Goal: Information Seeking & Learning: Learn about a topic

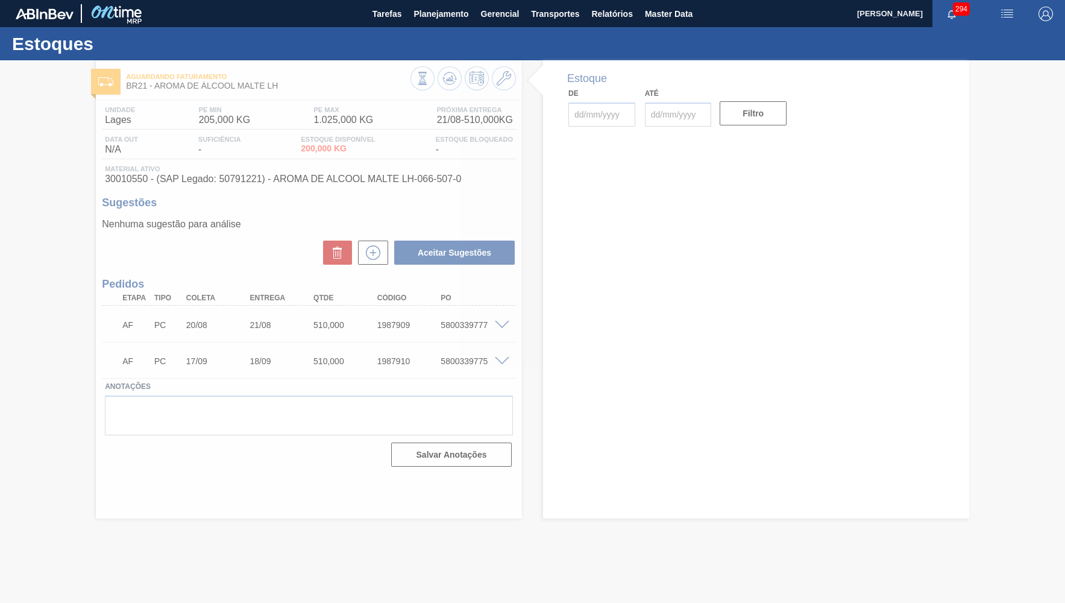
type input "[DATE]"
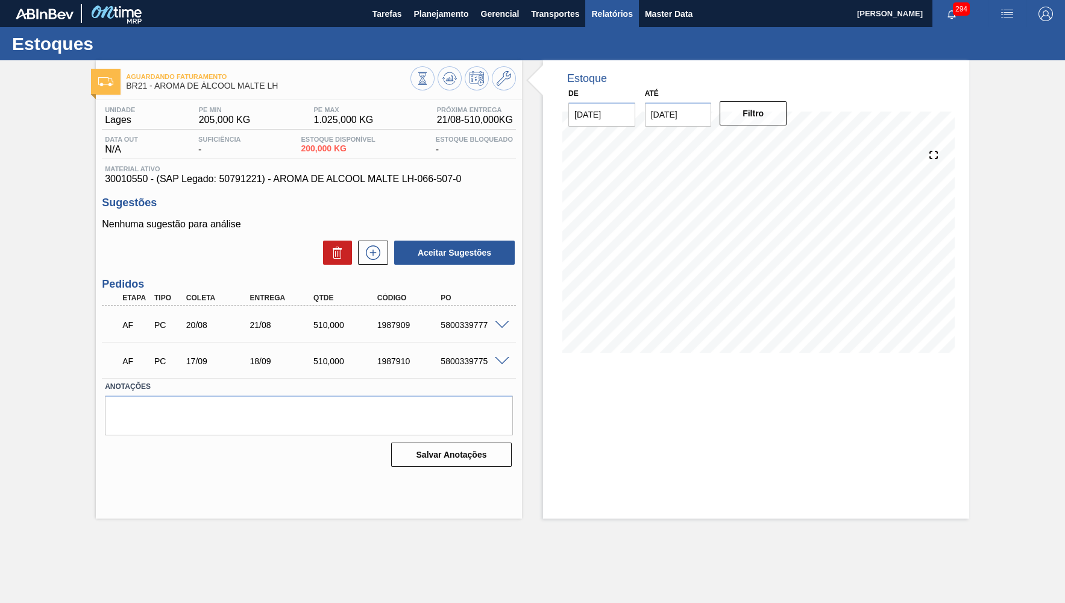
click at [605, 17] on span "Relatórios" at bounding box center [611, 14] width 41 height 14
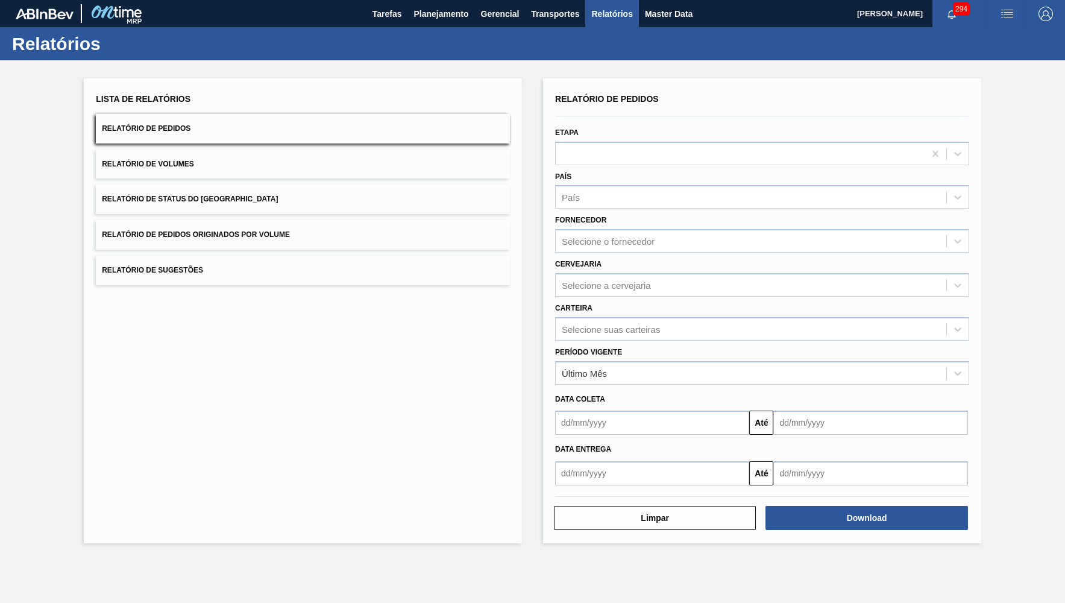
click at [316, 201] on button "Relatório de Status do [GEOGRAPHIC_DATA]" at bounding box center [303, 199] width 414 height 30
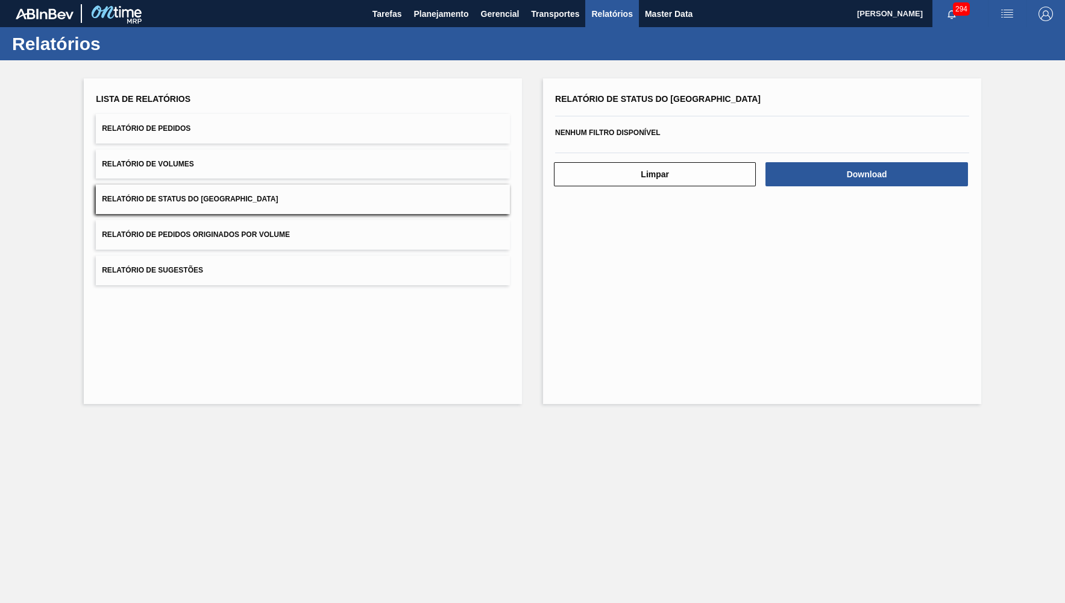
click at [936, 181] on div "Relatório de Status do Estoque Nenhum filtro disponível Limpar Download" at bounding box center [762, 240] width 438 height 325
click at [936, 178] on button "Download" at bounding box center [866, 174] width 202 height 24
click at [952, 166] on button "Download" at bounding box center [866, 174] width 202 height 24
click at [447, 4] on button "Planejamento" at bounding box center [440, 13] width 67 height 27
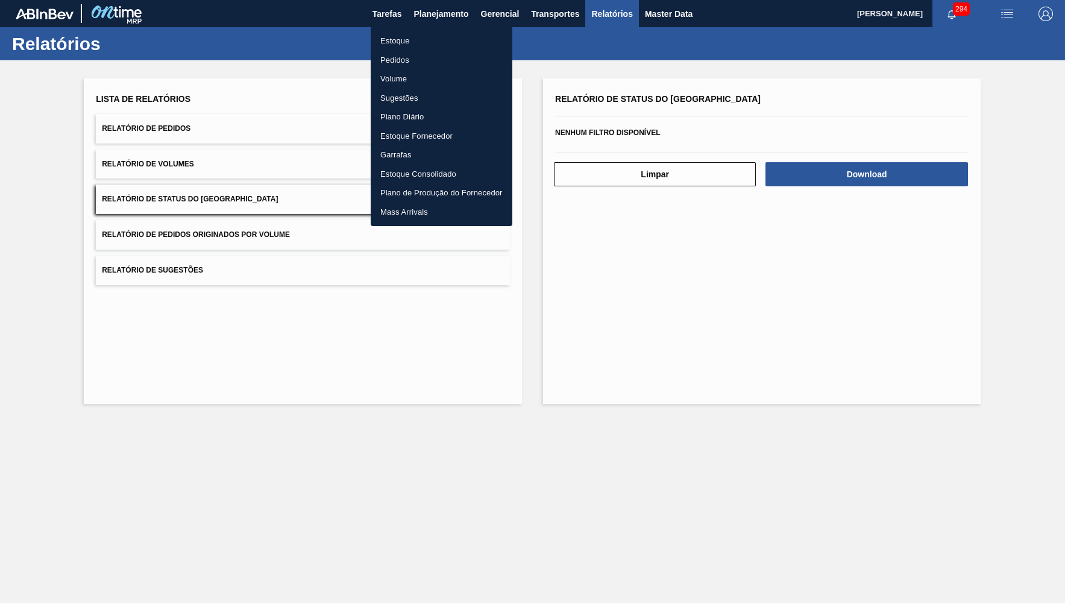
click at [409, 47] on li "Estoque" at bounding box center [442, 40] width 142 height 19
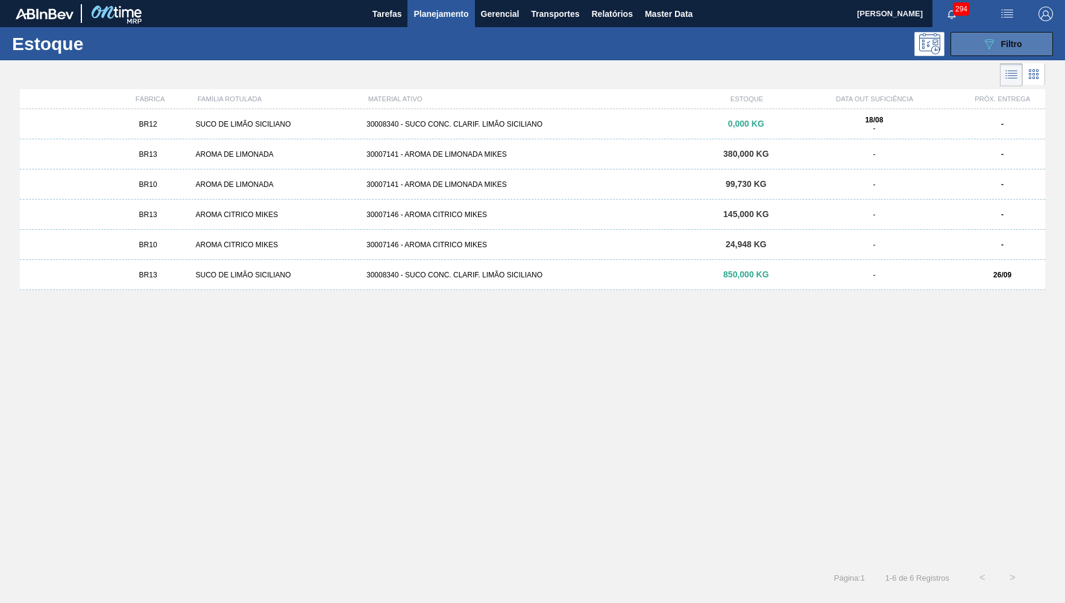
click at [988, 40] on icon "089F7B8B-B2A5-4AFE-B5C0-19BA573D28AC" at bounding box center [989, 44] width 14 height 14
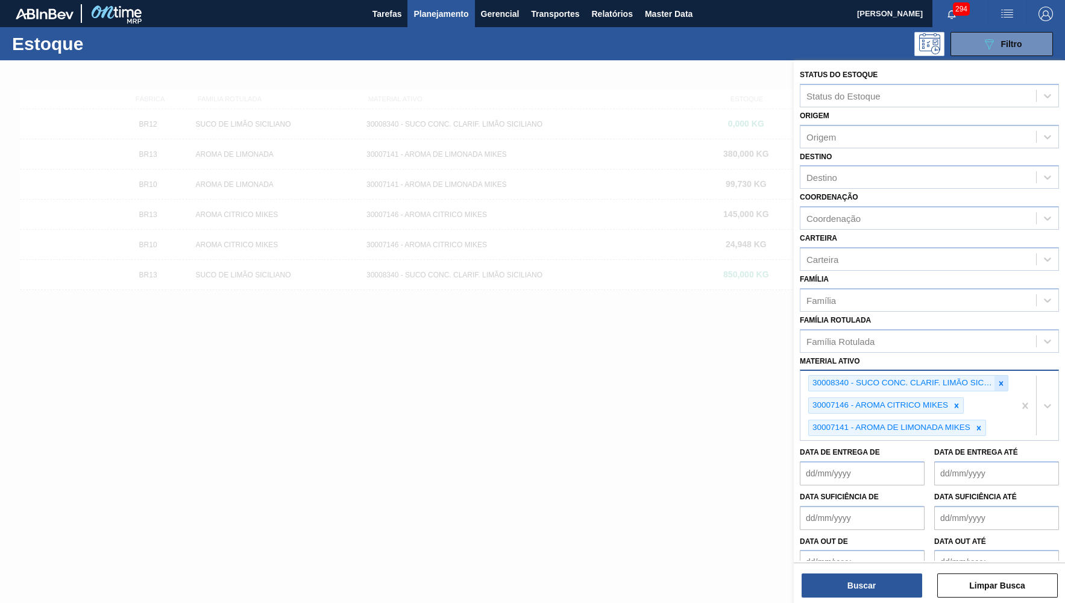
click at [1003, 375] on div at bounding box center [1000, 382] width 13 height 15
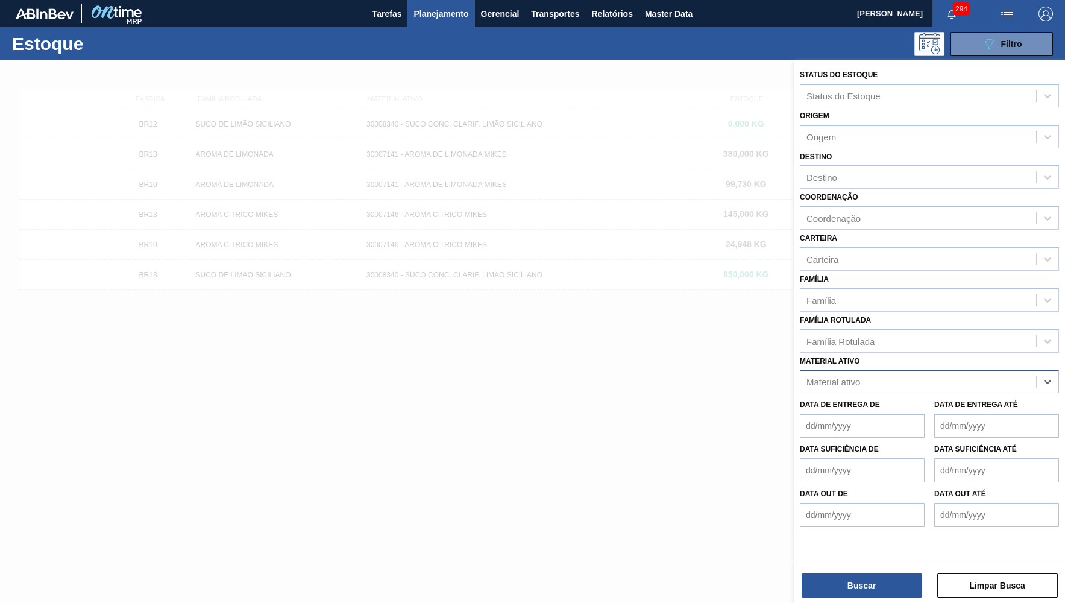
paste ativo "30034436"
type ativo "30034436"
click at [886, 400] on div "30034436 - FILME 800X65 SK MP 473ML C12" at bounding box center [929, 411] width 259 height 22
click at [883, 550] on div "Status do Estoque Status do Estoque Origem Origem Destino Destino Coordenação C…" at bounding box center [929, 310] width 271 height 500
click at [883, 565] on div "Buscar Limpar Busca" at bounding box center [929, 579] width 271 height 34
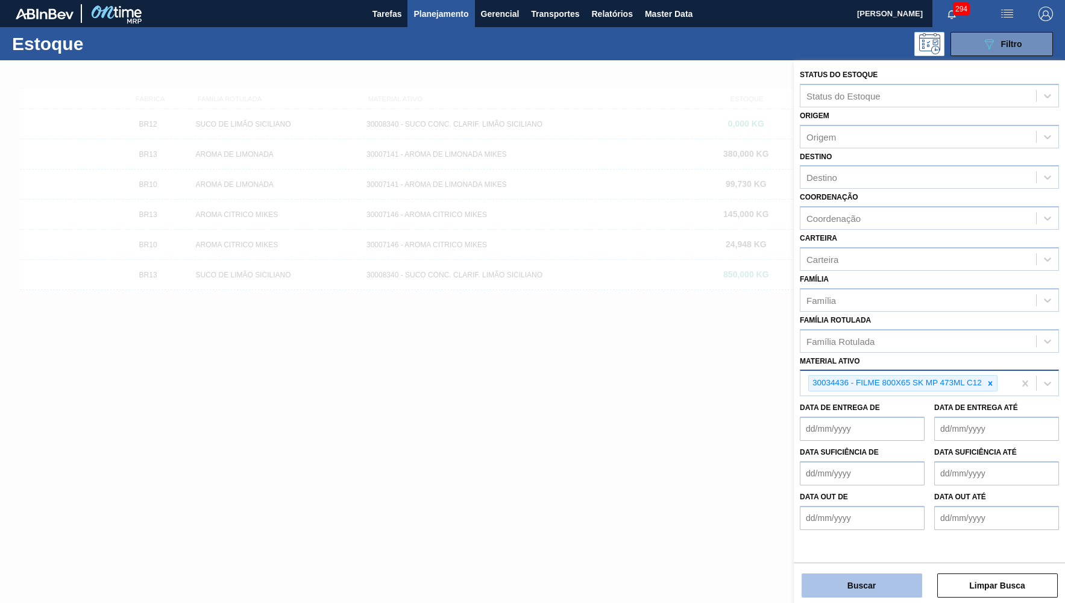
click at [883, 580] on button "Buscar" at bounding box center [861, 585] width 121 height 24
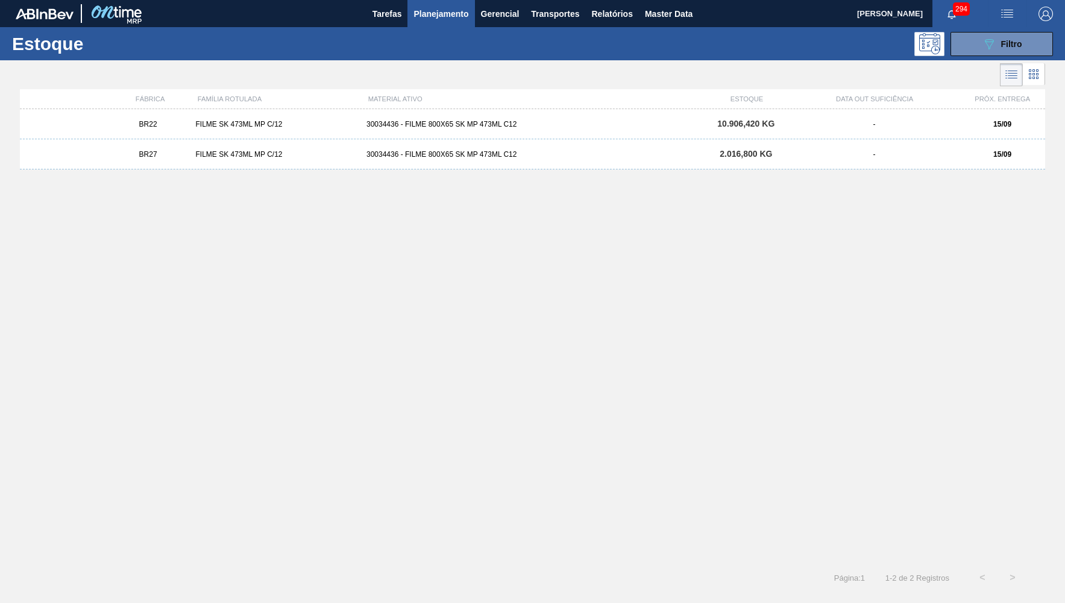
click at [567, 133] on div "BR22 FILME SK 473ML MP C/12 30034436 - FILME 800X65 SK MP 473ML C12 10.906,420 …" at bounding box center [532, 124] width 1025 height 30
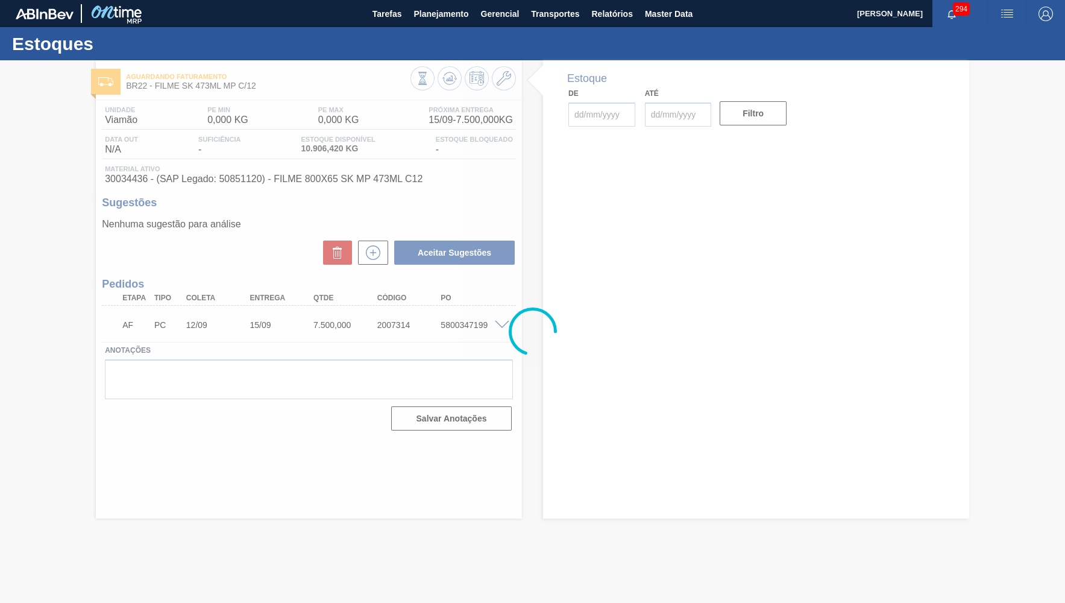
type input "[DATE]"
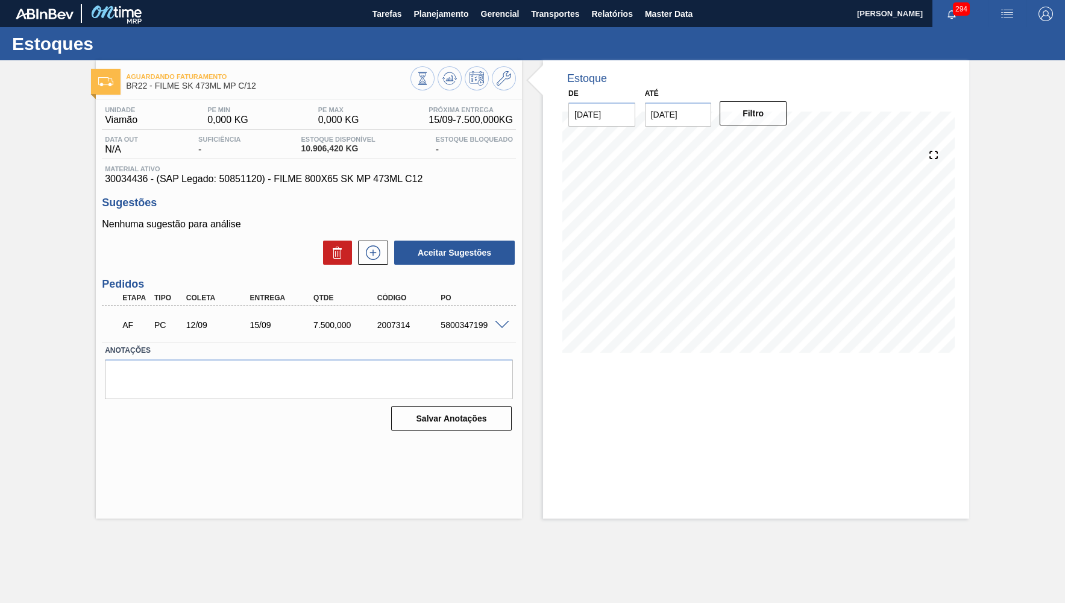
click at [224, 176] on span "30034436 - (SAP Legado: 50851120) - FILME 800X65 SK MP 473ML C12" at bounding box center [309, 179] width 408 height 11
copy span "50851120"
drag, startPoint x: 254, startPoint y: 176, endPoint x: 433, endPoint y: 176, distance: 179.0
click at [433, 176] on span "30034436 - (SAP Legado: 50851120) - FILME 800X65 SK MP 473ML C12" at bounding box center [309, 179] width 408 height 11
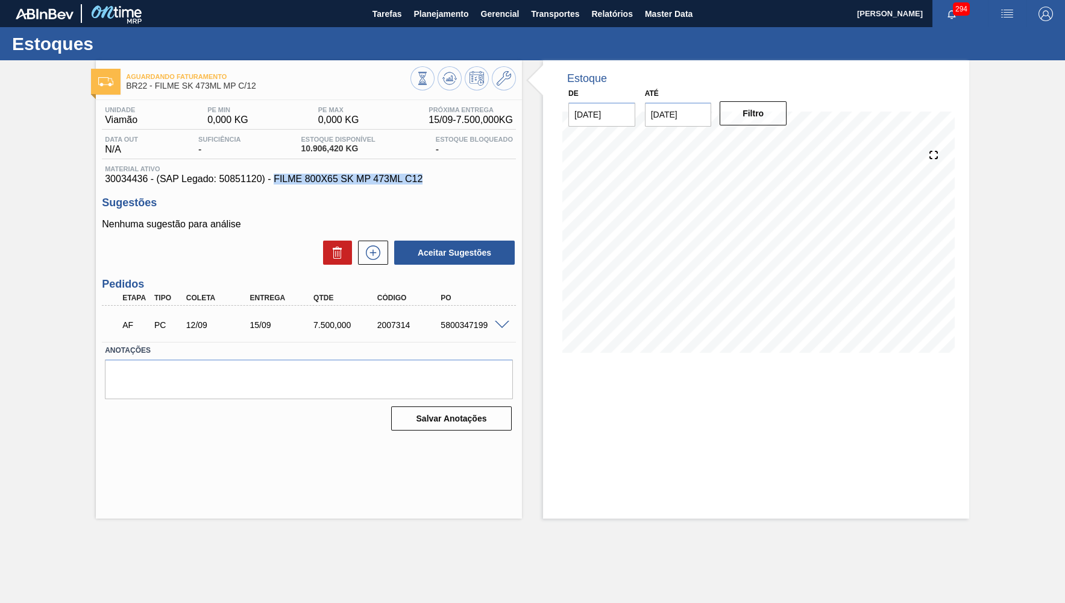
copy span "FILME 800X65 SK MP 473ML C12"
drag, startPoint x: 439, startPoint y: 16, endPoint x: 450, endPoint y: 28, distance: 15.8
click at [450, 28] on main "Tarefas Planejamento Gerencial Transportes Relatórios Master Data YASMIM FERREI…" at bounding box center [532, 301] width 1065 height 603
click at [427, 27] on button "Planejamento" at bounding box center [440, 13] width 67 height 27
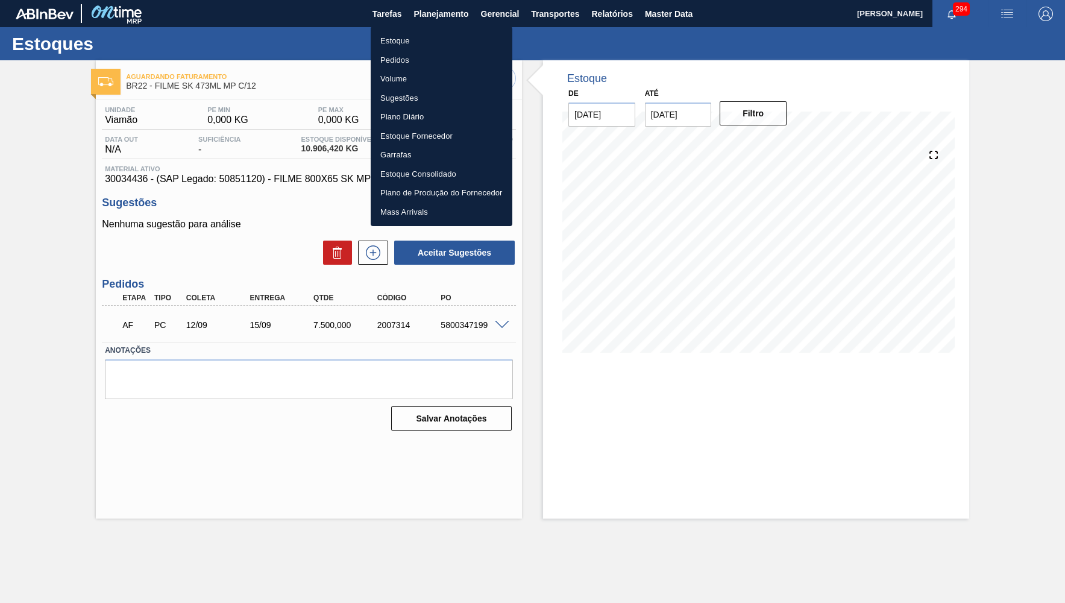
drag, startPoint x: 392, startPoint y: 43, endPoint x: 902, endPoint y: 68, distance: 511.0
click at [392, 43] on li "Estoque" at bounding box center [442, 40] width 142 height 19
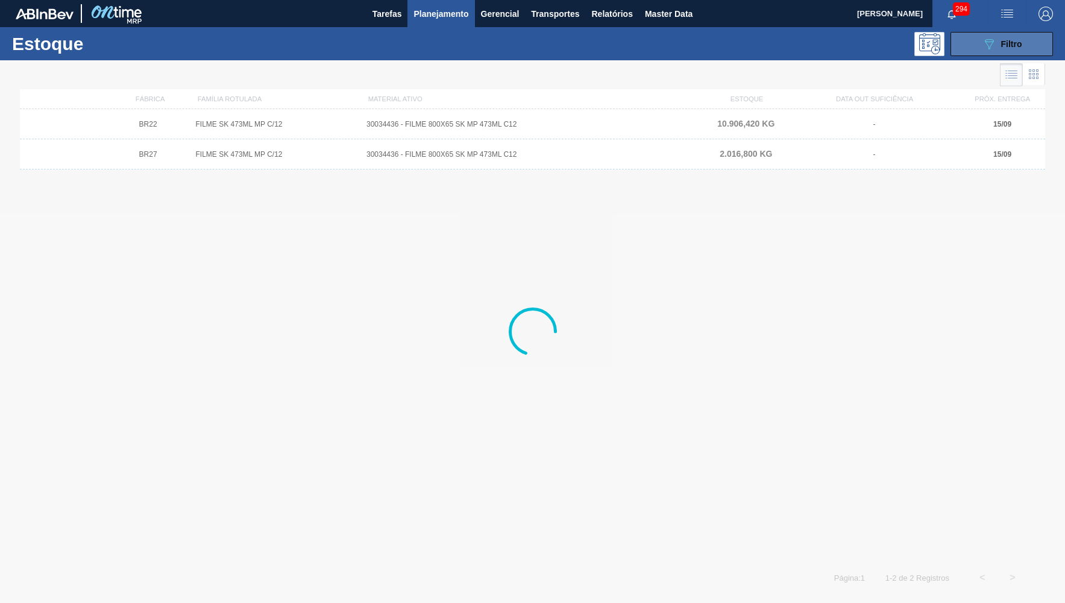
click at [976, 42] on button "089F7B8B-B2A5-4AFE-B5C0-19BA573D28AC Filtro" at bounding box center [1001, 44] width 102 height 24
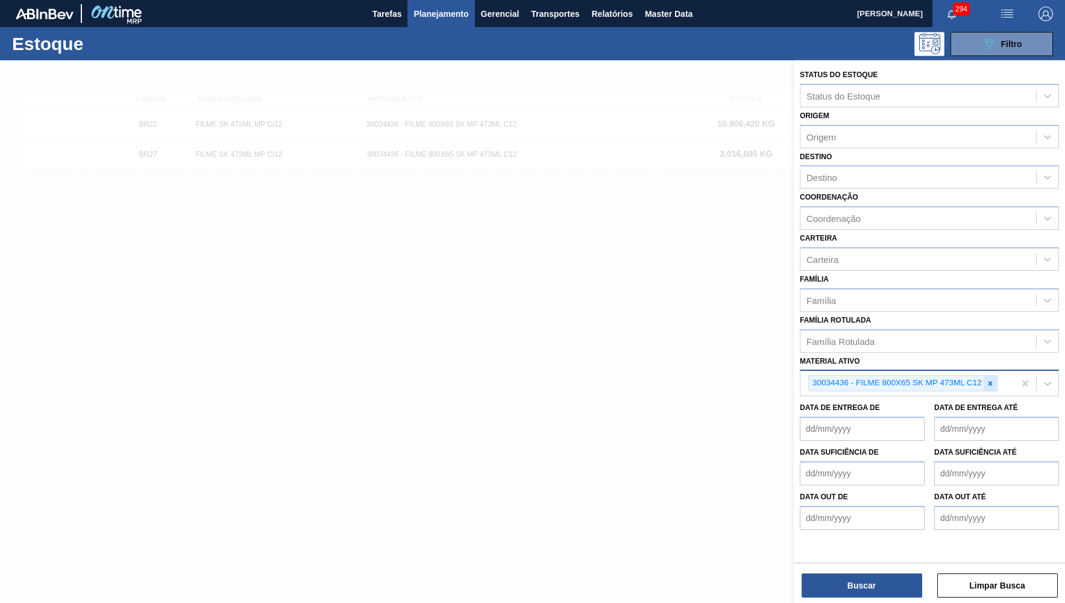
click at [985, 375] on div at bounding box center [989, 382] width 13 height 15
paste ativo "30031289"
type ativo "30031289"
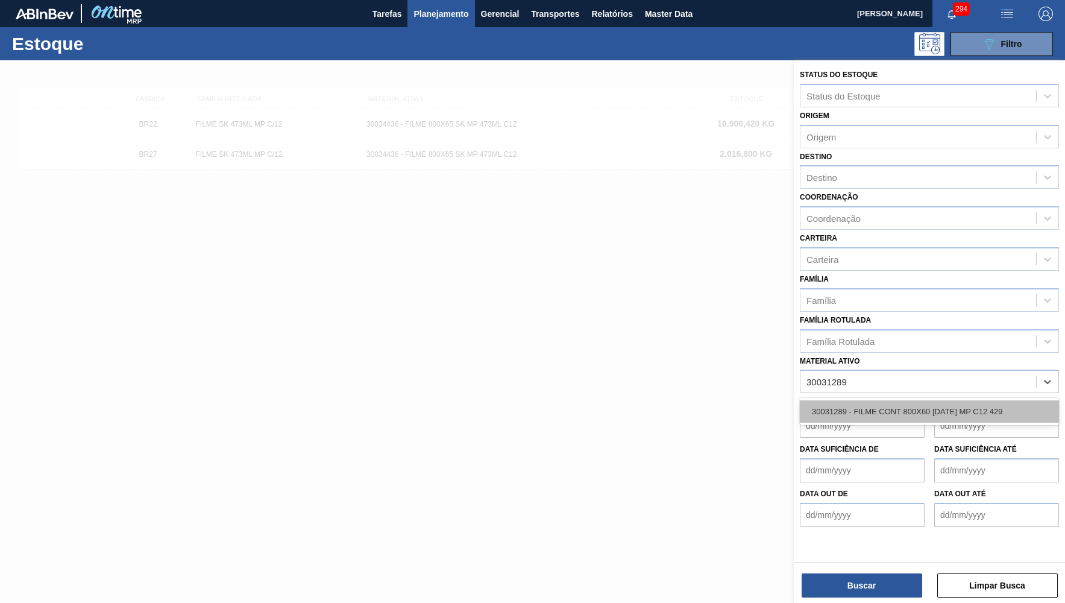
click at [895, 400] on div "30031289 - FILME CONT 800X60 BC 473 MP C12 429" at bounding box center [929, 411] width 259 height 22
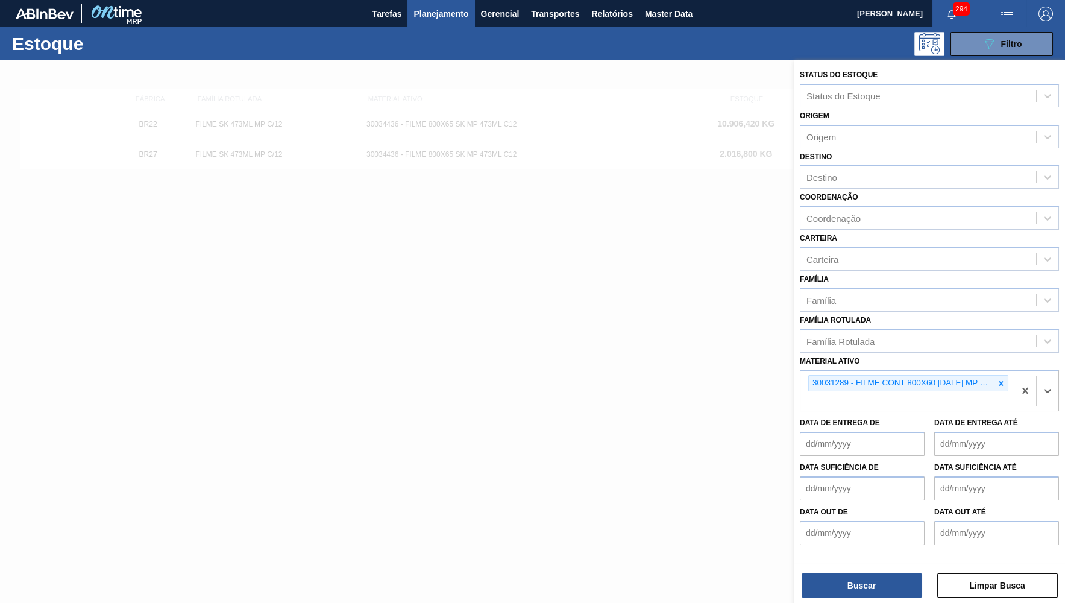
click at [895, 564] on div "Buscar Limpar Busca" at bounding box center [929, 579] width 271 height 34
click at [895, 572] on div "Buscar Limpar Busca" at bounding box center [929, 579] width 271 height 34
click at [901, 583] on button "Buscar" at bounding box center [861, 585] width 121 height 24
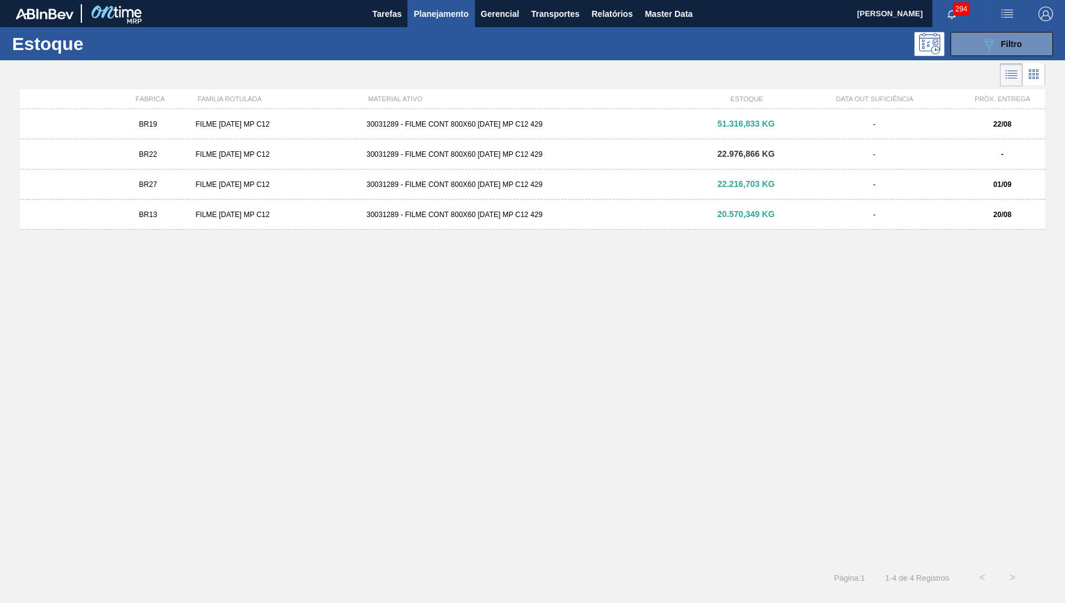
click at [600, 117] on div "BR19 FILME BC 473 MP C12 30031289 - FILME CONT 800X60 BC 473 MP C12 429 51.316,…" at bounding box center [532, 124] width 1025 height 30
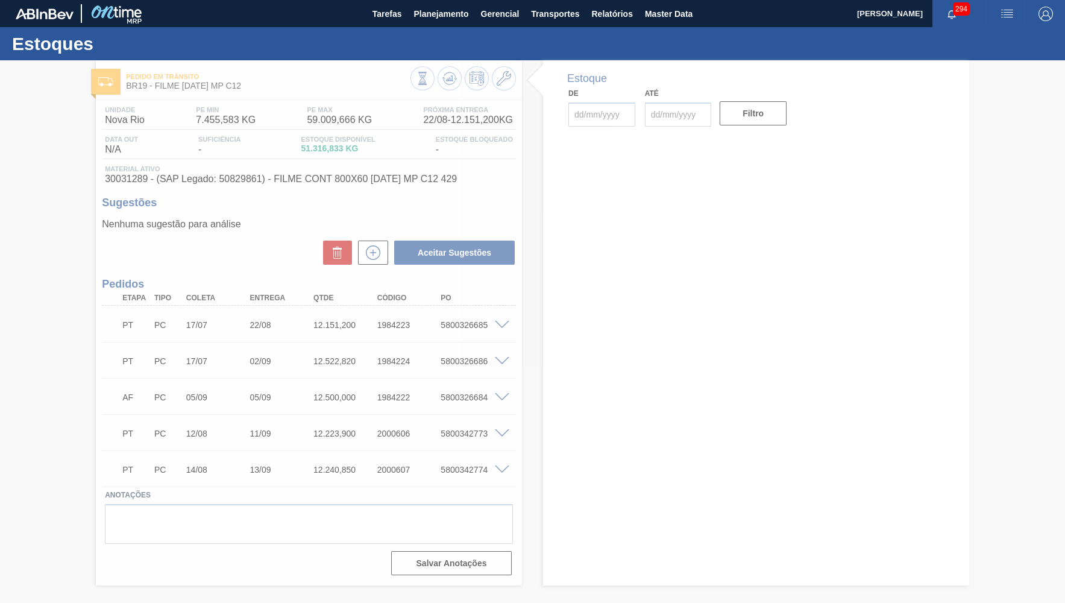
type input "[DATE]"
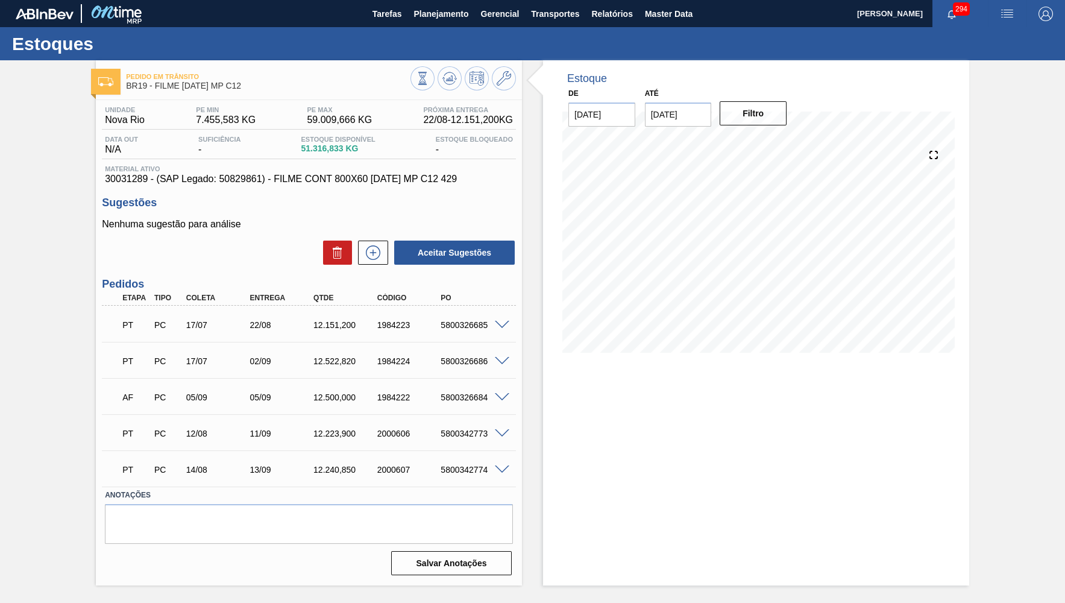
click at [224, 178] on span "30031289 - (SAP Legado: 50829861) - FILME CONT 800X60 BC 473 MP C12 429" at bounding box center [309, 179] width 408 height 11
copy span "50829861"
click at [269, 186] on div "Unidade Nova Rio PE MIN 7.455,583 KG PE MAX 59.009,666 KG Próxima Entrega 22/08…" at bounding box center [309, 339] width 426 height 479
drag, startPoint x: 254, startPoint y: 181, endPoint x: 454, endPoint y: 175, distance: 200.2
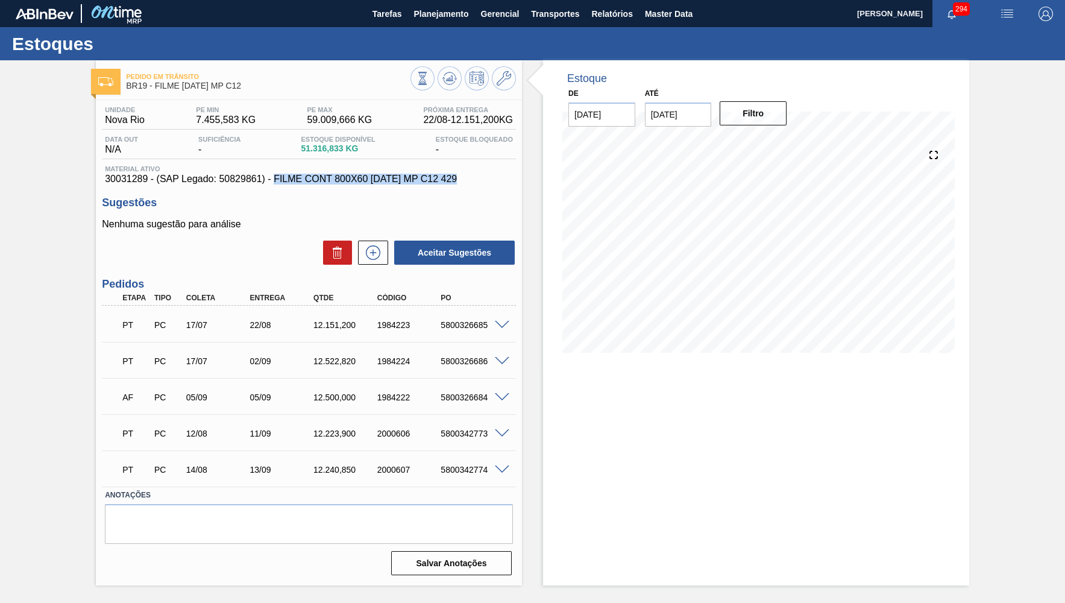
click at [454, 175] on span "30031289 - (SAP Legado: 50829861) - FILME CONT 800X60 BC 473 MP C12 429" at bounding box center [309, 179] width 408 height 11
copy span "FILME CONT 800X60 BC 473 MP C12 429"
click at [443, 19] on span "Planejamento" at bounding box center [440, 14] width 55 height 14
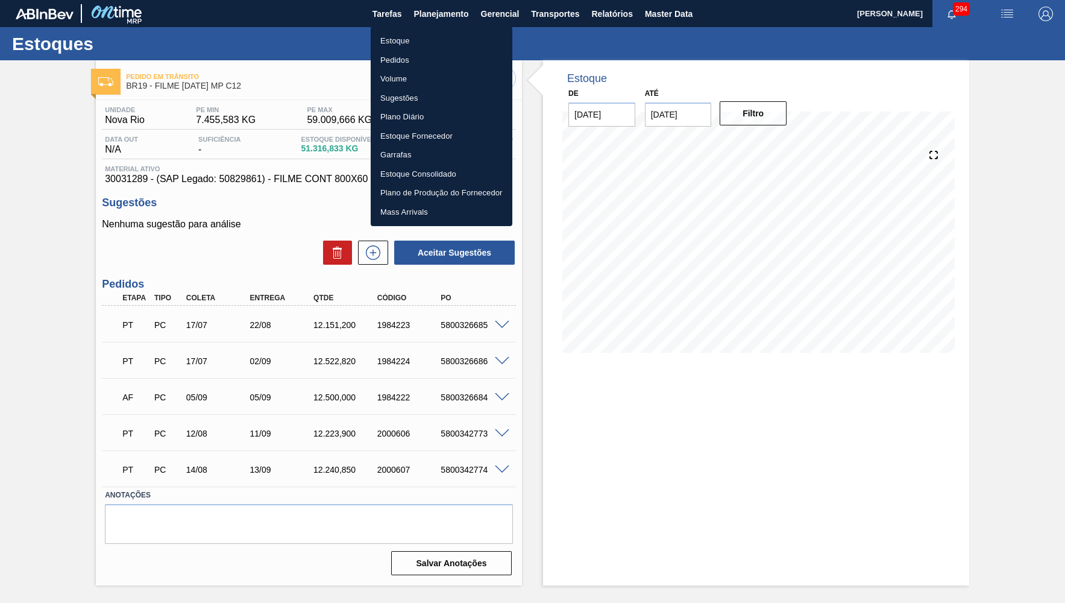
click at [402, 48] on li "Estoque" at bounding box center [442, 40] width 142 height 19
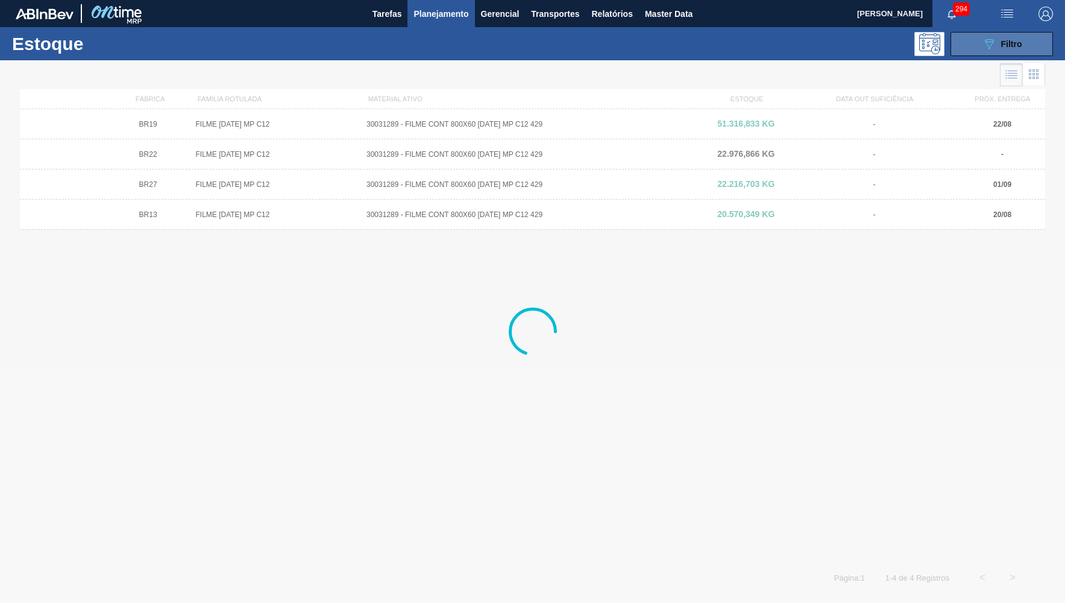
click at [1020, 36] on button "089F7B8B-B2A5-4AFE-B5C0-19BA573D28AC Filtro" at bounding box center [1001, 44] width 102 height 24
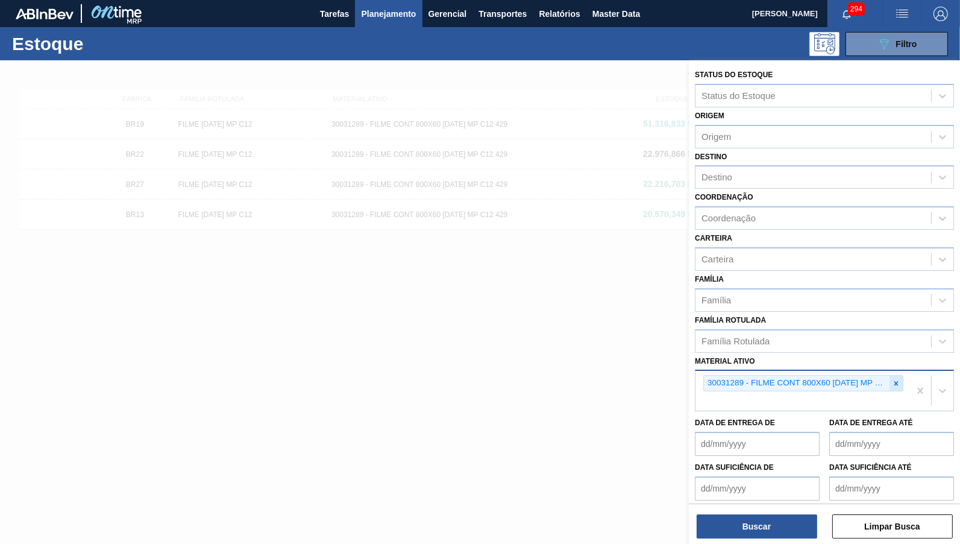
click at [895, 375] on div at bounding box center [895, 382] width 13 height 15
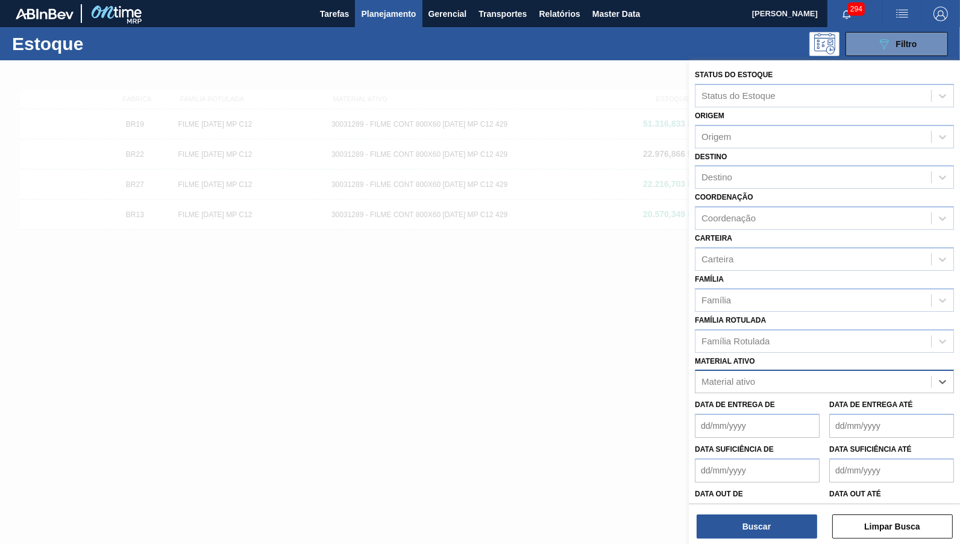
paste ativo "30034001"
type ativo "30034001"
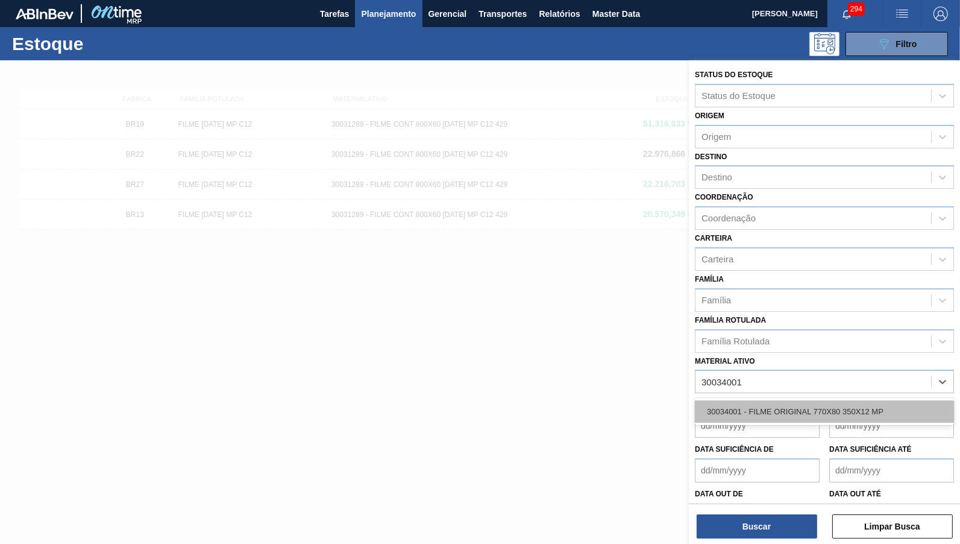
click at [833, 400] on div "30034001 - FILME ORIGINAL 770X80 350X12 MP" at bounding box center [824, 411] width 259 height 22
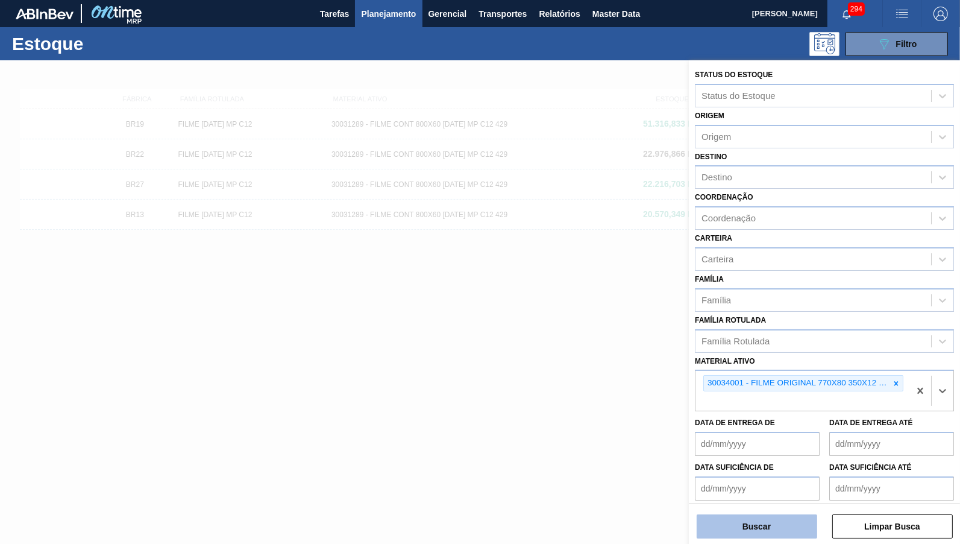
click at [739, 534] on button "Buscar" at bounding box center [757, 526] width 121 height 24
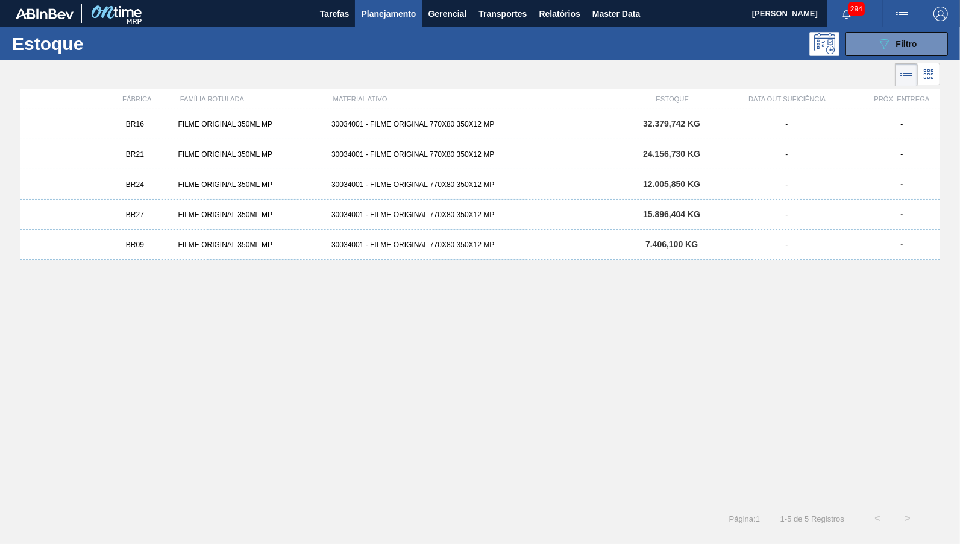
click at [461, 122] on div "30034001 - FILME ORIGINAL 770X80 350X12 MP" at bounding box center [480, 124] width 307 height 8
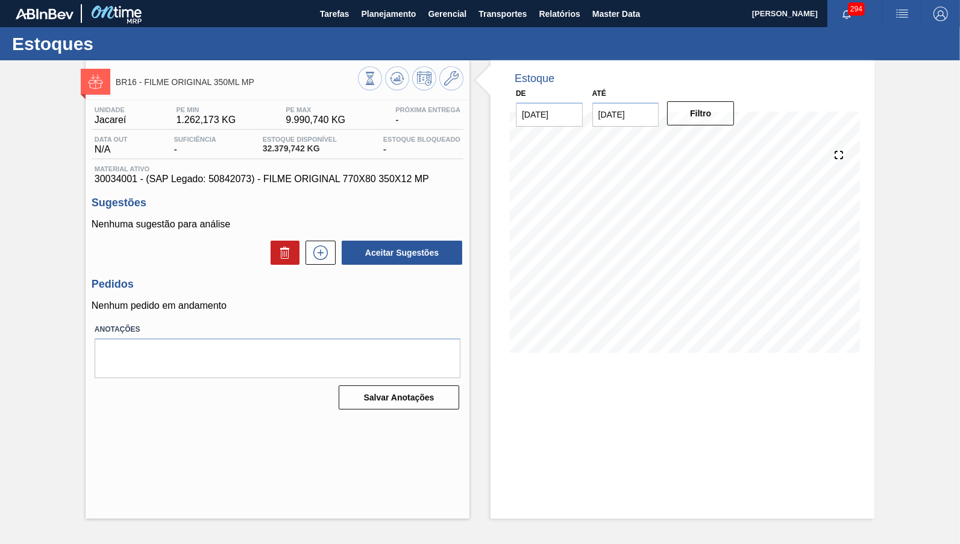
click at [225, 178] on span "30034001 - (SAP Legado: 50842073) - FILME ORIGINAL 770X80 350X12 MP" at bounding box center [278, 179] width 366 height 11
copy span "50842073"
drag, startPoint x: 242, startPoint y: 183, endPoint x: 431, endPoint y: 189, distance: 188.7
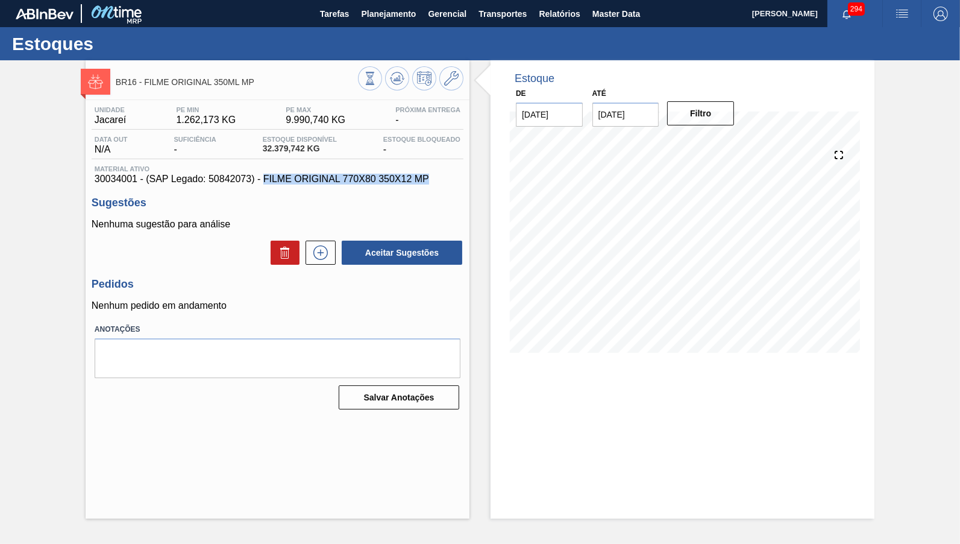
click at [431, 189] on div "Unidade Jacareí PE MIN 1.262,173 KG PE MAX 9.990,740 KG Próxima Entrega - Data …" at bounding box center [278, 256] width 384 height 313
copy span "FILME ORIGINAL 770X80 350X12 MP"
click at [375, 21] on button "Planejamento" at bounding box center [388, 13] width 67 height 27
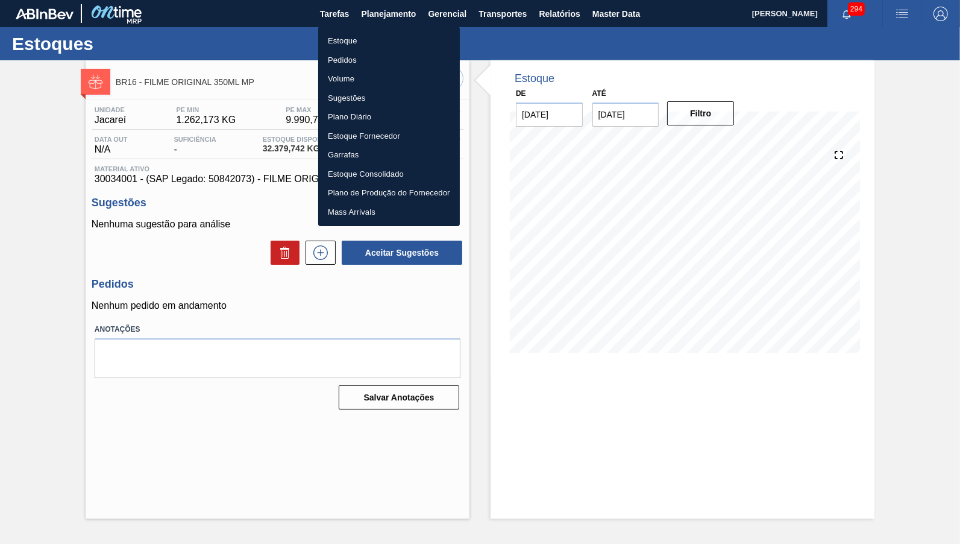
click at [363, 38] on li "Estoque" at bounding box center [389, 40] width 142 height 19
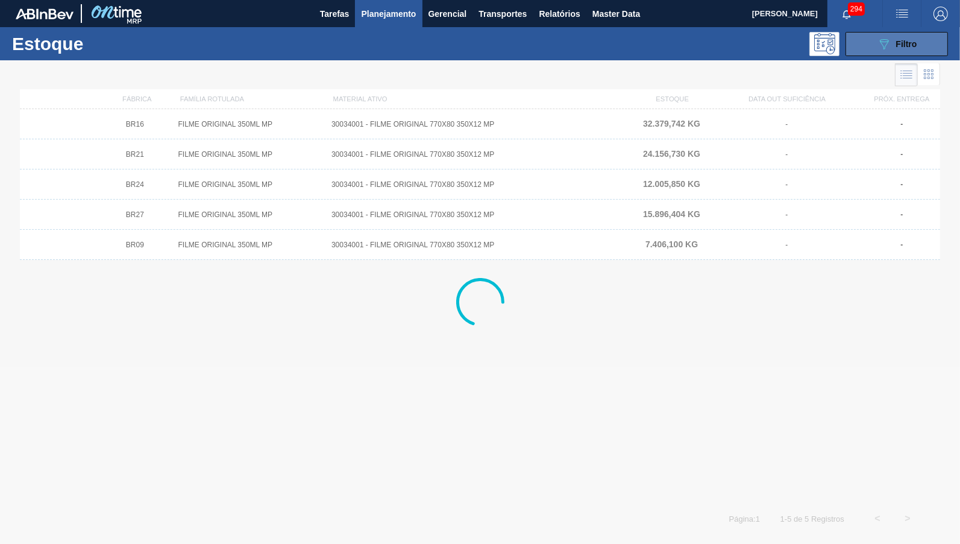
click at [943, 45] on button "089F7B8B-B2A5-4AFE-B5C0-19BA573D28AC Filtro" at bounding box center [896, 44] width 102 height 24
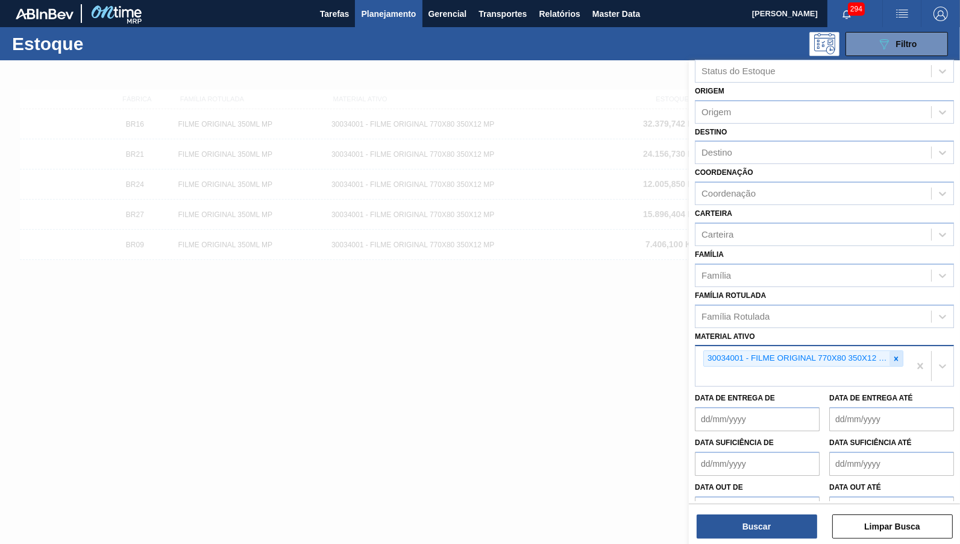
click at [901, 351] on div at bounding box center [895, 358] width 13 height 15
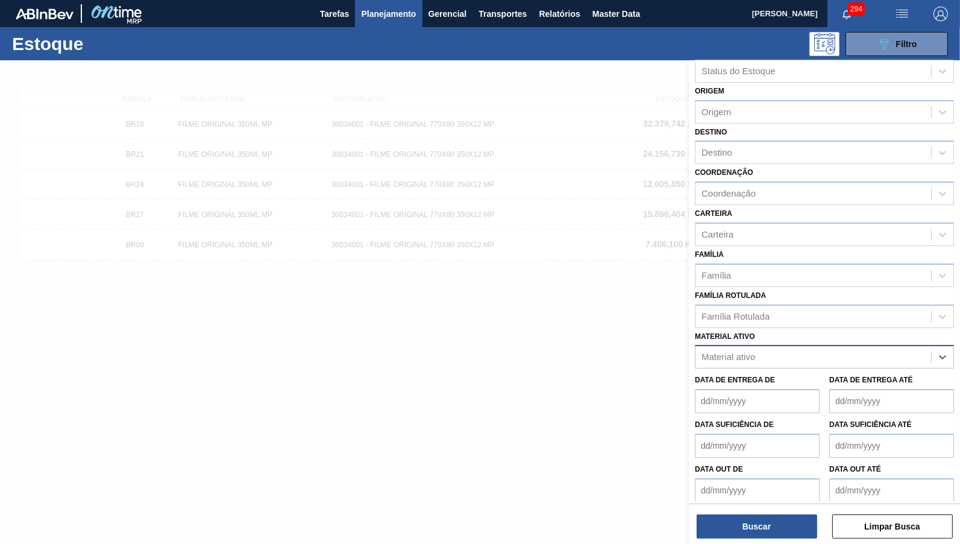
scroll to position [7, 0]
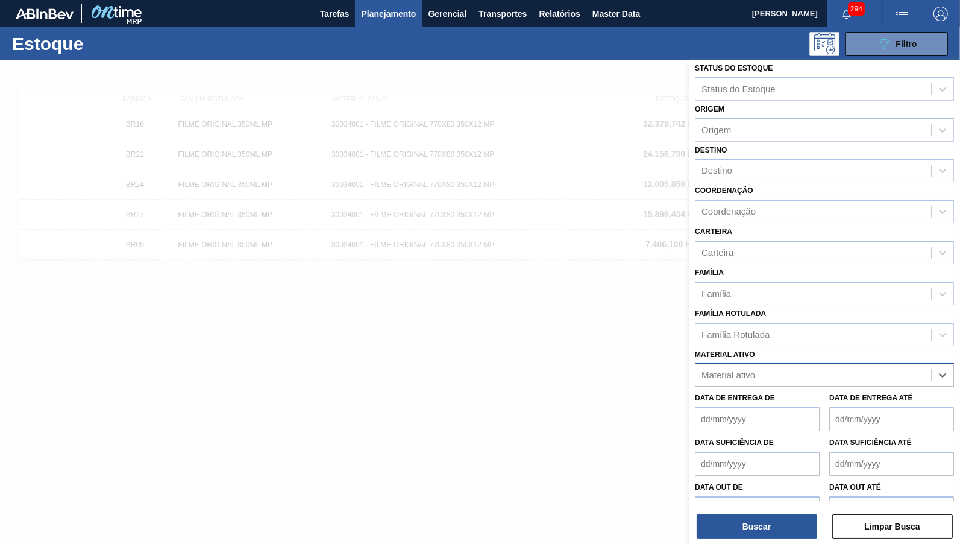
paste ativo "30034181"
type ativo "30034181"
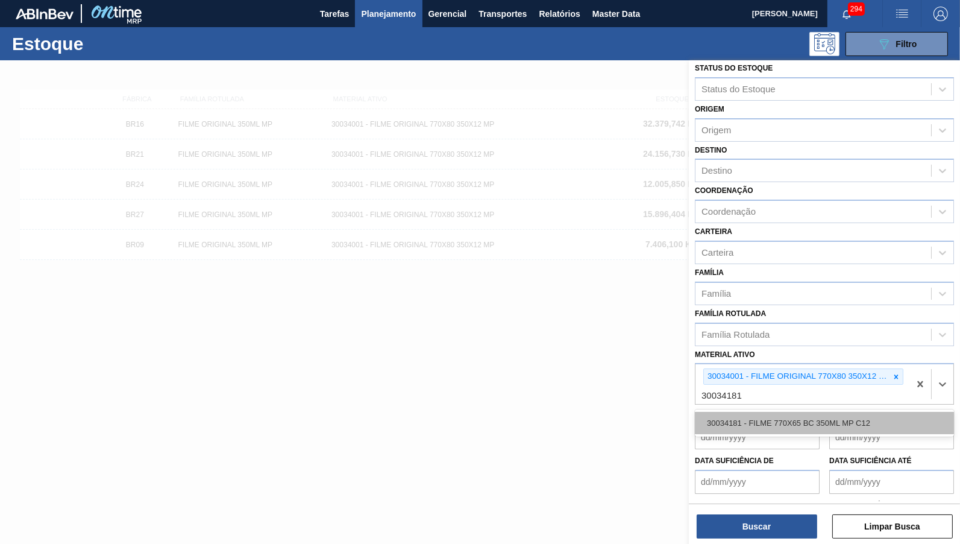
click at [785, 412] on div "30034181 - FILME 770X65 BC 350ML MP C12" at bounding box center [824, 423] width 259 height 22
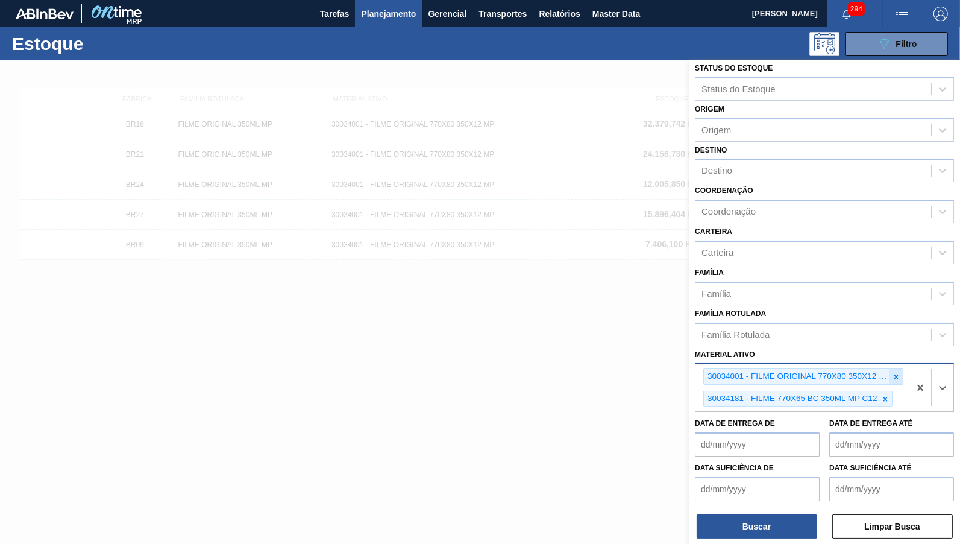
click at [892, 369] on div at bounding box center [895, 376] width 13 height 15
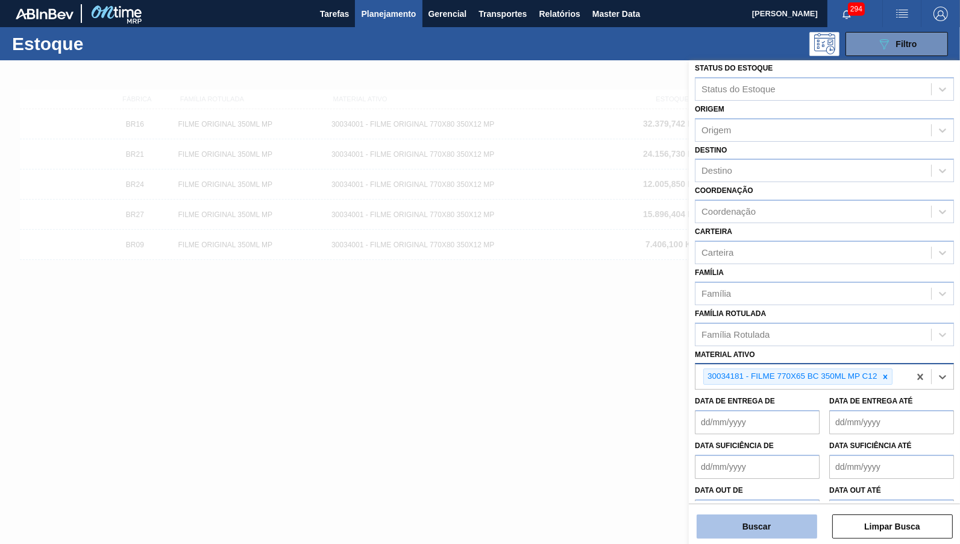
click at [798, 528] on button "Buscar" at bounding box center [757, 526] width 121 height 24
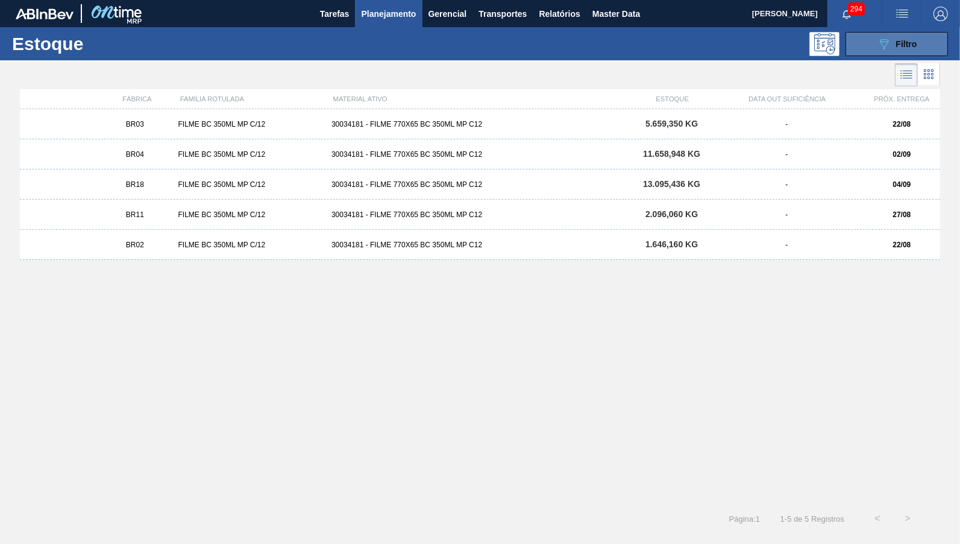
click at [901, 42] on span "Filtro" at bounding box center [906, 44] width 21 height 10
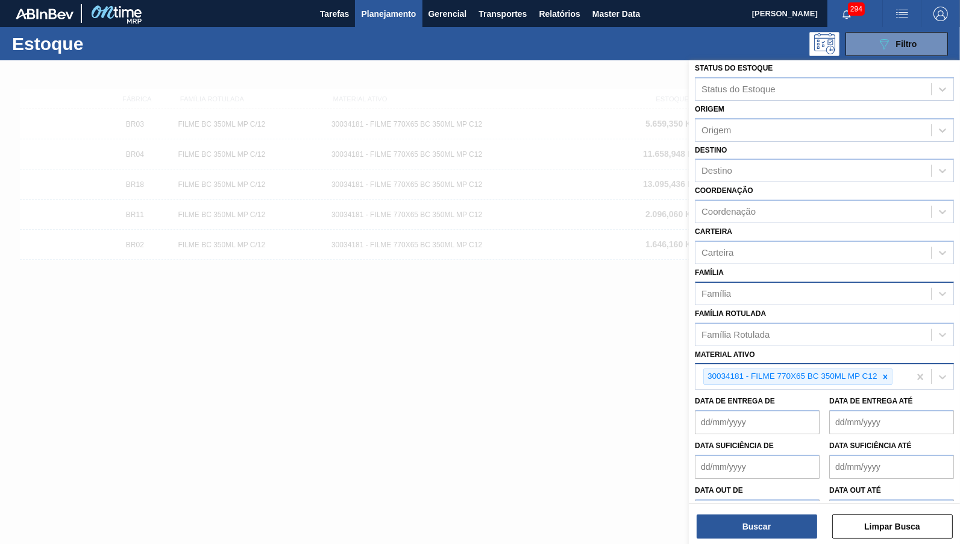
scroll to position [9, 0]
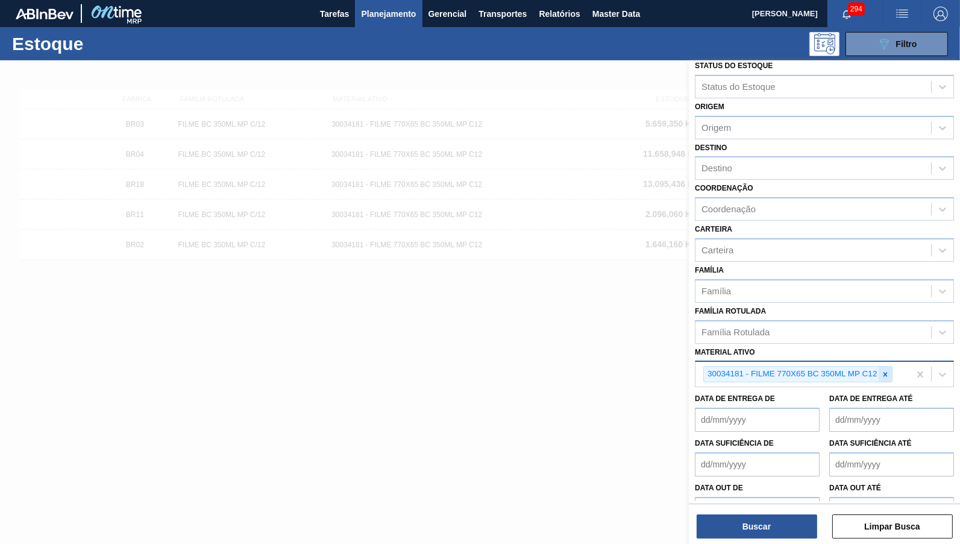
click at [887, 366] on div at bounding box center [885, 373] width 13 height 15
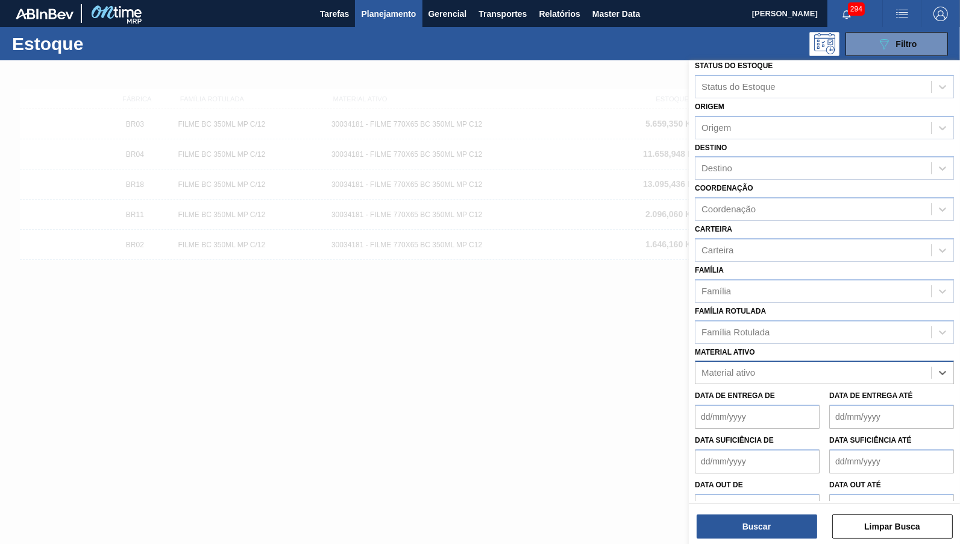
scroll to position [7, 0]
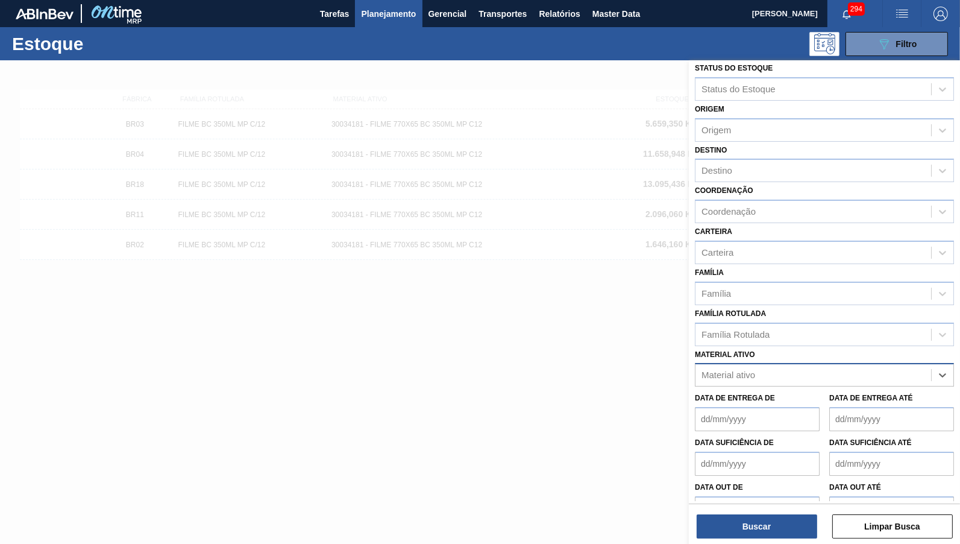
paste ativo "30034181"
type ativo "30034181"
click at [763, 366] on div "Material ativo" at bounding box center [813, 374] width 236 height 17
paste ativo "30034181"
type ativo "30034181"
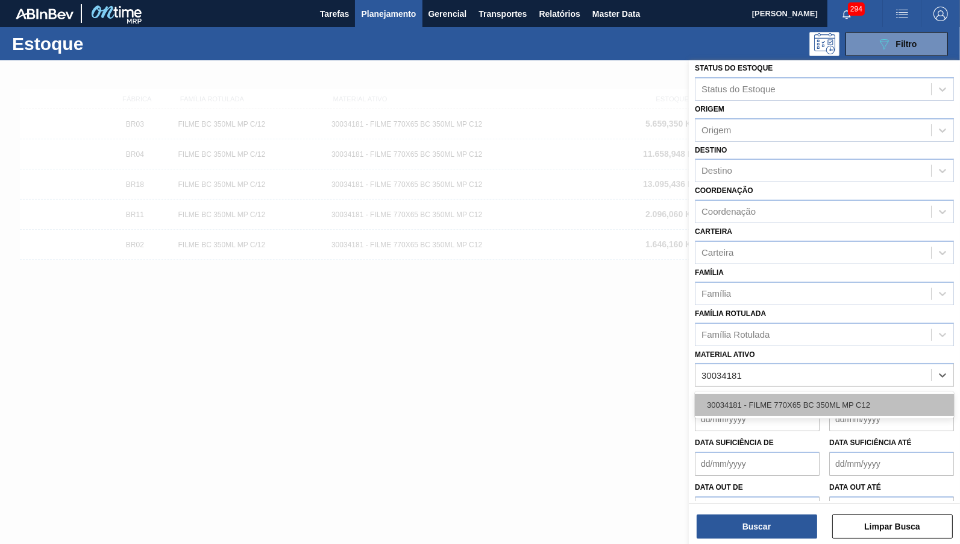
click at [777, 393] on div "30034181 - FILME 770X65 BC 350ML MP C12" at bounding box center [824, 404] width 259 height 22
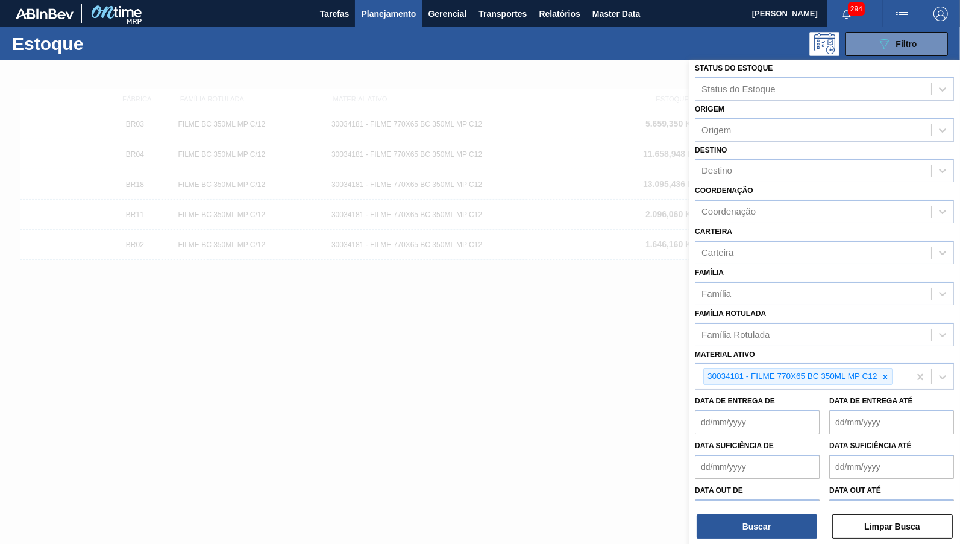
click at [766, 514] on div "Buscar Limpar Busca" at bounding box center [824, 520] width 271 height 34
click at [771, 525] on button "Buscar" at bounding box center [757, 526] width 121 height 24
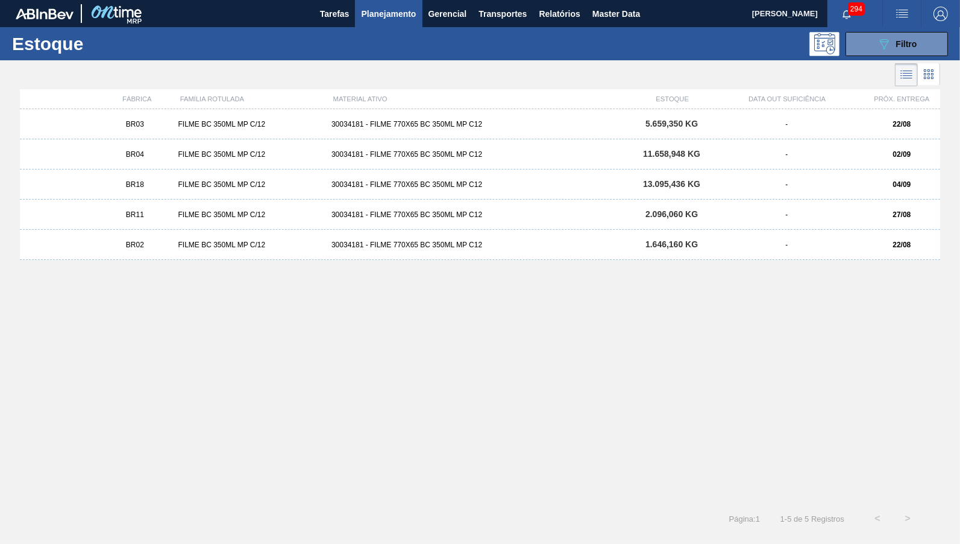
click at [368, 113] on div "BR03 FILME BC 350ML MP C/12 30034181 - FILME 770X65 BC 350ML MP C12 5.659,350 K…" at bounding box center [480, 124] width 920 height 30
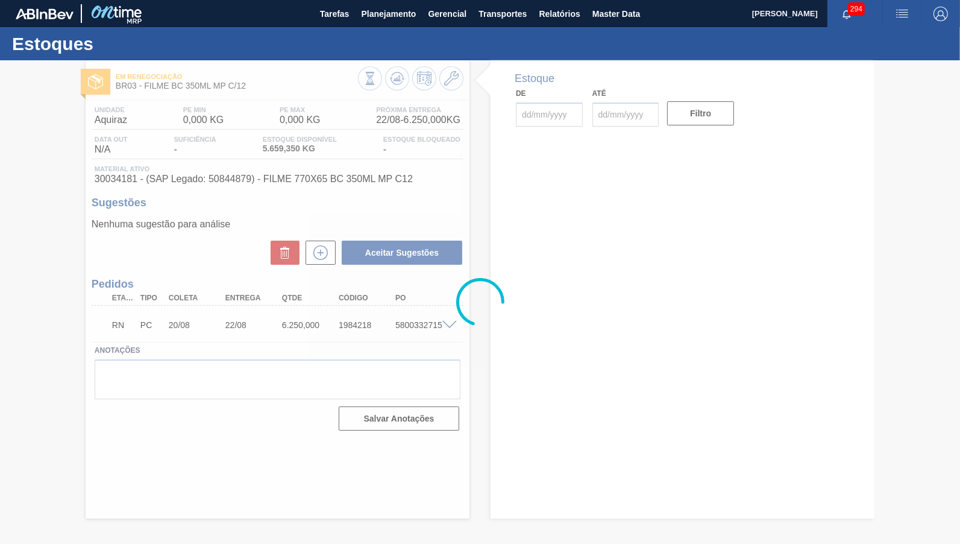
type input "[DATE]"
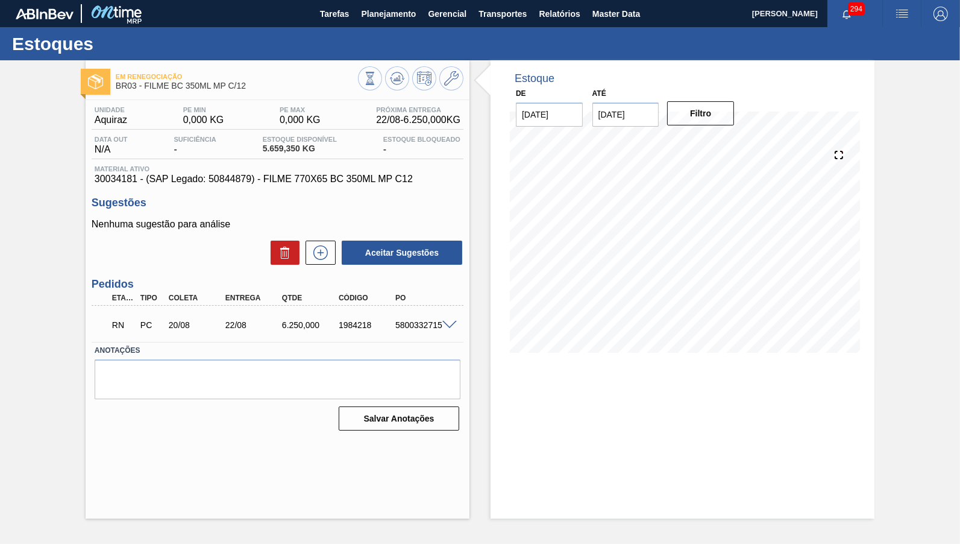
click at [448, 321] on span at bounding box center [449, 325] width 14 height 9
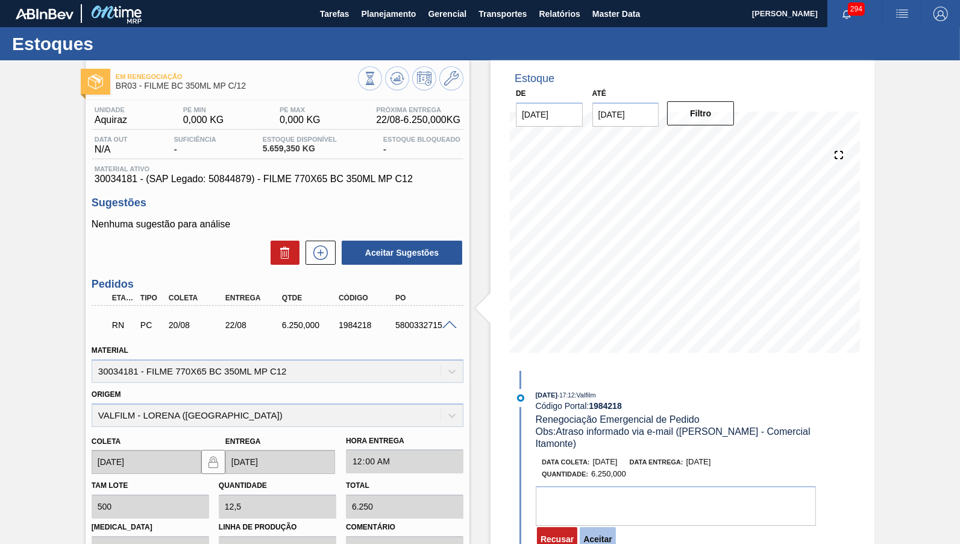
click at [607, 541] on button "Aceitar" at bounding box center [598, 539] width 36 height 24
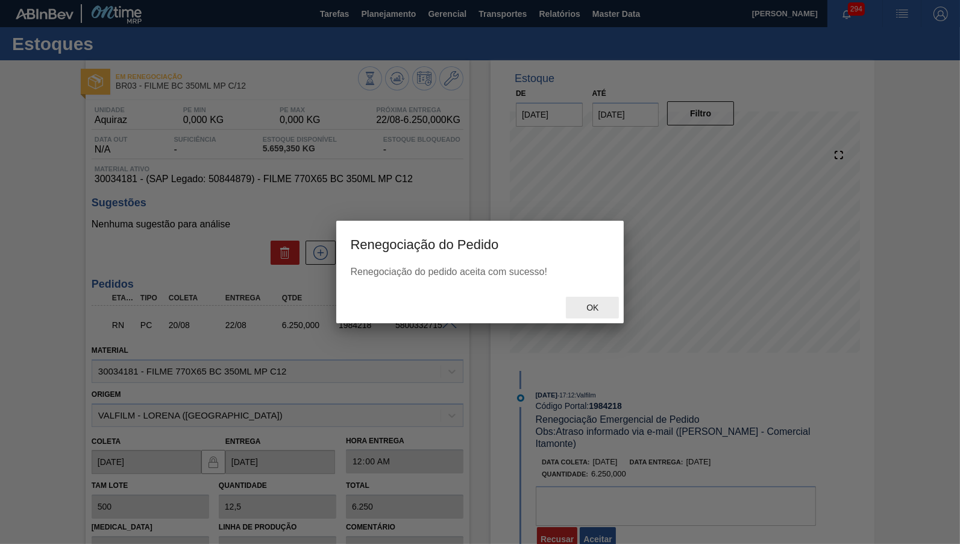
click at [580, 304] on span "Ok" at bounding box center [592, 307] width 31 height 10
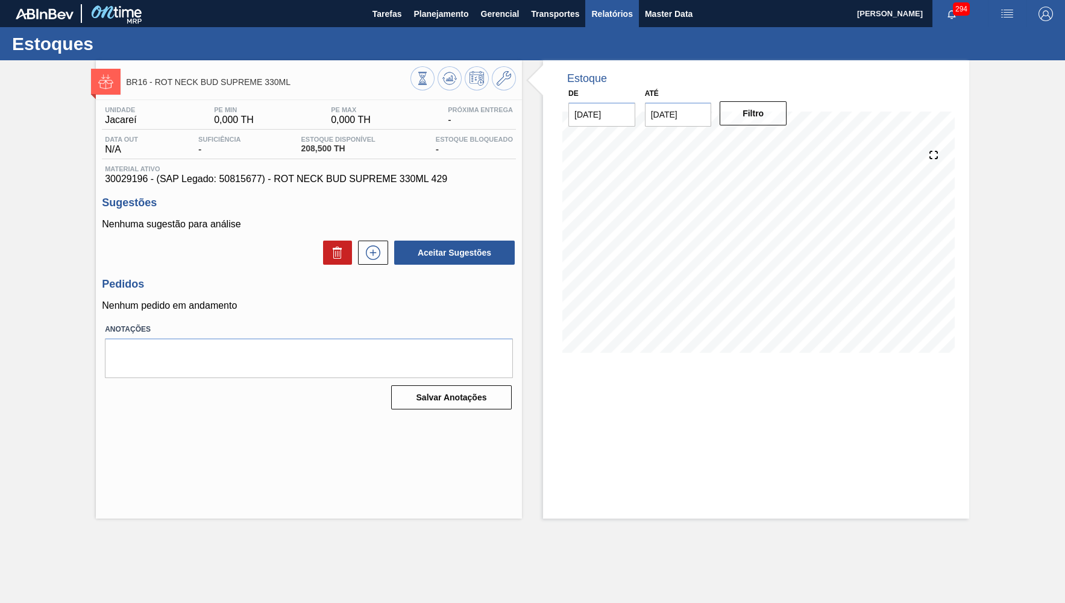
click at [594, 19] on span "Relatórios" at bounding box center [611, 14] width 41 height 14
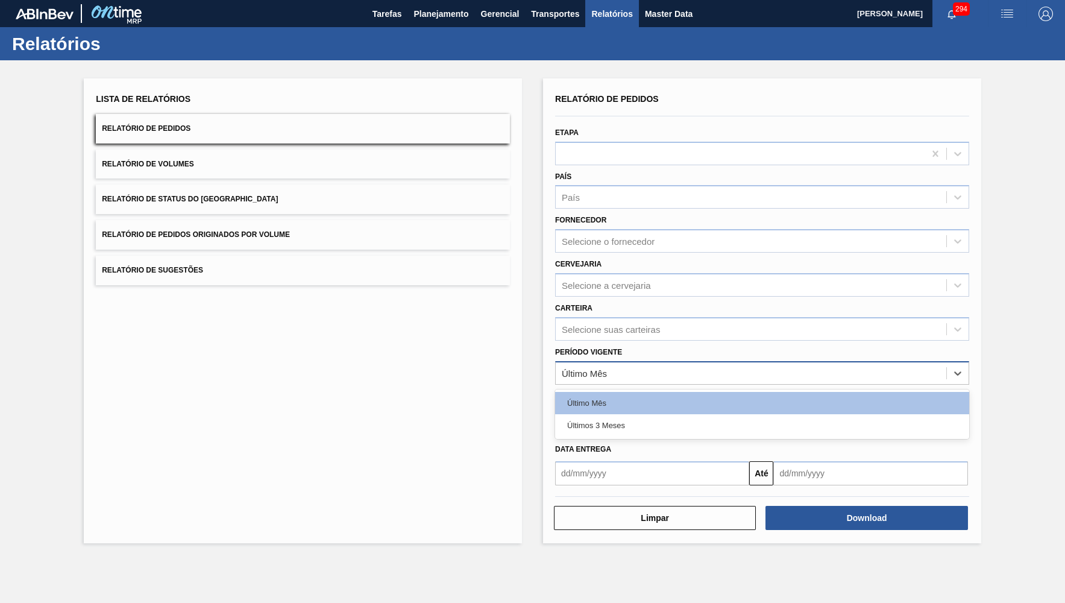
click at [636, 364] on div "Último Mês" at bounding box center [751, 372] width 390 height 17
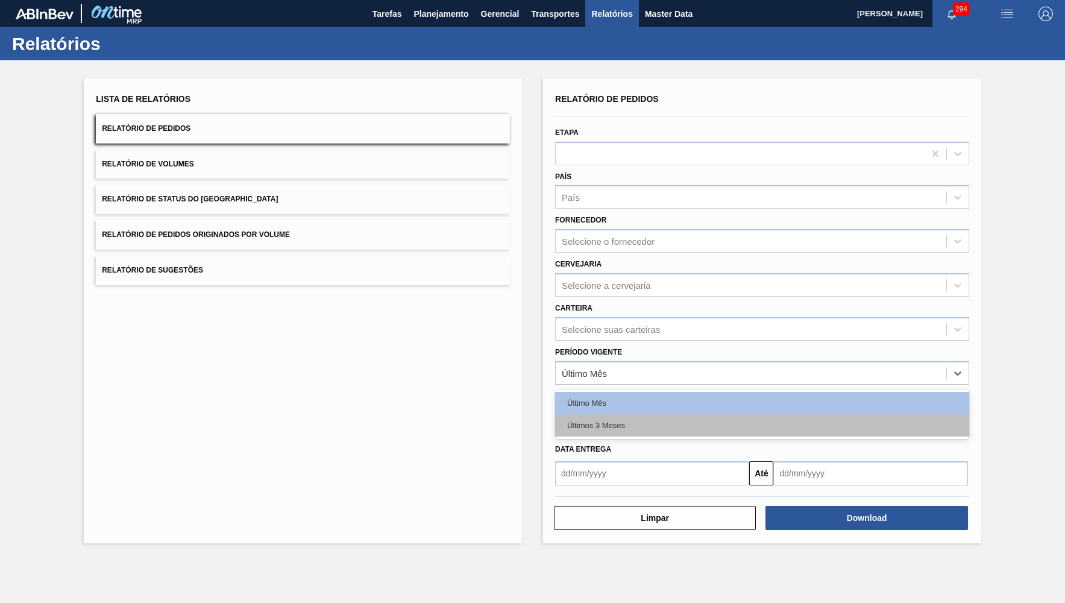
click at [628, 414] on div "Últimos 3 Meses" at bounding box center [762, 425] width 414 height 22
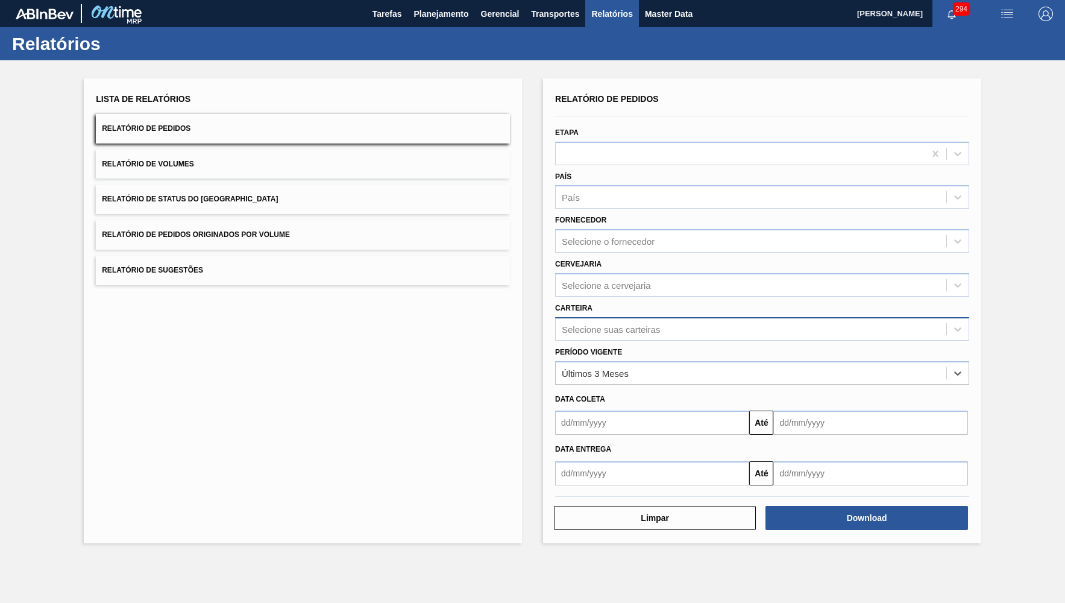
click at [617, 317] on div "Selecione suas carteiras" at bounding box center [762, 328] width 414 height 23
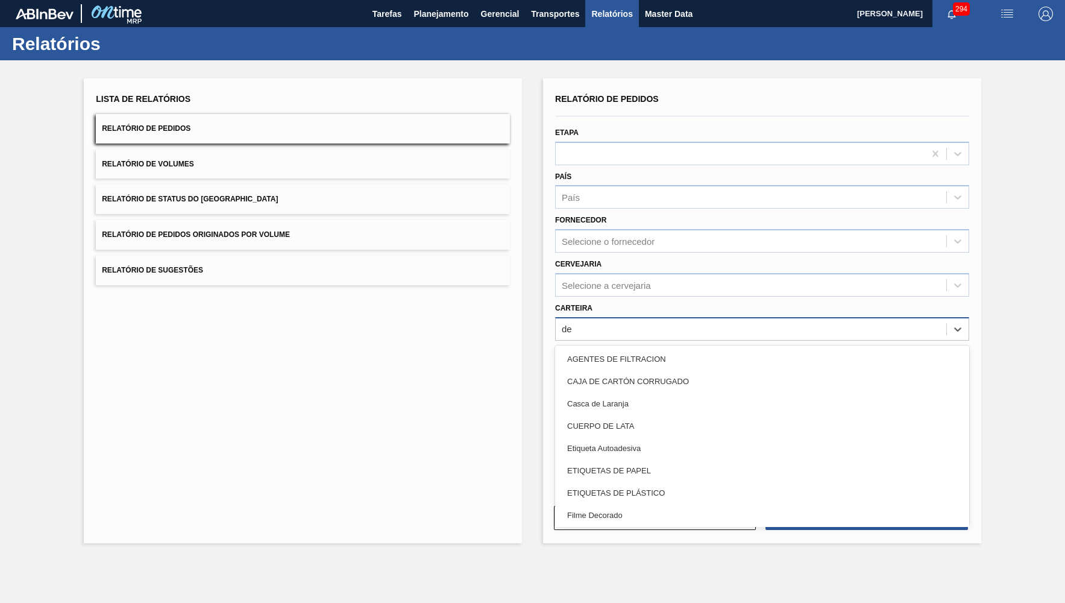
type input "dec"
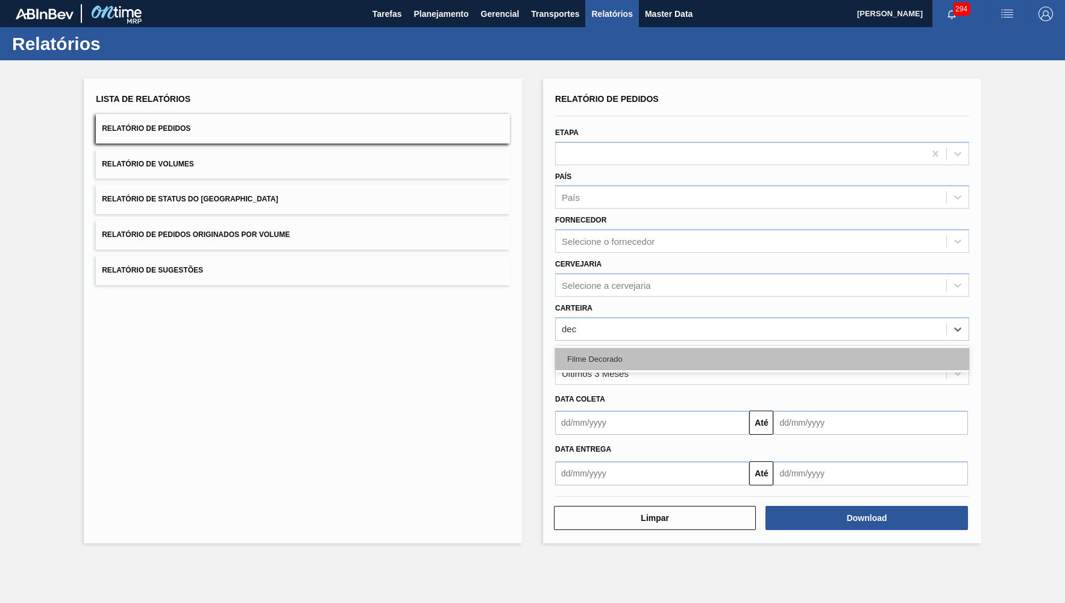
click at [640, 348] on div "Filme Decorado" at bounding box center [762, 359] width 414 height 22
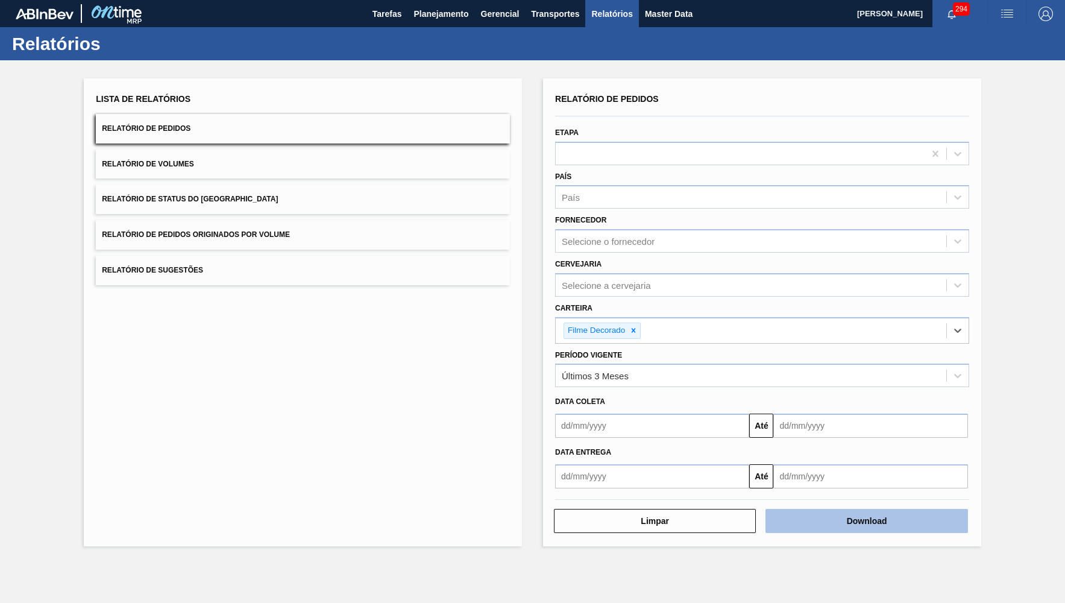
click at [957, 509] on button "Download" at bounding box center [866, 521] width 202 height 24
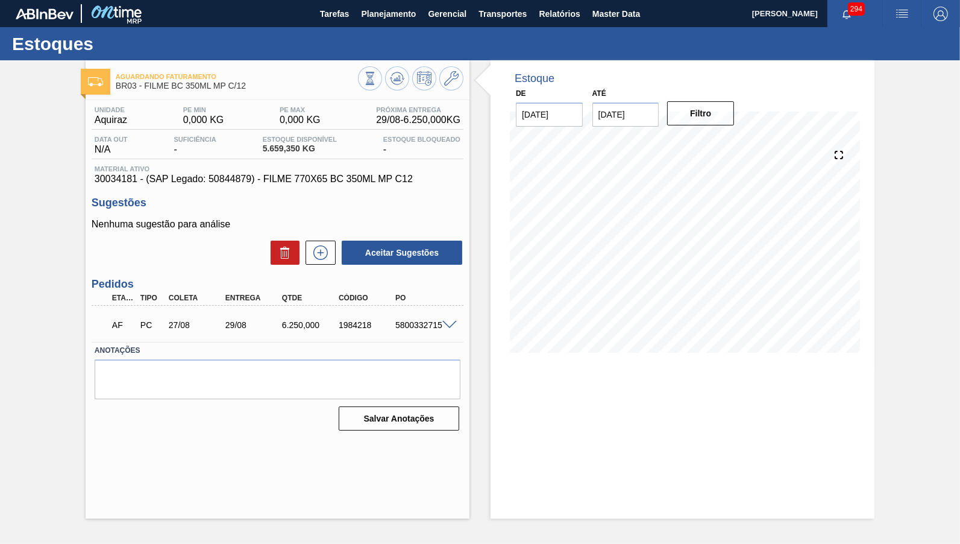
click at [217, 179] on span "30034181 - (SAP Legado: 50844879) - FILME 770X65 BC 350ML MP C12" at bounding box center [278, 179] width 366 height 11
copy span "50844879"
click at [250, 180] on span "30034181 - (SAP Legado: 50844879) - FILME 770X65 BC 350ML MP C12" at bounding box center [278, 179] width 366 height 11
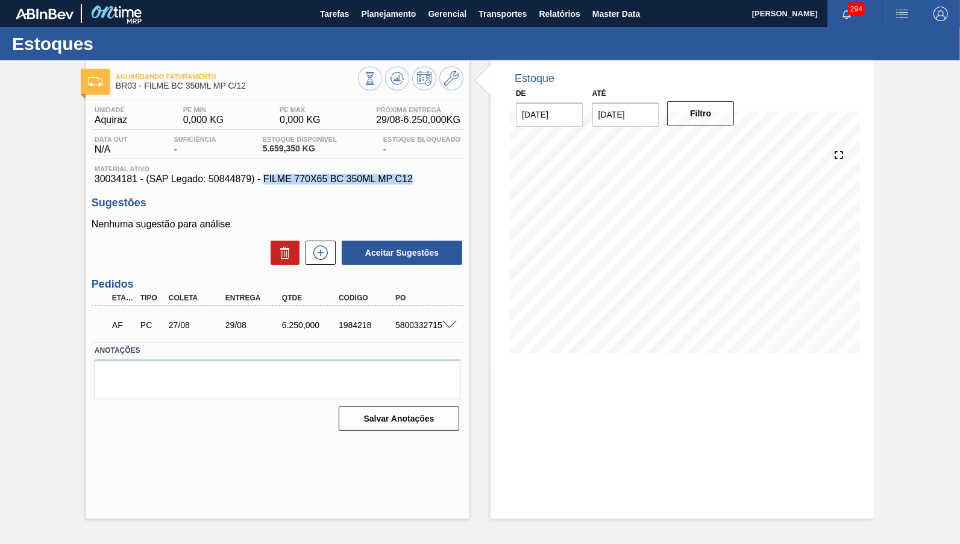
drag, startPoint x: 242, startPoint y: 183, endPoint x: 407, endPoint y: 181, distance: 165.1
click at [407, 181] on span "30034181 - (SAP Legado: 50844879) - FILME 770X65 BC 350ML MP C12" at bounding box center [278, 179] width 366 height 11
copy span "FILME 770X65 BC 350ML MP C12"
click at [379, 23] on button "Planejamento" at bounding box center [388, 13] width 67 height 27
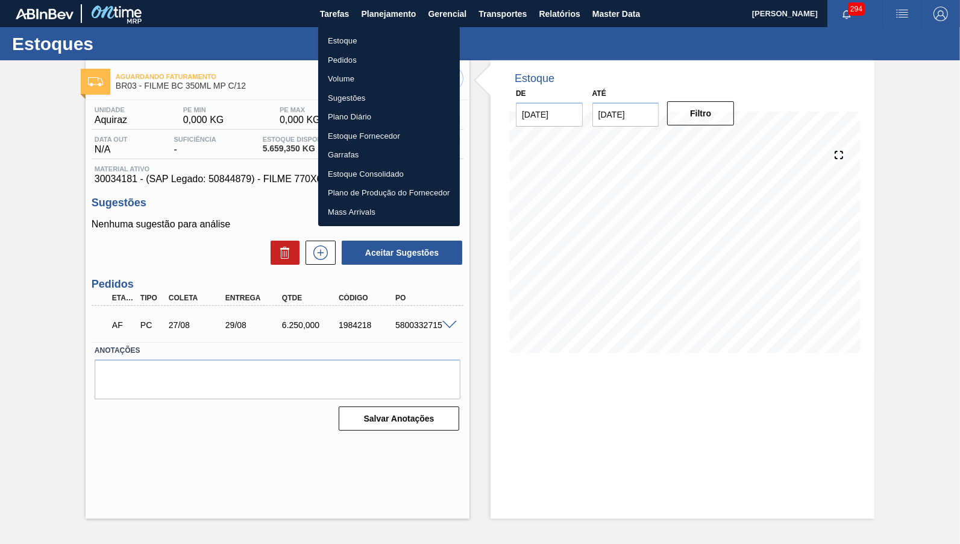
click at [369, 46] on li "Estoque" at bounding box center [389, 40] width 142 height 19
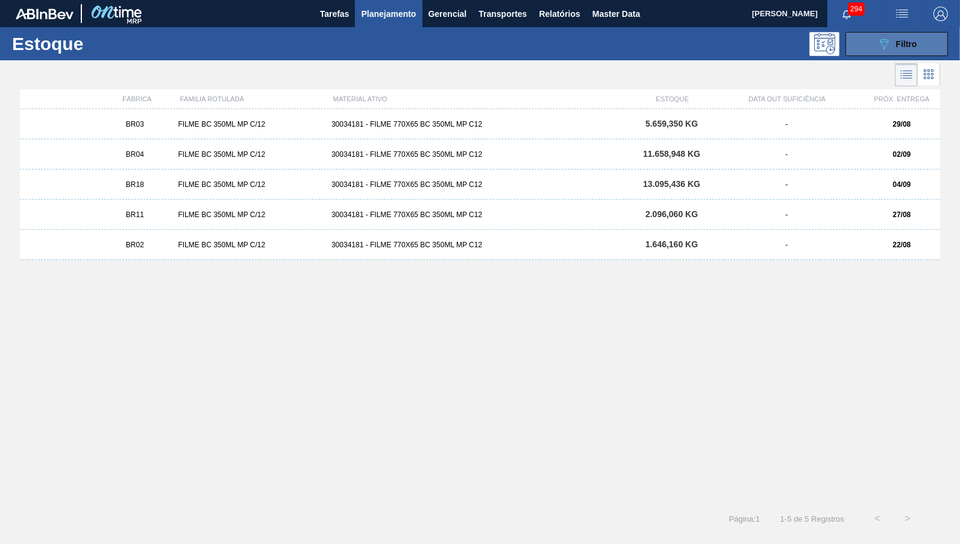
click at [876, 35] on button "089F7B8B-B2A5-4AFE-B5C0-19BA573D28AC Filtro" at bounding box center [896, 44] width 102 height 24
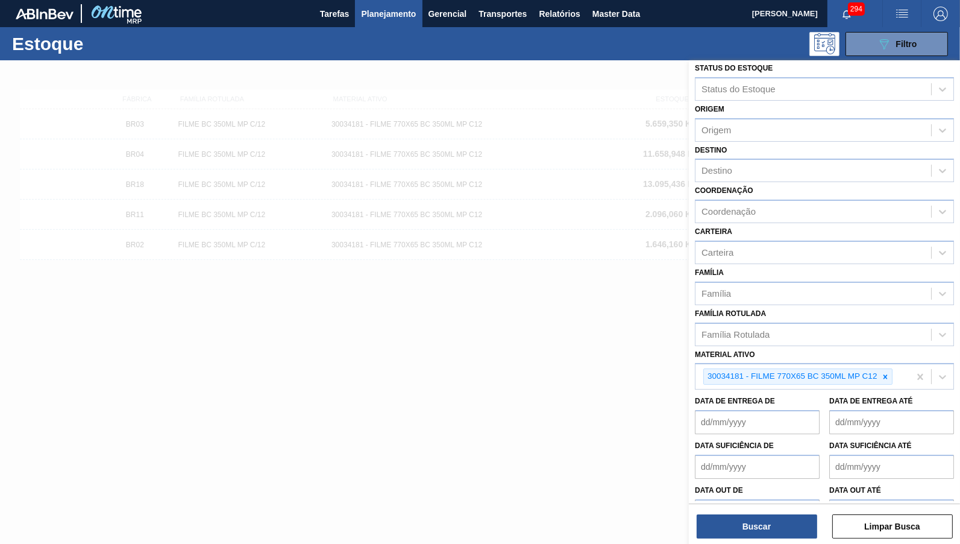
scroll to position [9, 0]
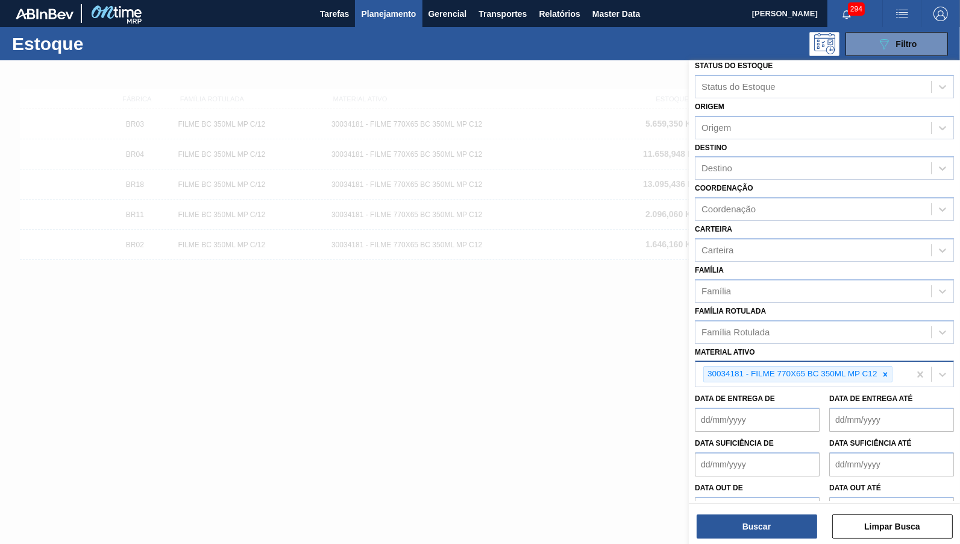
click at [889, 362] on div "30034181 - FILME 770X65 BC 350ML MP C12" at bounding box center [802, 374] width 214 height 25
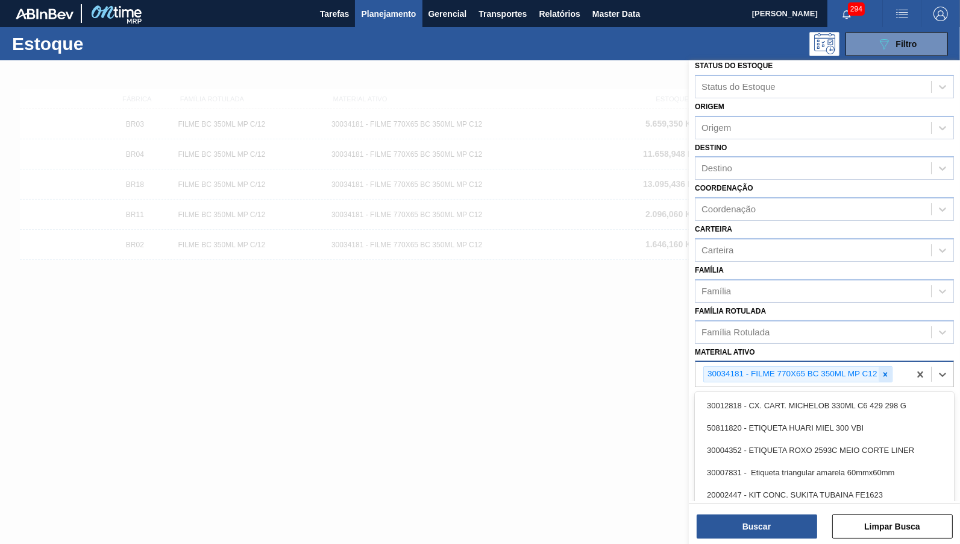
click at [888, 370] on icon at bounding box center [885, 374] width 8 height 8
paste ativo "30034001"
type ativo "30034001"
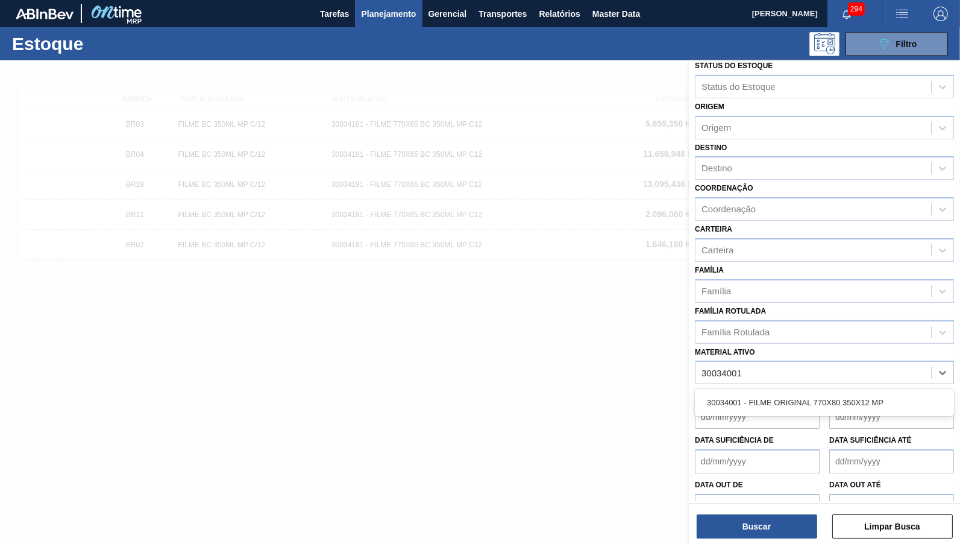
scroll to position [7, 0]
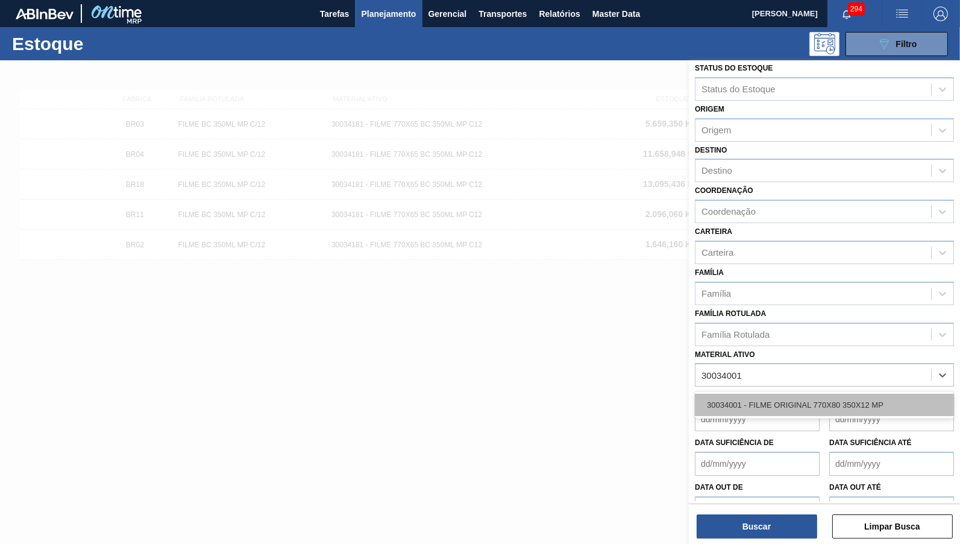
click at [816, 393] on div "30034001 - FILME ORIGINAL 770X80 350X12 MP" at bounding box center [824, 404] width 259 height 22
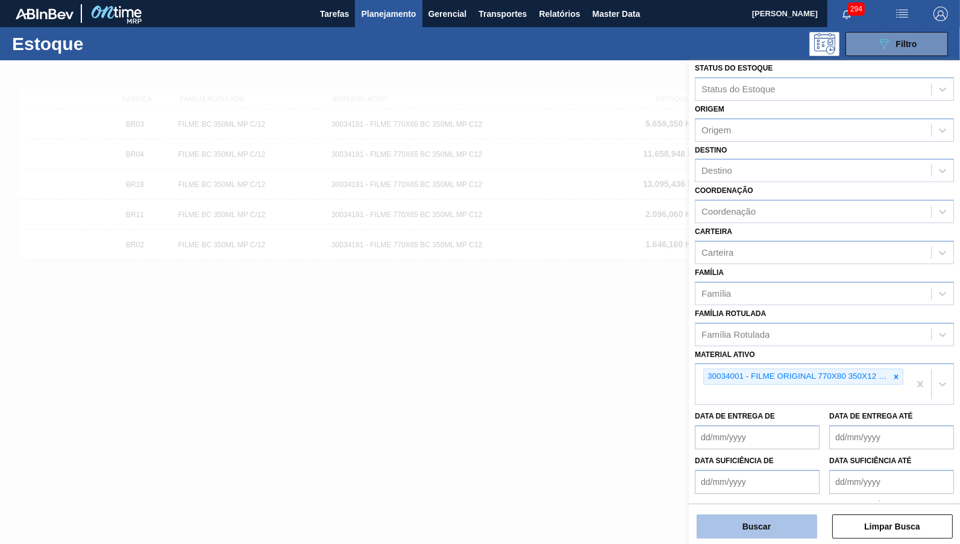
click at [781, 534] on button "Buscar" at bounding box center [757, 526] width 121 height 24
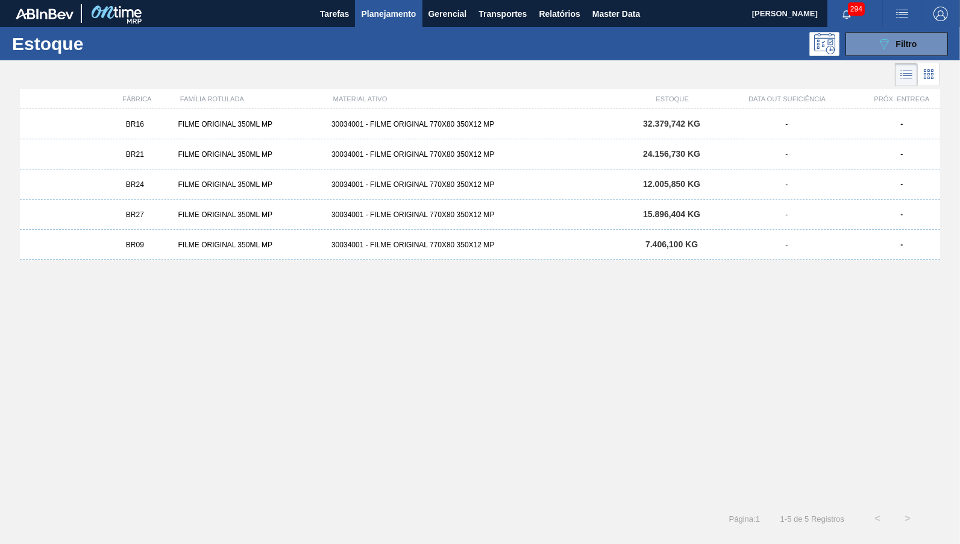
click at [633, 130] on div "BR16 FILME ORIGINAL 350ML MP 30034001 - FILME ORIGINAL 770X80 350X12 MP 32.379,…" at bounding box center [480, 124] width 920 height 30
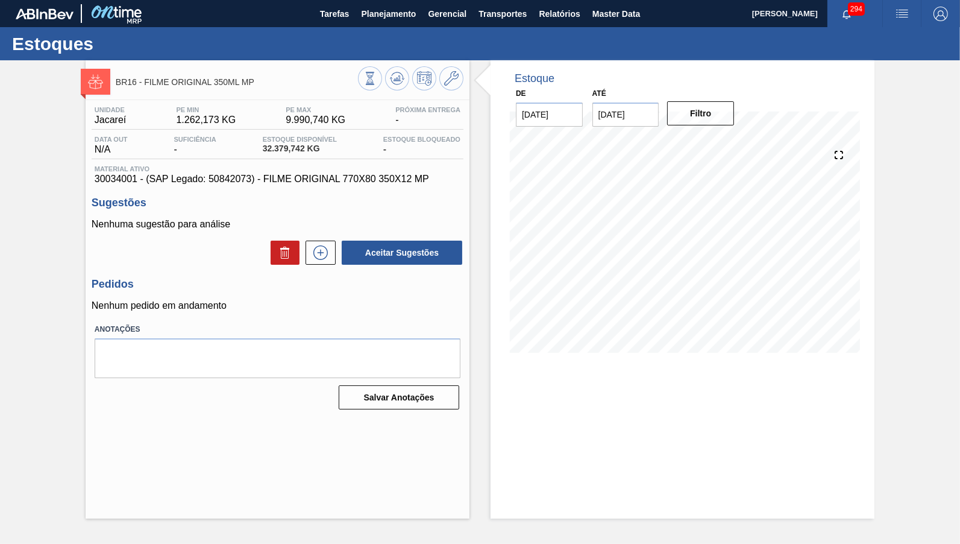
click at [216, 178] on span "30034001 - (SAP Legado: 50842073) - FILME ORIGINAL 770X80 350X12 MP" at bounding box center [278, 179] width 366 height 11
copy span "50842073"
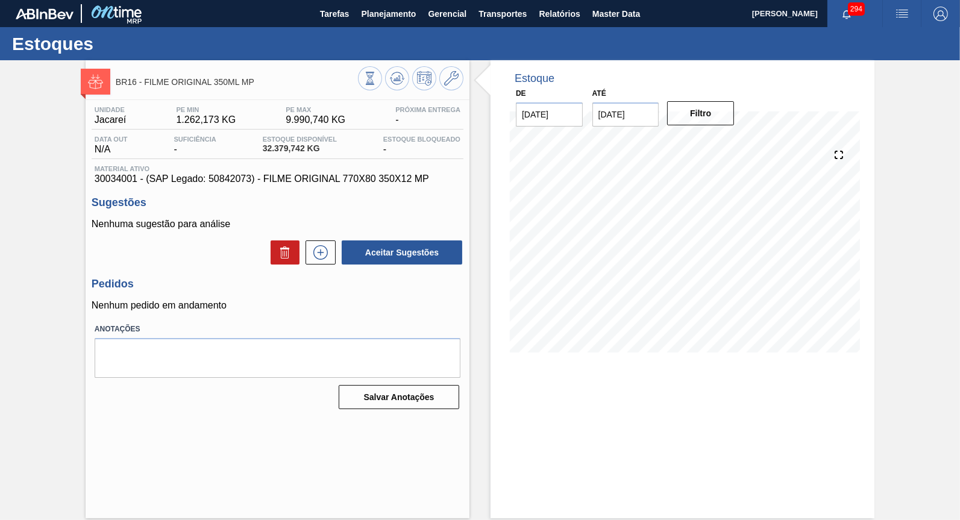
click at [250, 196] on div "Unidade Jacareí PE MIN 1.262,173 KG PE MAX 9.990,740 KG Próxima Entrega - Data …" at bounding box center [278, 256] width 384 height 313
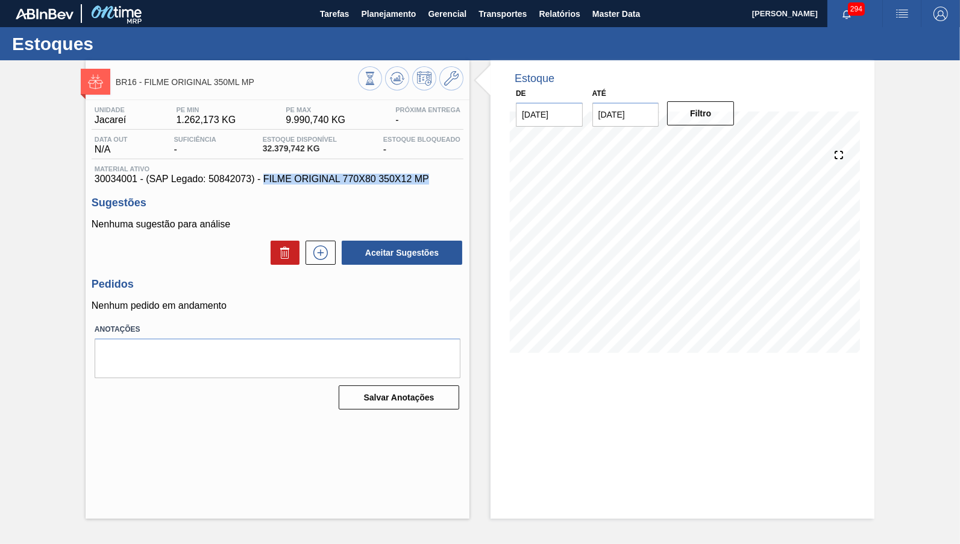
drag, startPoint x: 245, startPoint y: 180, endPoint x: 398, endPoint y: 179, distance: 153.1
click at [398, 179] on span "30034001 - (SAP Legado: 50842073) - FILME ORIGINAL 770X80 350X12 MP" at bounding box center [278, 179] width 366 height 11
copy span "FILME ORIGINAL 770X80 350X12 MP"
click at [197, 171] on span "Material ativo" at bounding box center [278, 168] width 366 height 7
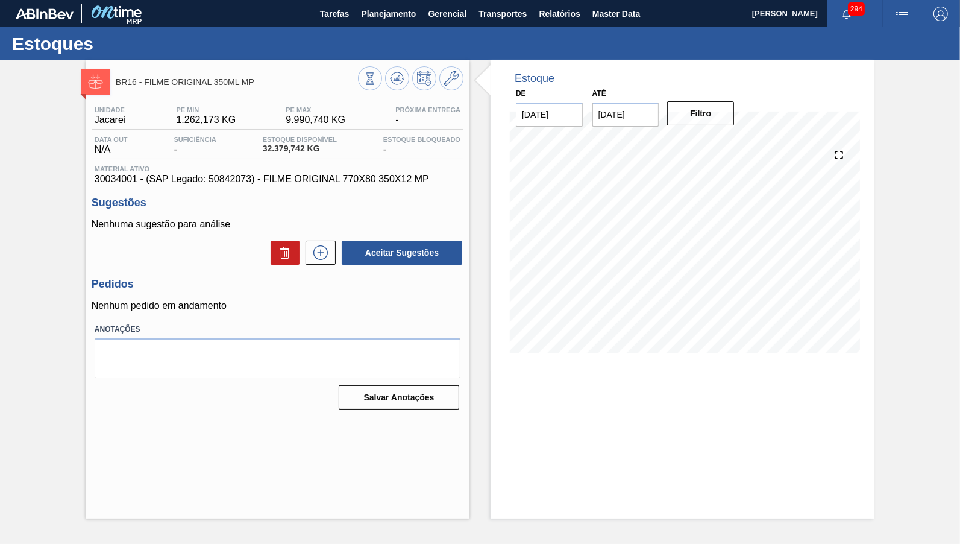
click at [263, 181] on span "30034001 - (SAP Legado: 50842073) - FILME ORIGINAL 770X80 350X12 MP" at bounding box center [278, 179] width 366 height 11
click at [221, 179] on span "30034001 - (SAP Legado: 50842073) - FILME ORIGINAL 770X80 350X12 MP" at bounding box center [278, 179] width 366 height 11
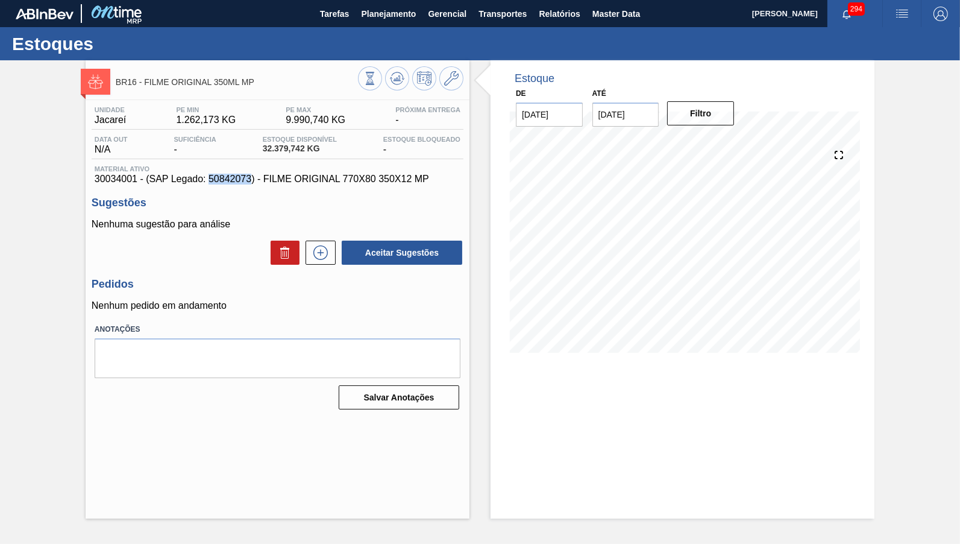
click at [221, 179] on span "30034001 - (SAP Legado: 50842073) - FILME ORIGINAL 770X80 350X12 MP" at bounding box center [278, 179] width 366 height 11
copy span "50842073"
drag, startPoint x: 241, startPoint y: 178, endPoint x: 409, endPoint y: 184, distance: 168.2
click at [409, 184] on span "30034001 - (SAP Legado: 50842073) - FILME ORIGINAL 770X80 350X12 MP" at bounding box center [278, 179] width 366 height 11
click at [395, 178] on span "30034001 - (SAP Legado: 50842073) - FILME ORIGINAL 770X80 350X12 MP" at bounding box center [278, 179] width 366 height 11
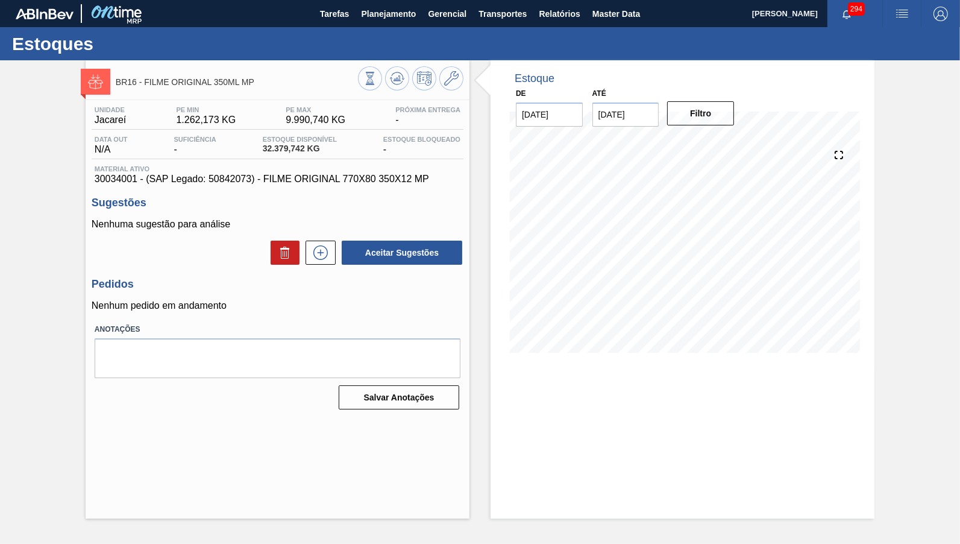
click at [384, 178] on span "30034001 - (SAP Legado: 50842073) - FILME ORIGINAL 770X80 350X12 MP" at bounding box center [278, 179] width 366 height 11
copy span "FILME ORIGINAL 770X80 350X12 MP"
drag, startPoint x: 391, startPoint y: 181, endPoint x: 244, endPoint y: 186, distance: 147.1
click at [244, 186] on div "Unidade Jacareí PE MIN 1.262,173 KG PE MAX 9.990,740 KG Próxima Entrega - Data …" at bounding box center [278, 256] width 384 height 313
click at [207, 181] on span "30034001 - (SAP Legado: 50842073) - FILME ORIGINAL 770X80 350X12 MP" at bounding box center [278, 179] width 366 height 11
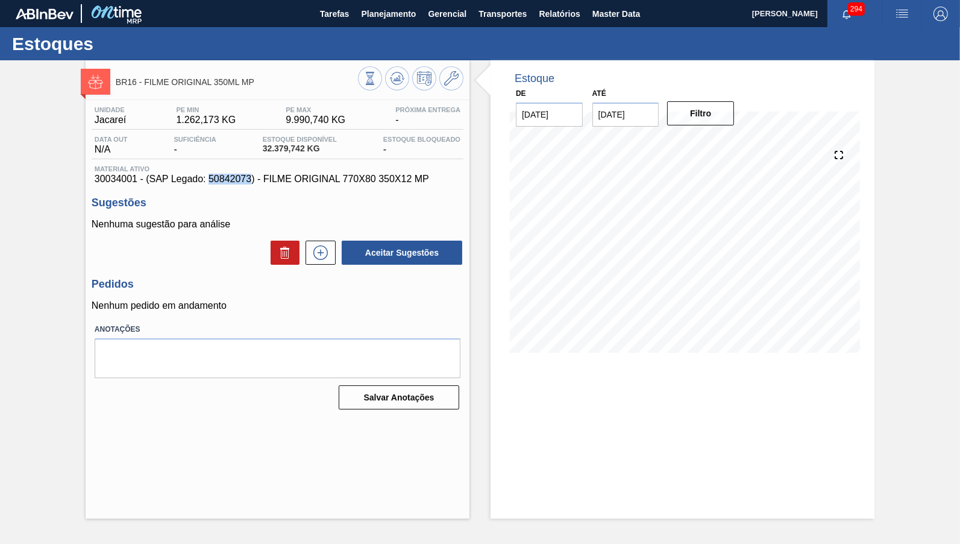
click at [207, 181] on span "30034001 - (SAP Legado: 50842073) - FILME ORIGINAL 770X80 350X12 MP" at bounding box center [278, 179] width 366 height 11
copy span "50842073"
click at [240, 179] on span "30034001 - (SAP Legado: 50842073) - FILME ORIGINAL 770X80 350X12 MP" at bounding box center [278, 179] width 366 height 11
drag, startPoint x: 243, startPoint y: 181, endPoint x: 408, endPoint y: 189, distance: 164.7
click at [408, 189] on div "Unidade Jacareí PE MIN 1.262,173 KG PE MAX 9.990,740 KG Próxima Entrega - Data …" at bounding box center [278, 256] width 384 height 313
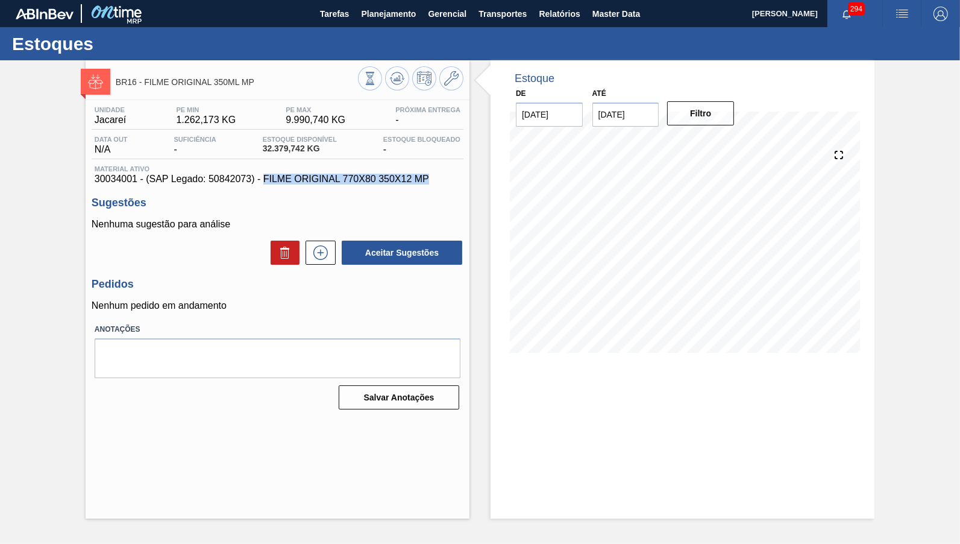
copy span "FILME ORIGINAL 770X80 350X12 MP"
click at [600, 27] on button "Master Data" at bounding box center [616, 13] width 60 height 27
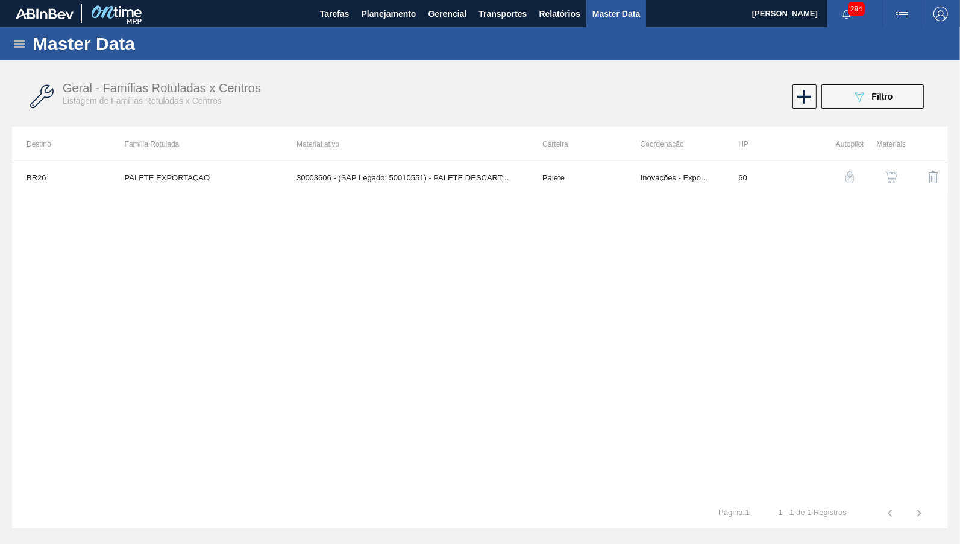
click at [17, 33] on div "Master Data" at bounding box center [480, 43] width 960 height 33
click at [24, 40] on icon at bounding box center [19, 44] width 14 height 14
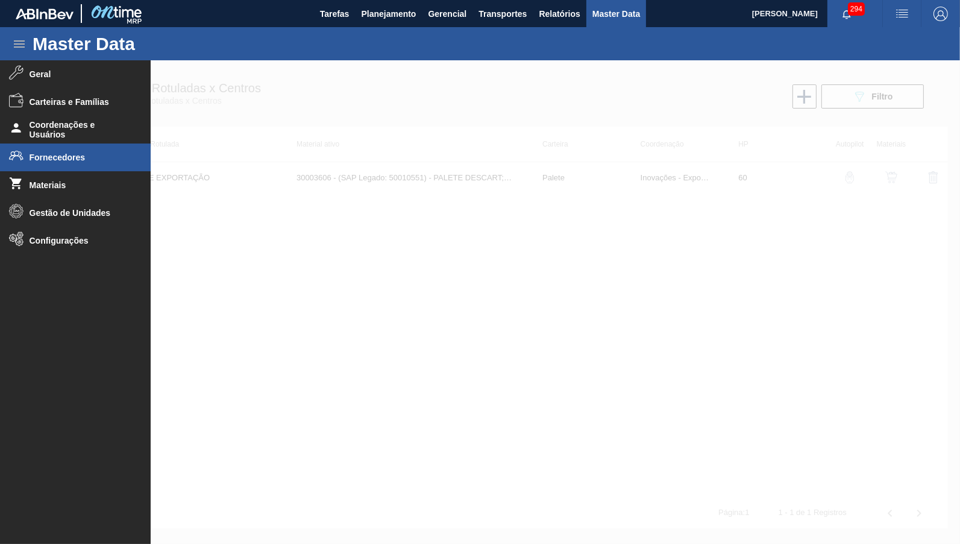
click at [53, 161] on span "Fornecedores" at bounding box center [79, 157] width 99 height 10
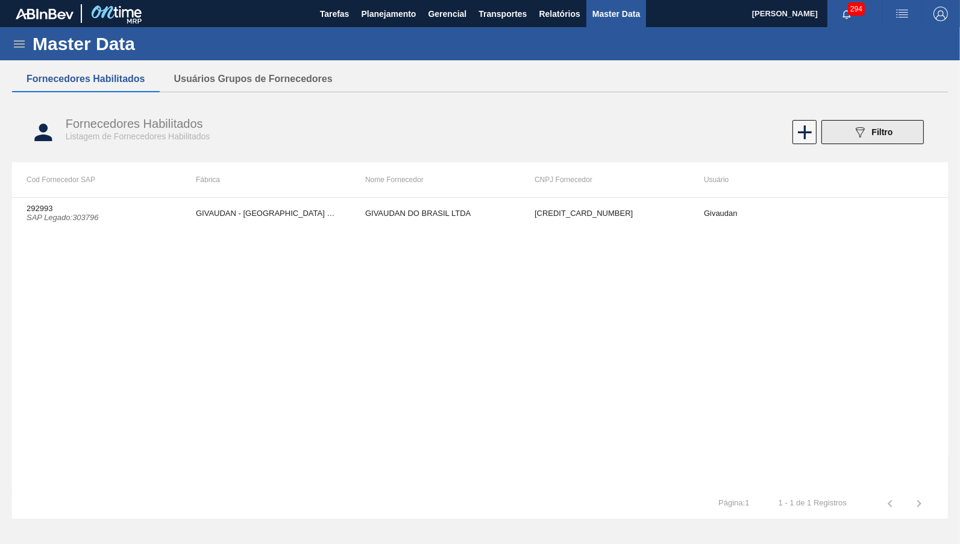
click at [868, 133] on div "089F7B8B-B2A5-4AFE-B5C0-19BA573D28AC Filtro" at bounding box center [873, 132] width 40 height 14
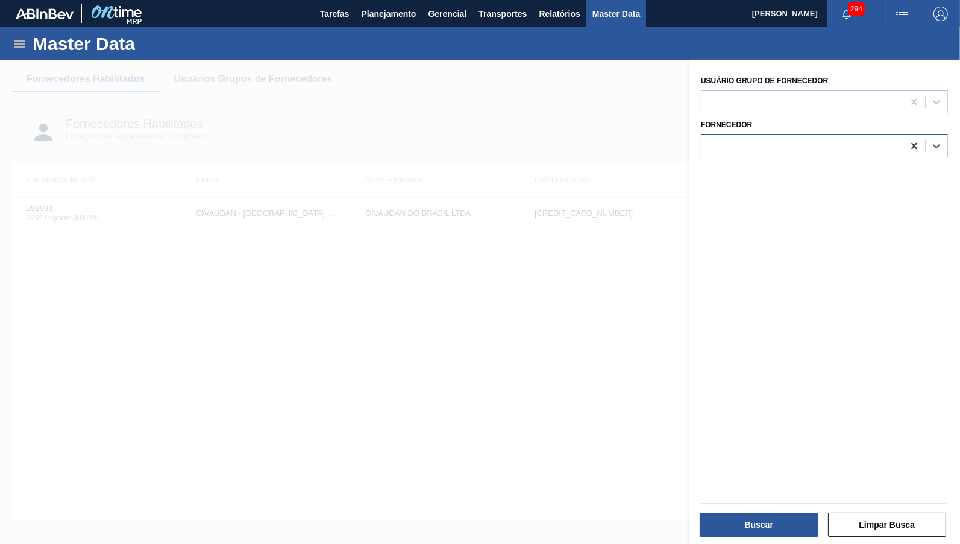
click at [910, 145] on icon at bounding box center [914, 146] width 12 height 12
type input "PRIS"
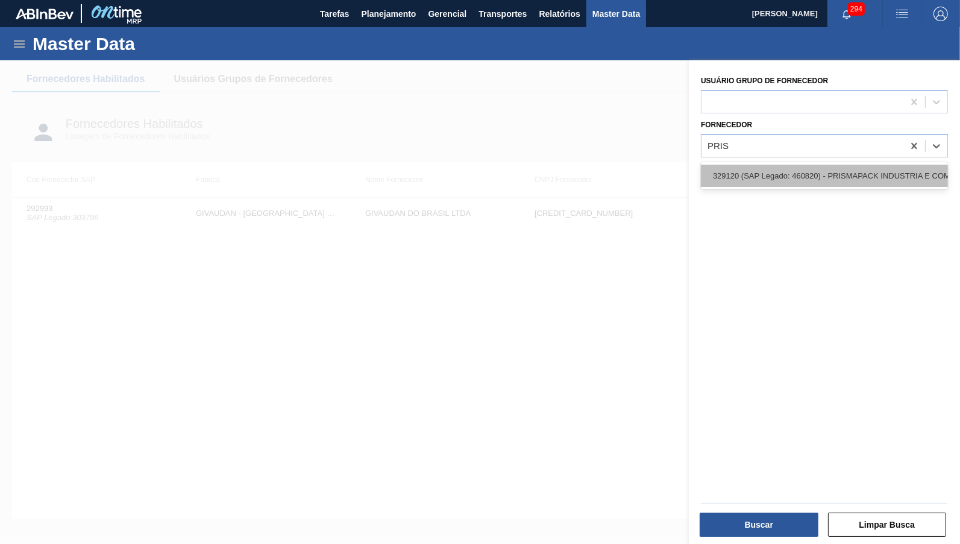
click at [750, 171] on div "329120 (SAP Legado: 460820) - PRISMAPACK INDUSTRIA E COMERCIO DE-PRODUTOS PLAST…" at bounding box center [824, 175] width 247 height 22
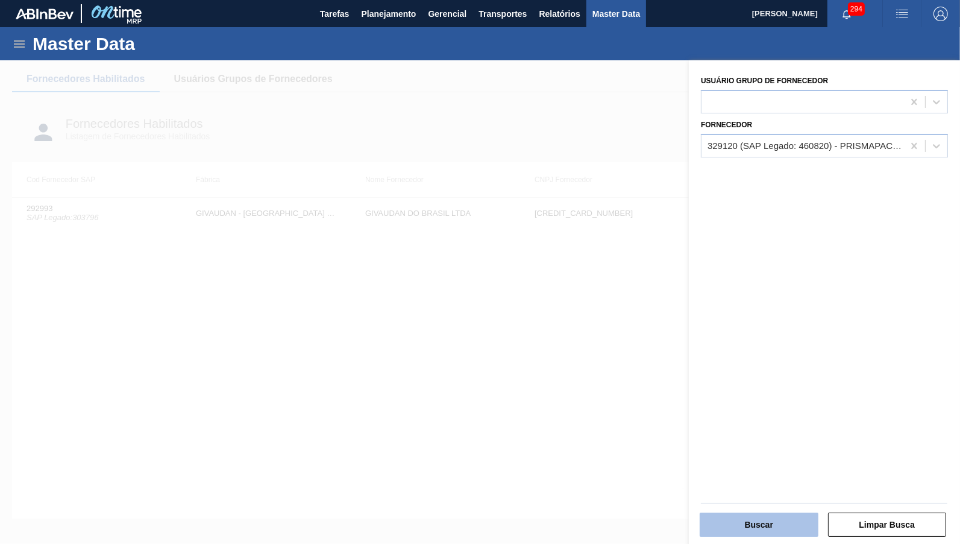
click at [755, 531] on button "Buscar" at bounding box center [759, 524] width 119 height 24
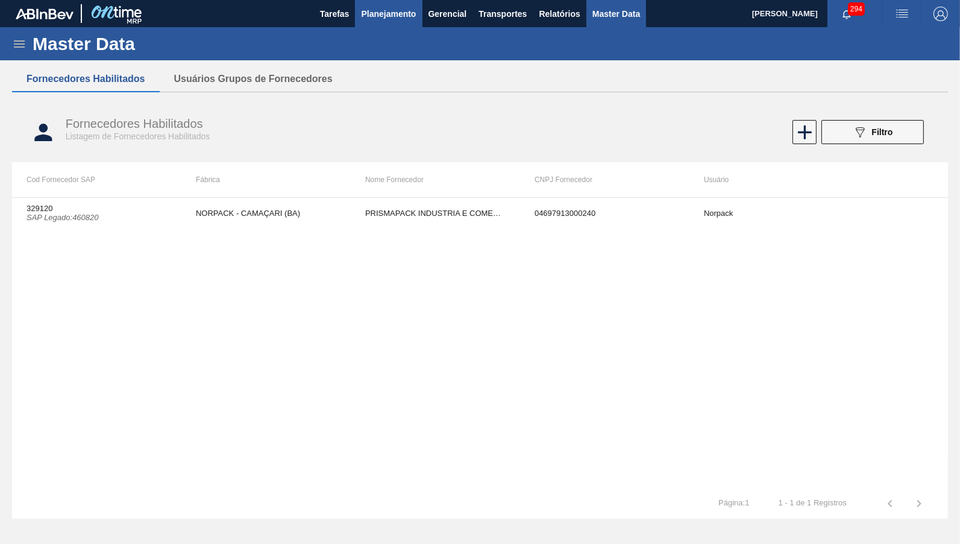
click at [375, 5] on button "Planejamento" at bounding box center [388, 13] width 67 height 27
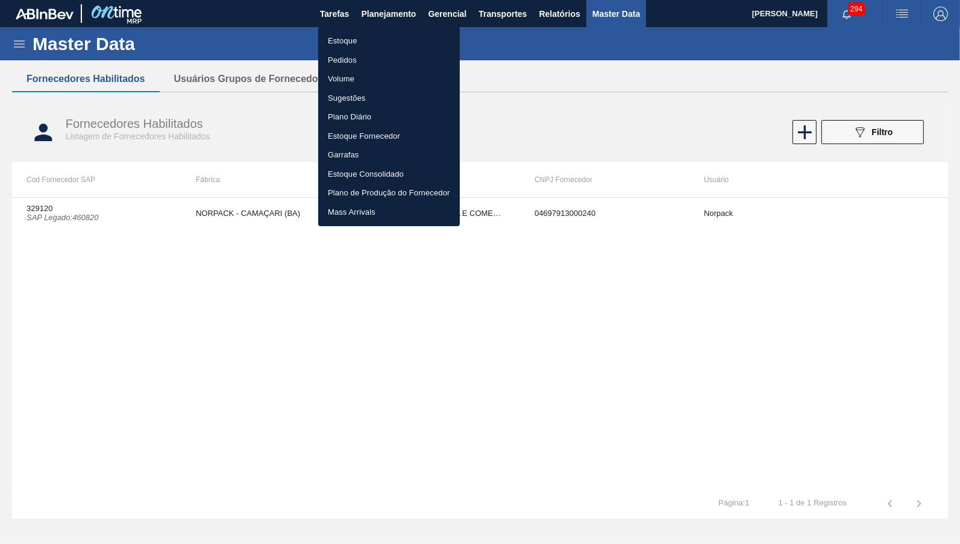
click at [389, 28] on ul "Estoque Pedidos Volume Sugestões Plano Diário Estoque Fornecedor Garrafas Estoq…" at bounding box center [389, 126] width 142 height 199
click at [375, 45] on li "Estoque" at bounding box center [389, 40] width 142 height 19
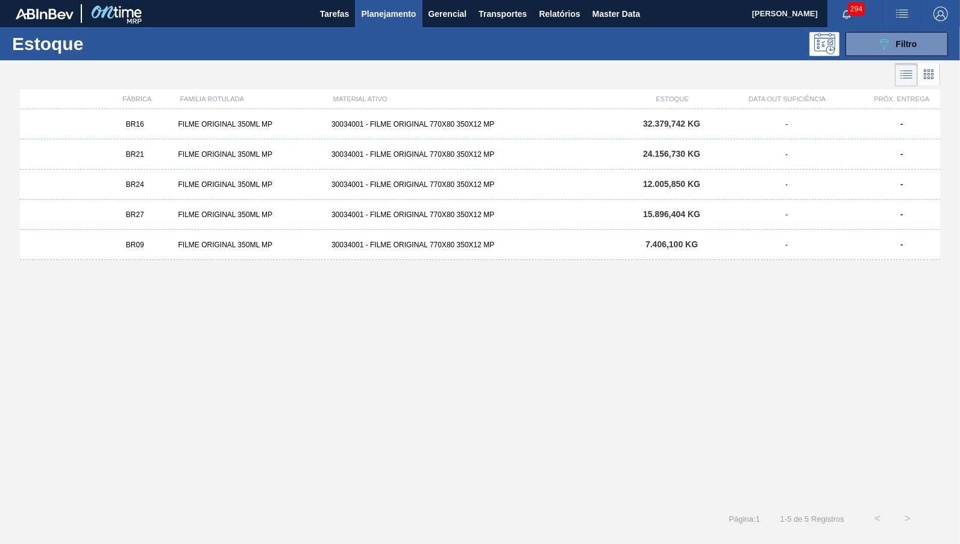
click at [413, 133] on div "BR16 FILME ORIGINAL 350ML MP 30034001 - FILME ORIGINAL 770X80 350X12 MP 32.379,…" at bounding box center [480, 124] width 920 height 30
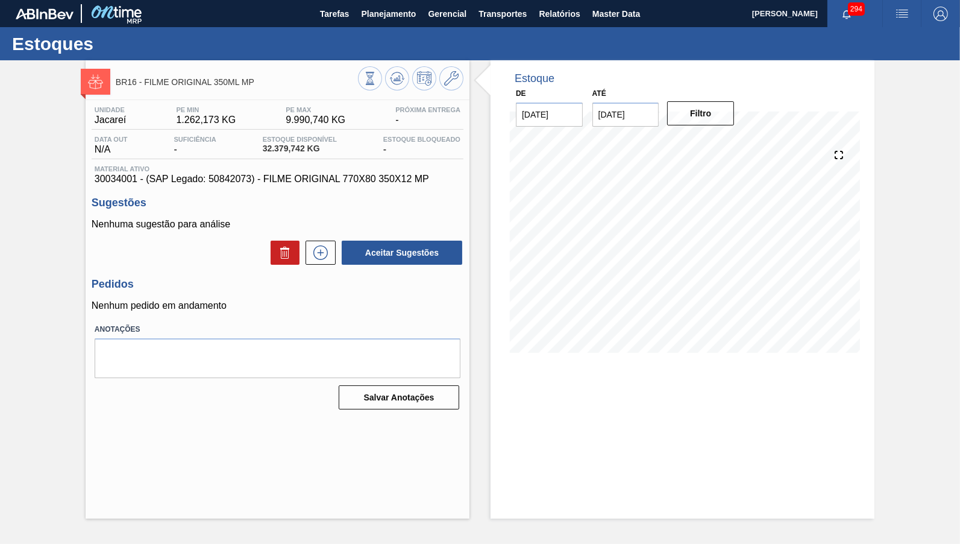
click at [215, 177] on span "30034001 - (SAP Legado: 50842073) - FILME ORIGINAL 770X80 350X12 MP" at bounding box center [278, 179] width 366 height 11
copy span "50842073"
click at [384, 21] on button "Planejamento" at bounding box center [388, 13] width 67 height 27
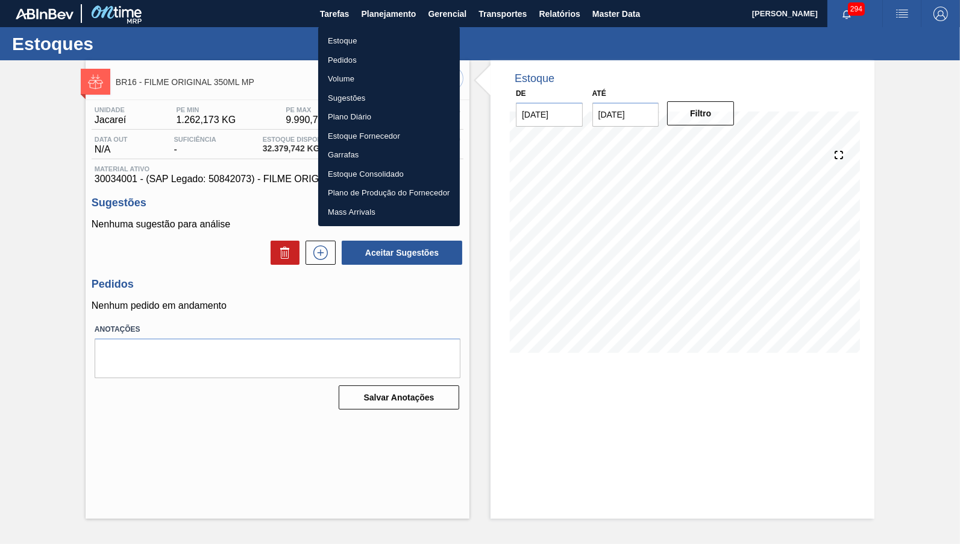
click at [372, 36] on li "Estoque" at bounding box center [389, 40] width 142 height 19
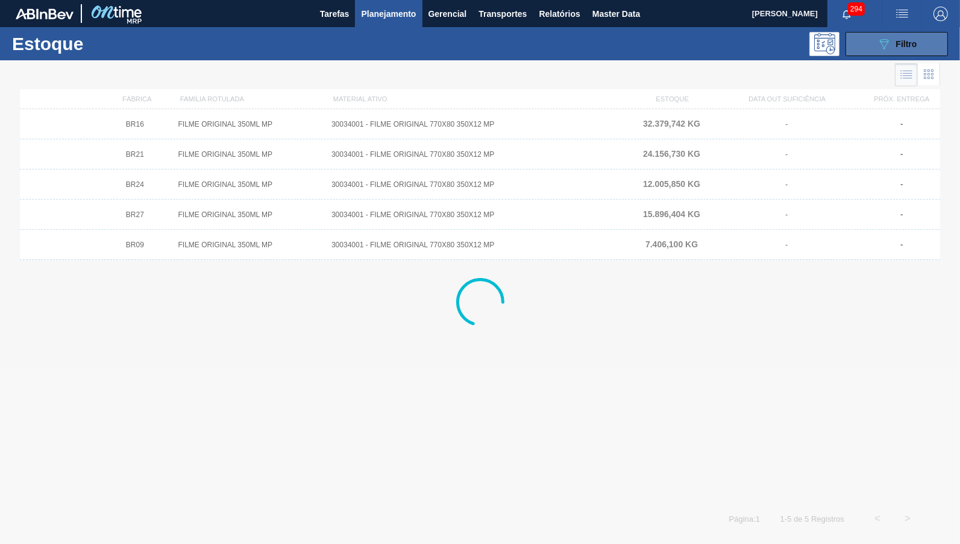
click at [923, 46] on button "089F7B8B-B2A5-4AFE-B5C0-19BA573D28AC Filtro" at bounding box center [896, 44] width 102 height 24
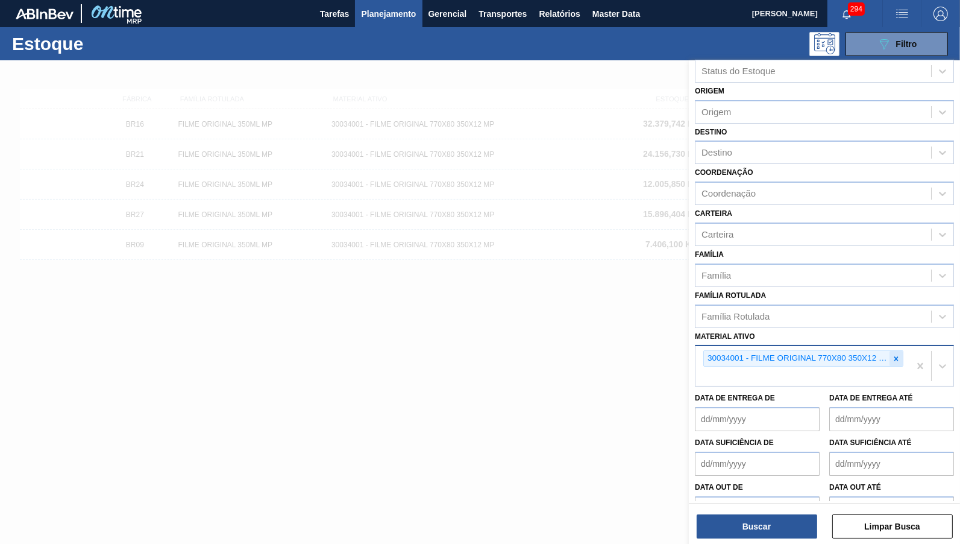
click at [897, 356] on icon at bounding box center [896, 358] width 4 height 4
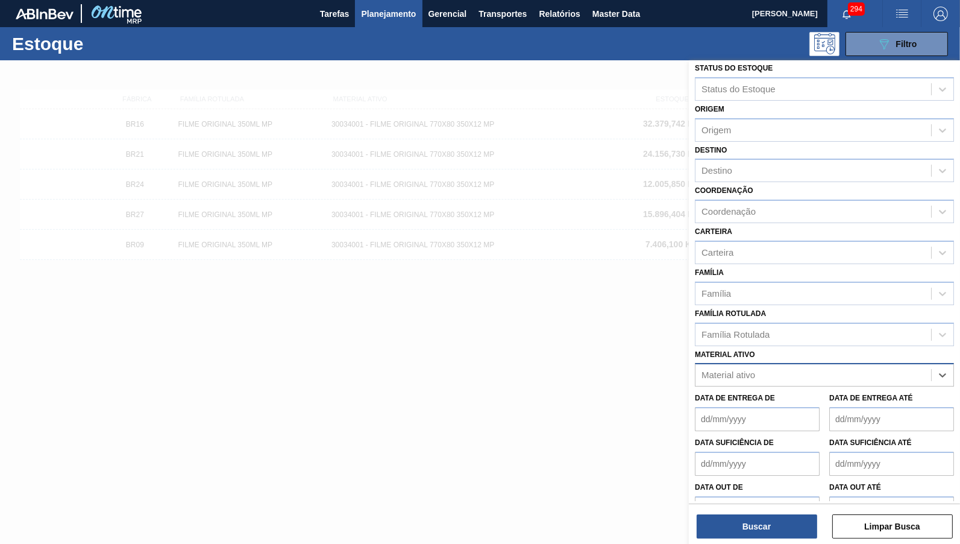
paste ativo "30029828"
type ativo "30029828"
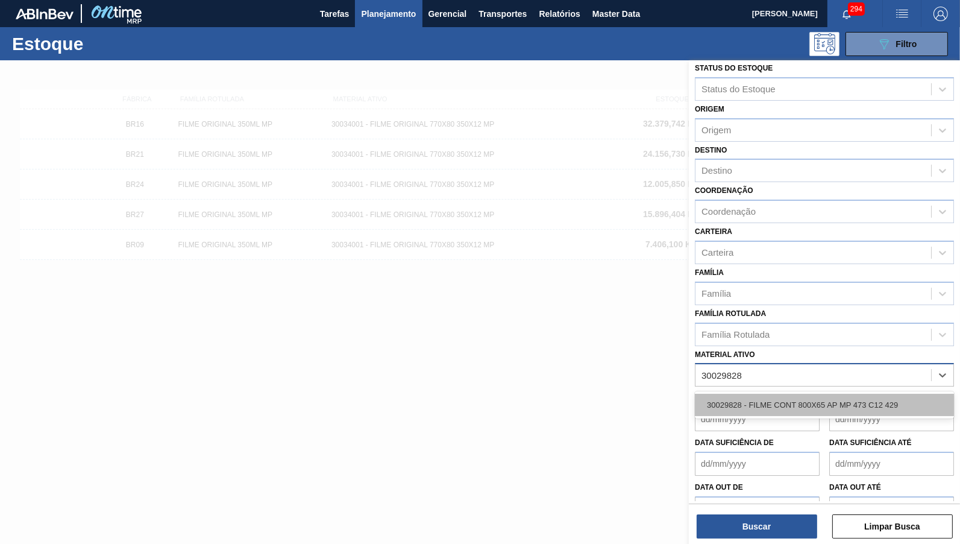
click at [763, 393] on div "30029828 - FILME CONT 800X65 AP MP 473 C12 429" at bounding box center [824, 404] width 259 height 22
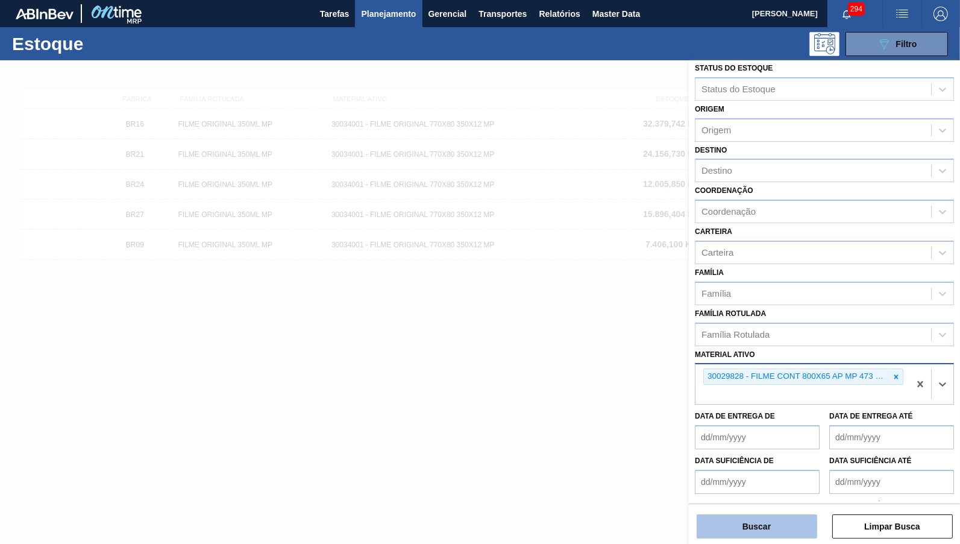
click at [757, 516] on button "Buscar" at bounding box center [757, 526] width 121 height 24
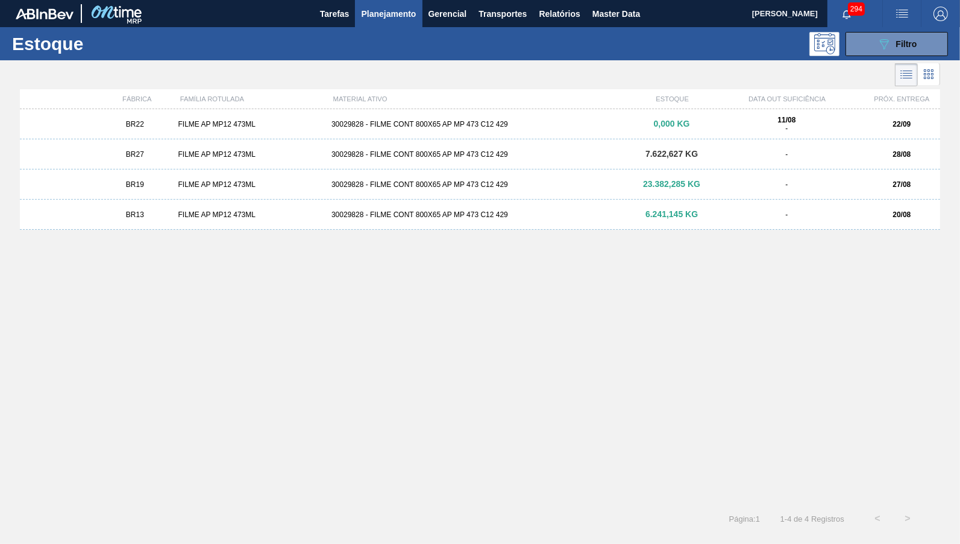
click at [207, 122] on div "FILME AP MP12 473ML" at bounding box center [251, 124] width 154 height 8
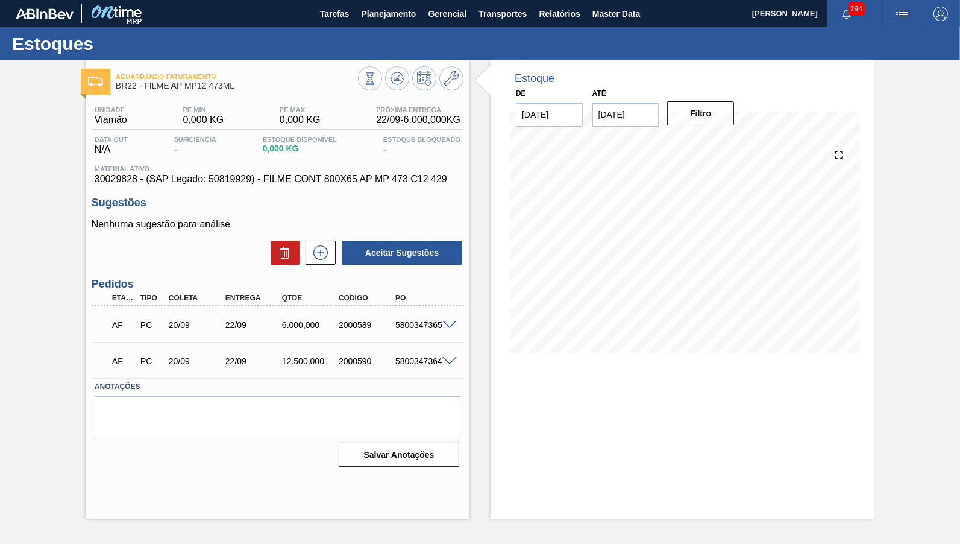
click at [211, 186] on div "Unidade Viamão PE MIN 0,000 KG PE MAX 0,000 KG Próxima Entrega 22/09 - 6.000,00…" at bounding box center [278, 285] width 384 height 371
click at [209, 172] on span "Material ativo" at bounding box center [278, 168] width 366 height 7
click at [224, 183] on span "30029828 - (SAP Legado: 50819929) - FILME CONT 800X65 AP MP 473 C12 429" at bounding box center [278, 179] width 366 height 11
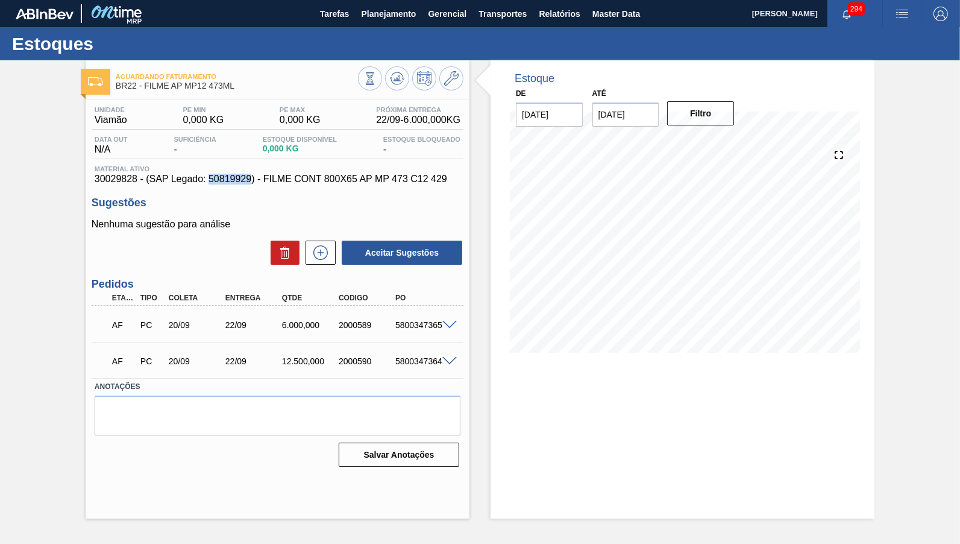
click at [224, 183] on span "30029828 - (SAP Legado: 50819929) - FILME CONT 800X65 AP MP 473 C12 429" at bounding box center [278, 179] width 366 height 11
click at [368, 14] on span "Planejamento" at bounding box center [388, 14] width 55 height 14
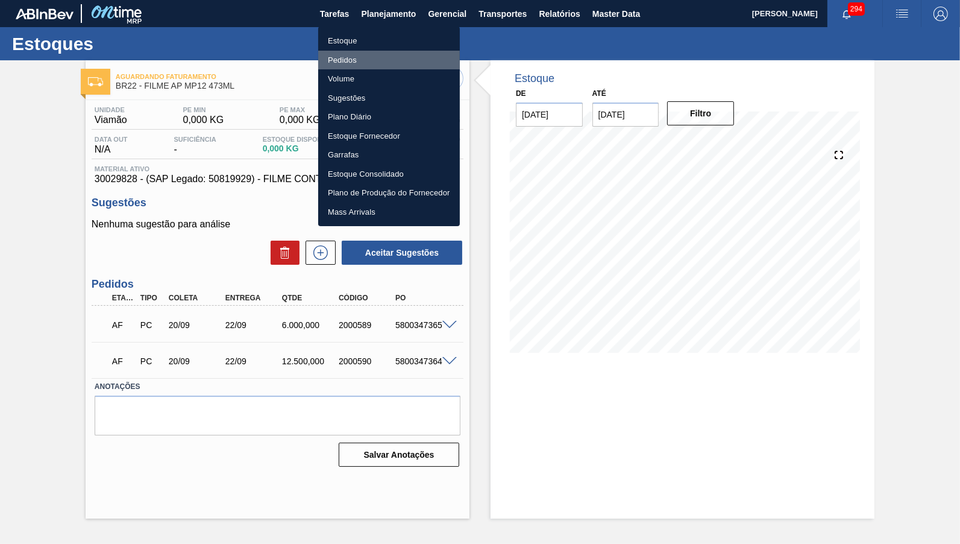
click at [388, 52] on li "Pedidos" at bounding box center [389, 60] width 142 height 19
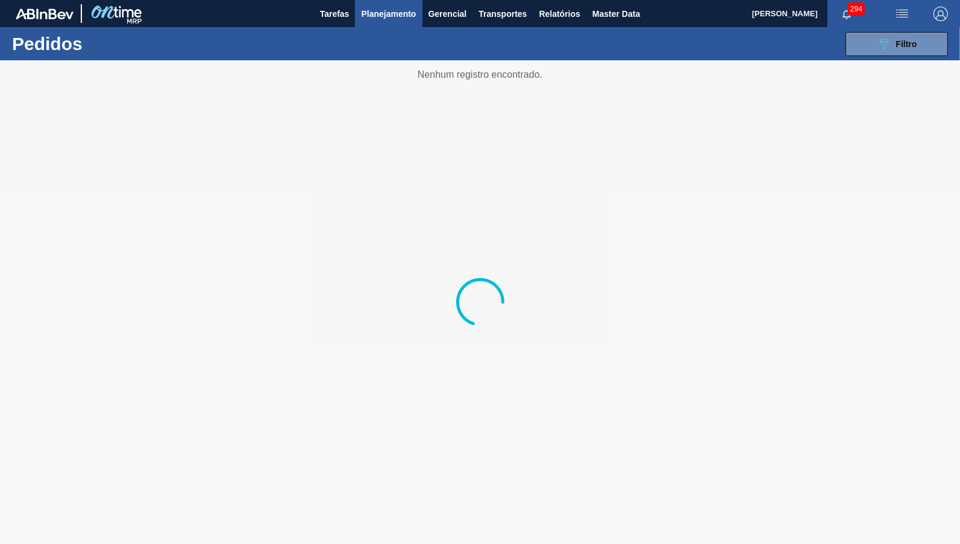
click at [389, 23] on button "Planejamento" at bounding box center [388, 13] width 67 height 27
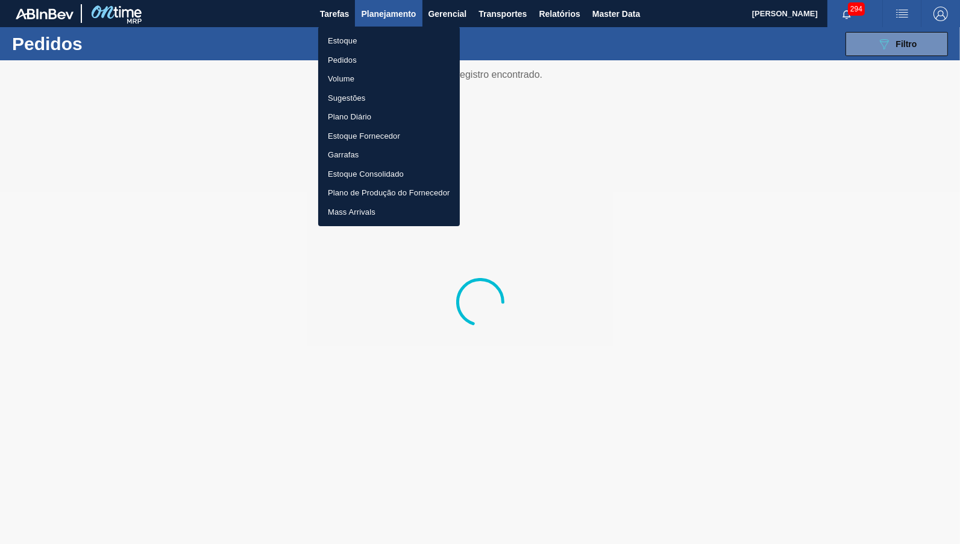
click at [380, 34] on li "Estoque" at bounding box center [389, 40] width 142 height 19
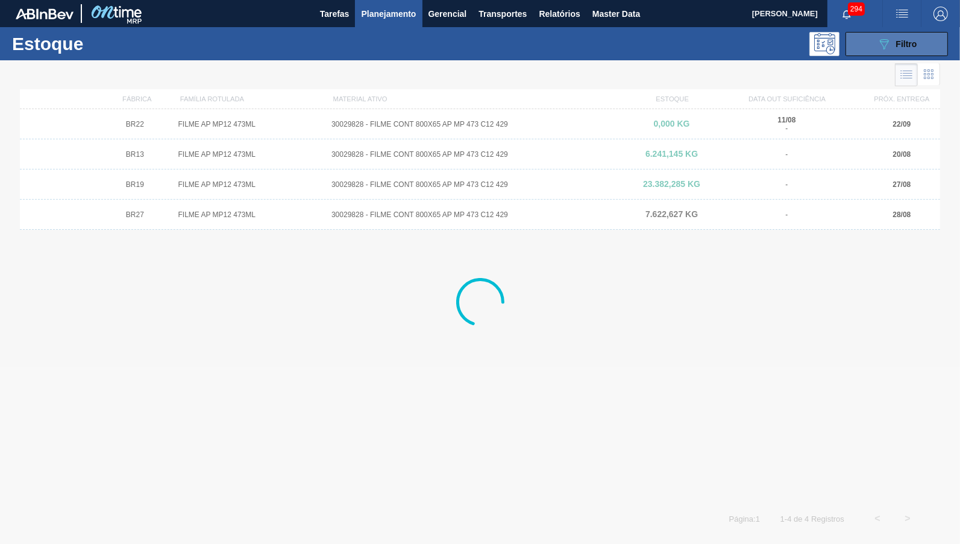
click at [887, 51] on icon "089F7B8B-B2A5-4AFE-B5C0-19BA573D28AC" at bounding box center [884, 44] width 14 height 14
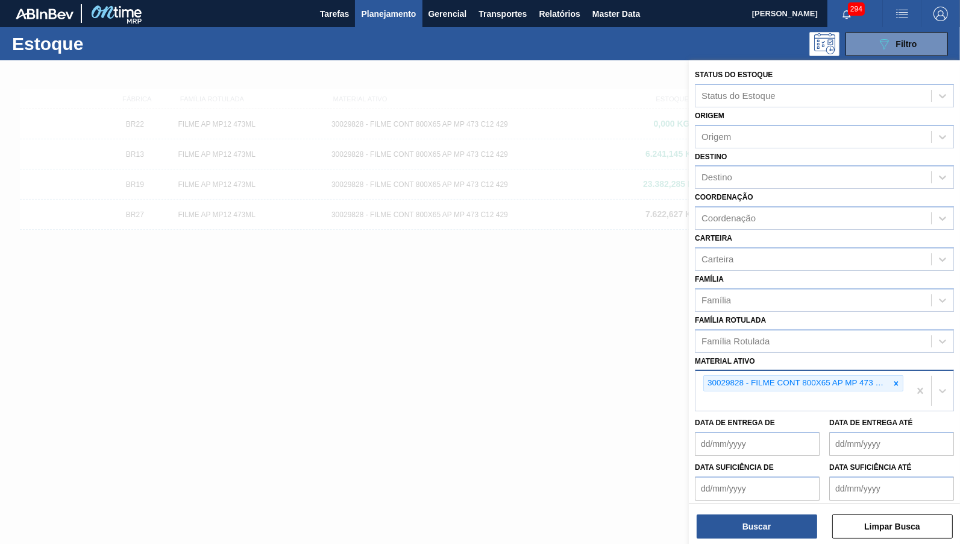
click at [898, 371] on div "30029828 - FILME CONT 800X65 AP MP 473 C12 429" at bounding box center [802, 391] width 214 height 40
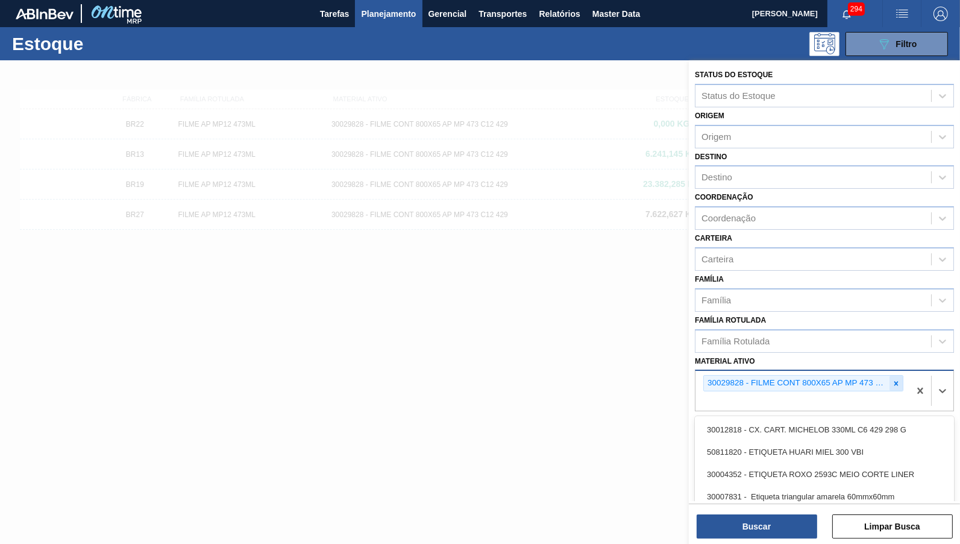
click at [899, 375] on div at bounding box center [895, 382] width 13 height 15
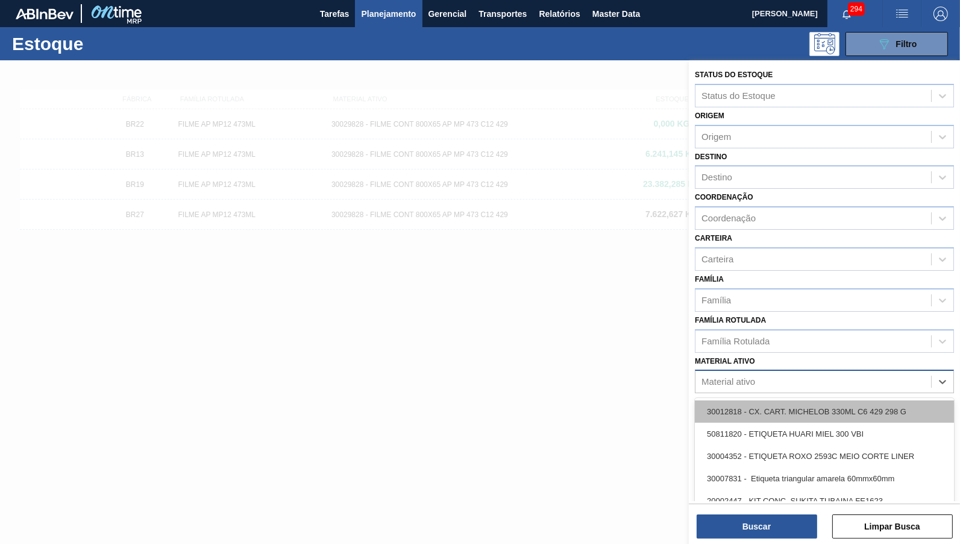
paste ativo "30031289"
type ativo "30031289"
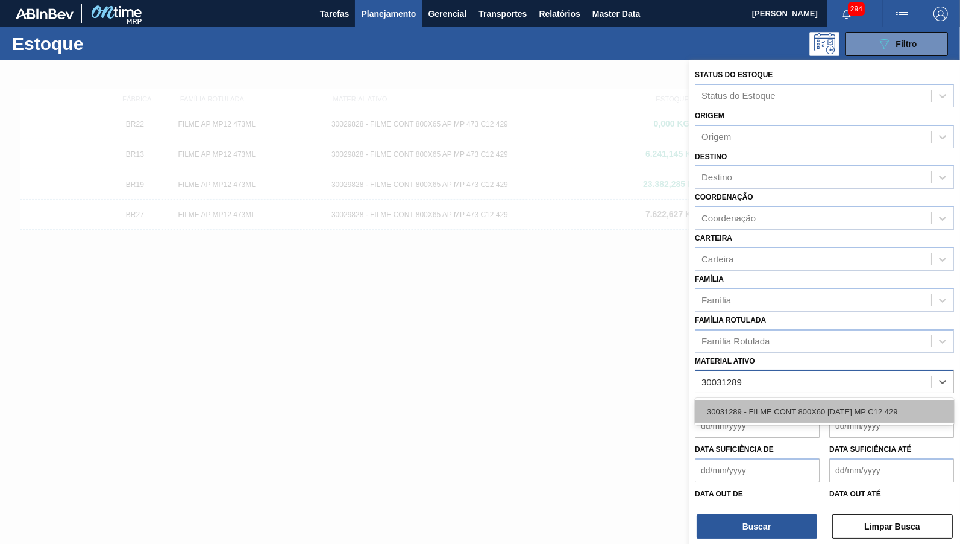
click at [807, 400] on div "30031289 - FILME CONT 800X60 BC 473 MP C12 429" at bounding box center [824, 411] width 259 height 22
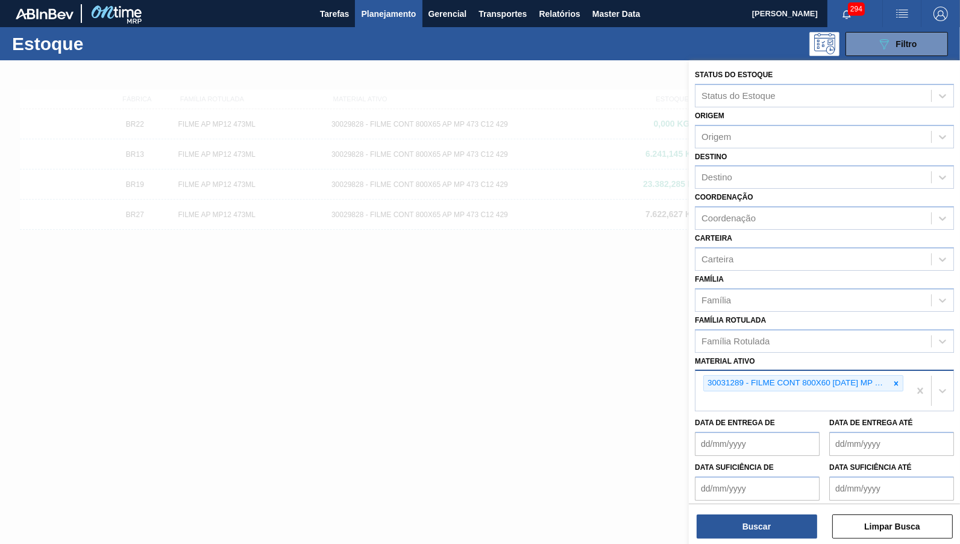
click at [681, 532] on div at bounding box center [480, 332] width 960 height 544
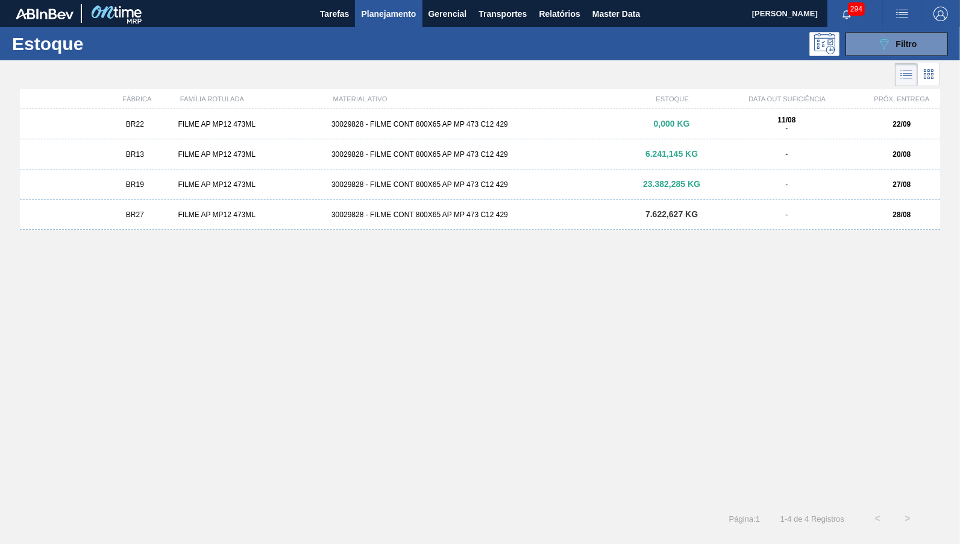
click at [713, 534] on div at bounding box center [480, 332] width 960 height 544
click at [917, 60] on div "Estoque 089F7B8B-B2A5-4AFE-B5C0-19BA573D28AC Filtro" at bounding box center [480, 43] width 960 height 33
click at [904, 48] on div "089F7B8B-B2A5-4AFE-B5C0-19BA573D28AC Filtro" at bounding box center [897, 44] width 40 height 14
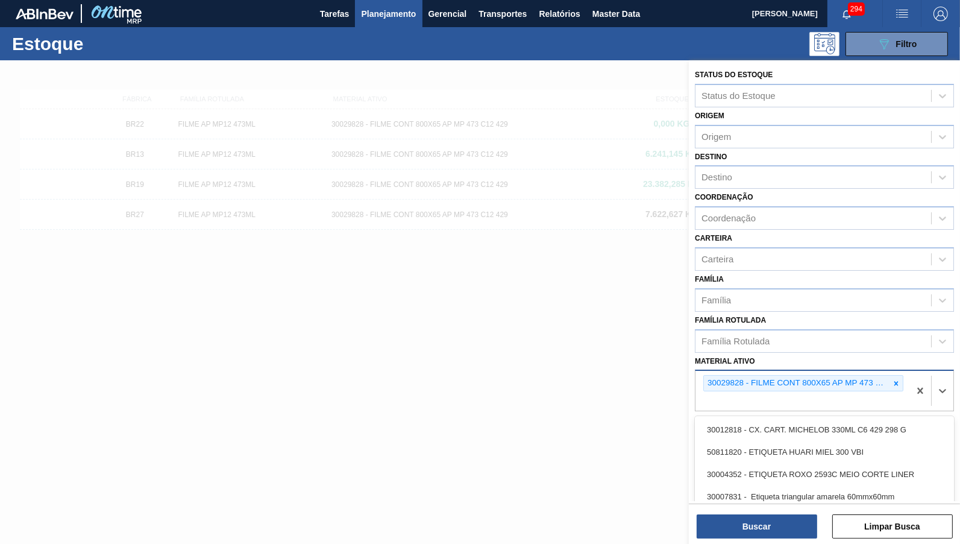
click at [894, 371] on div "30029828 - FILME CONT 800X65 AP MP 473 C12 429" at bounding box center [802, 391] width 214 height 40
click at [903, 375] on div at bounding box center [895, 382] width 13 height 15
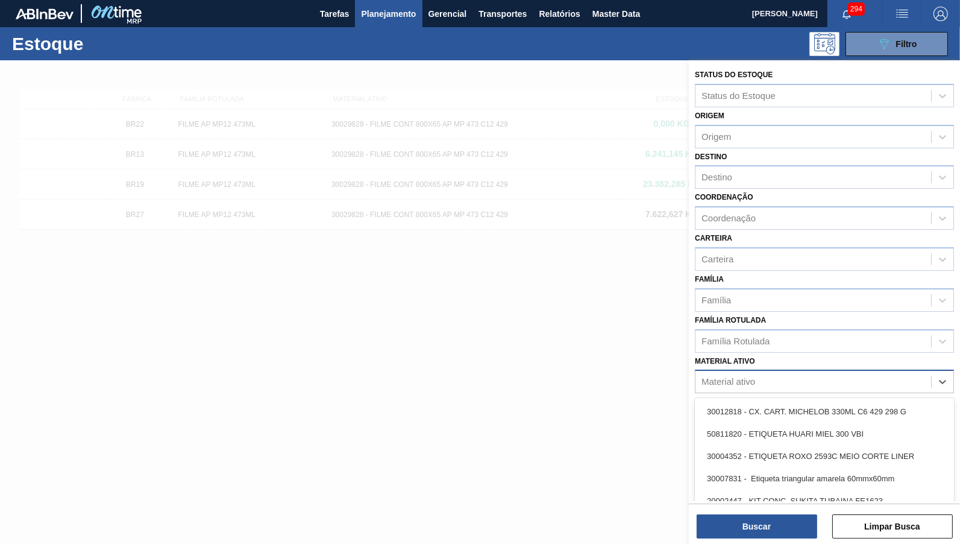
paste ativo "30031289"
type ativo "30031289"
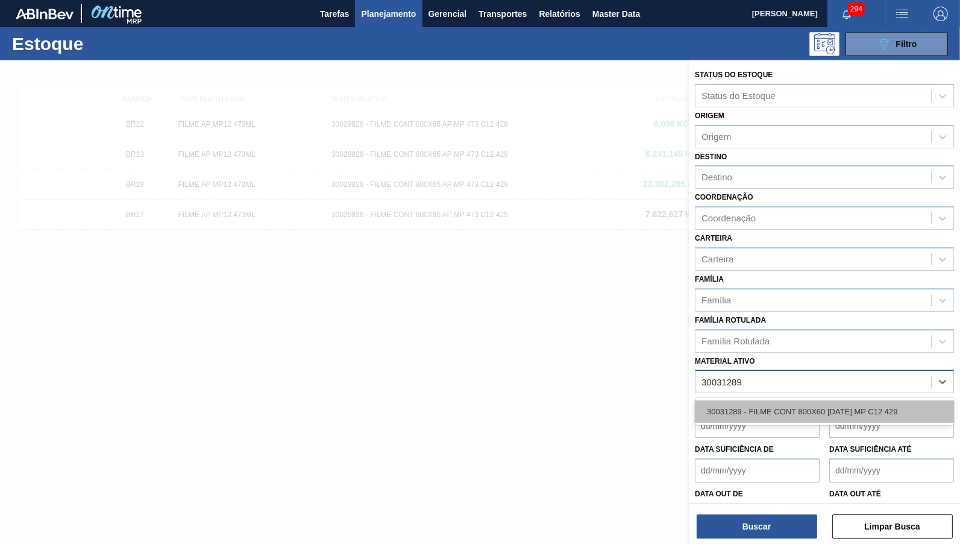
click at [781, 400] on div "30031289 - FILME CONT 800X60 BC 473 MP C12 429" at bounding box center [824, 411] width 259 height 22
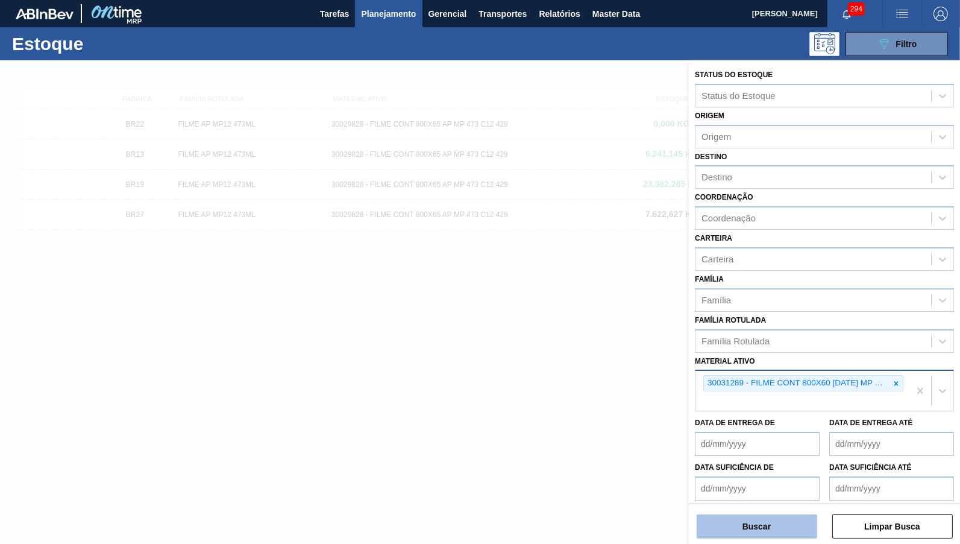
click at [769, 532] on button "Buscar" at bounding box center [757, 526] width 121 height 24
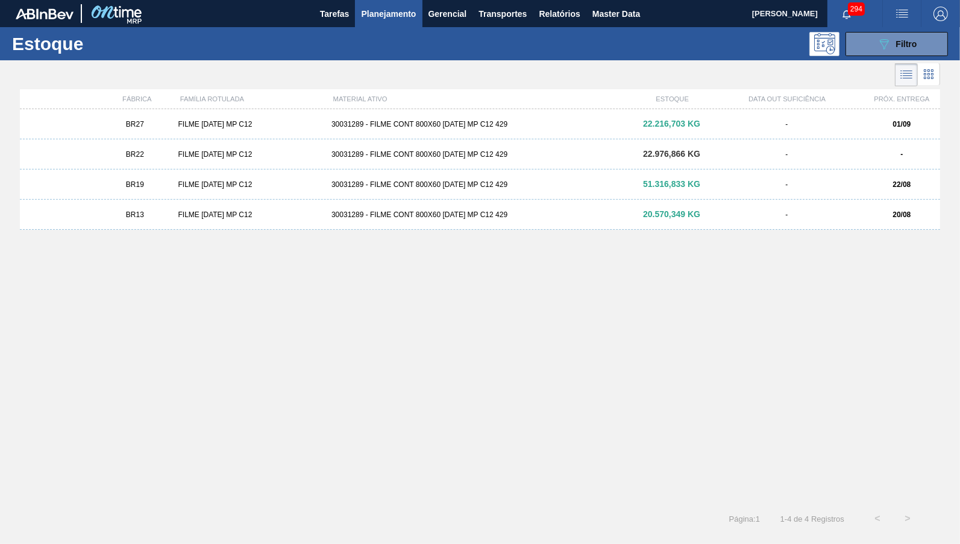
click at [496, 134] on div "BR27 FILME BC 473 MP C12 30031289 - FILME CONT 800X60 BC 473 MP C12 429 22.216,…" at bounding box center [480, 124] width 920 height 30
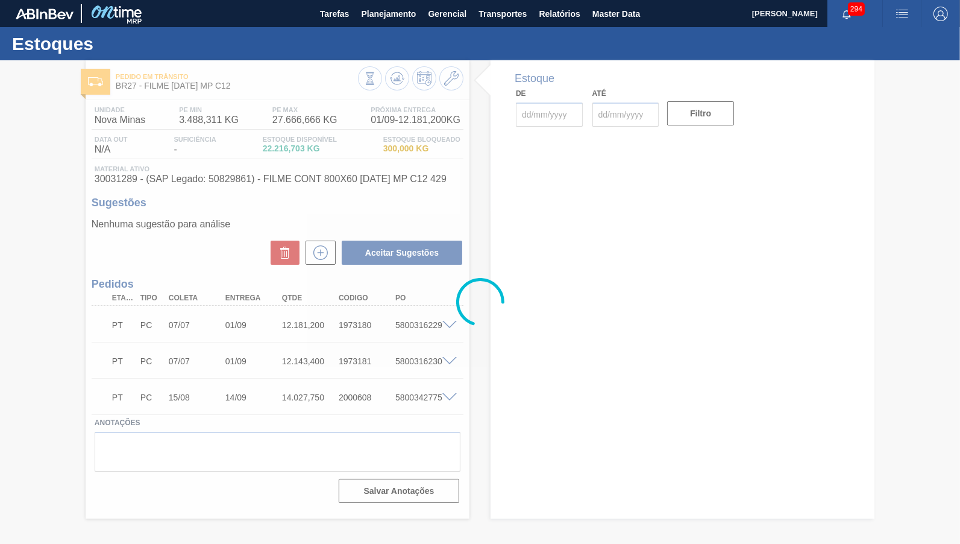
type input "[DATE]"
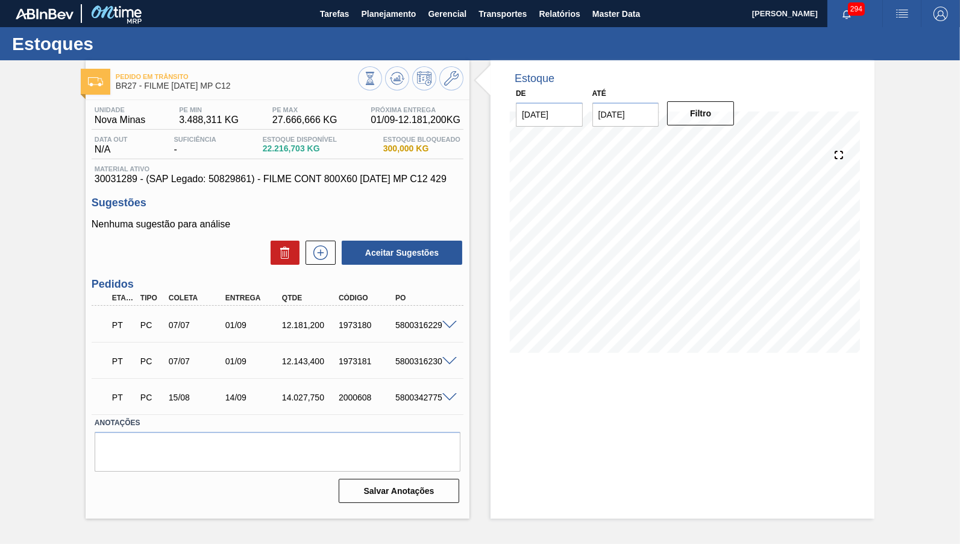
click at [202, 185] on div "Unidade Nova Minas PE MIN 3.488,311 KG PE MAX 27.666,666 KG Próxima Entrega 01/…" at bounding box center [278, 303] width 384 height 407
click at [373, 5] on button "Planejamento" at bounding box center [388, 13] width 67 height 27
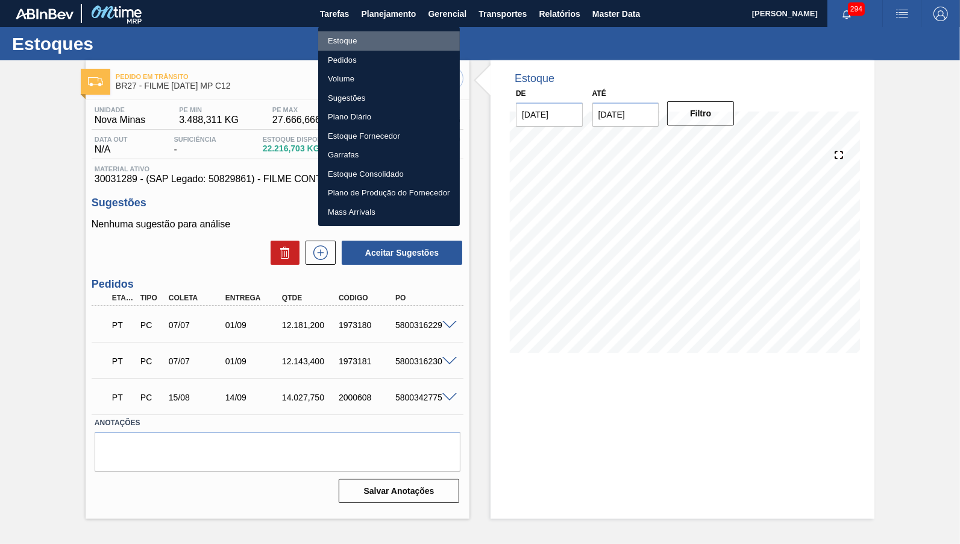
click at [345, 32] on li "Estoque" at bounding box center [389, 40] width 142 height 19
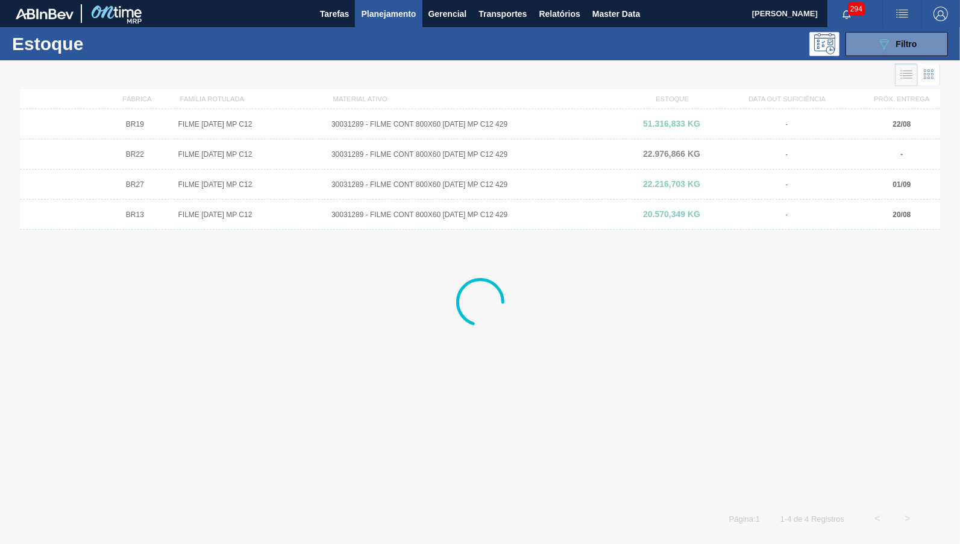
click at [955, 35] on div "Estoque 089F7B8B-B2A5-4AFE-B5C0-19BA573D28AC Filtro" at bounding box center [480, 43] width 960 height 33
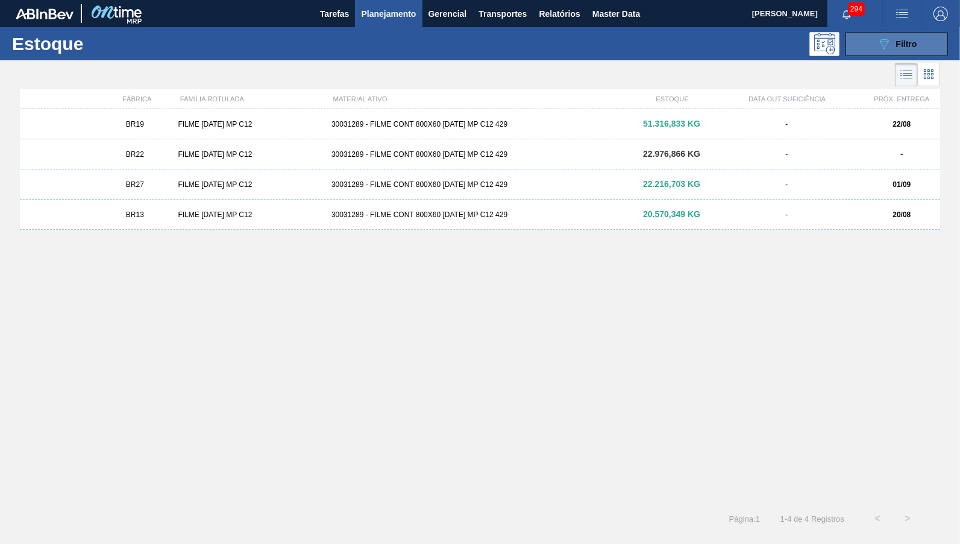
click at [919, 37] on button "089F7B8B-B2A5-4AFE-B5C0-19BA573D28AC Filtro" at bounding box center [896, 44] width 102 height 24
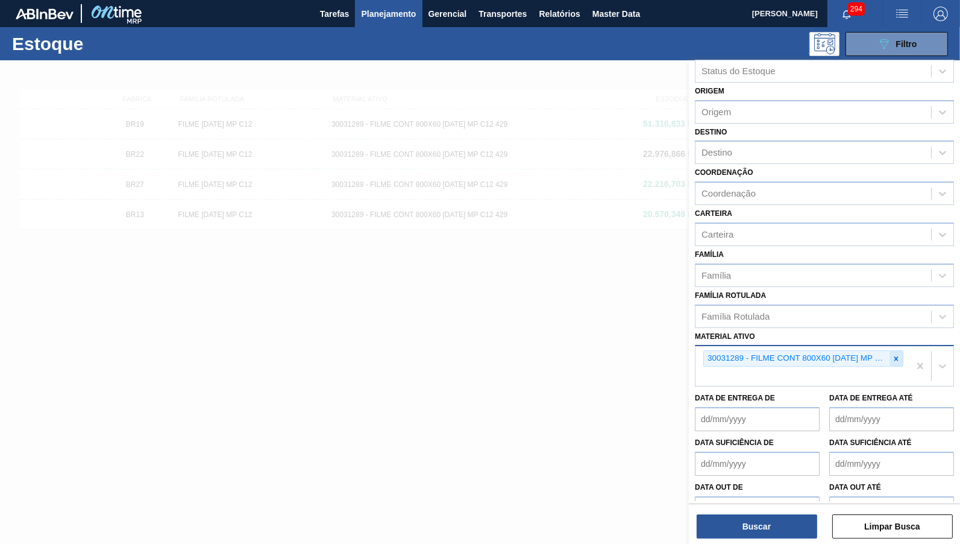
click at [898, 351] on div at bounding box center [895, 358] width 13 height 15
paste ativo "30034436"
type ativo "30034436"
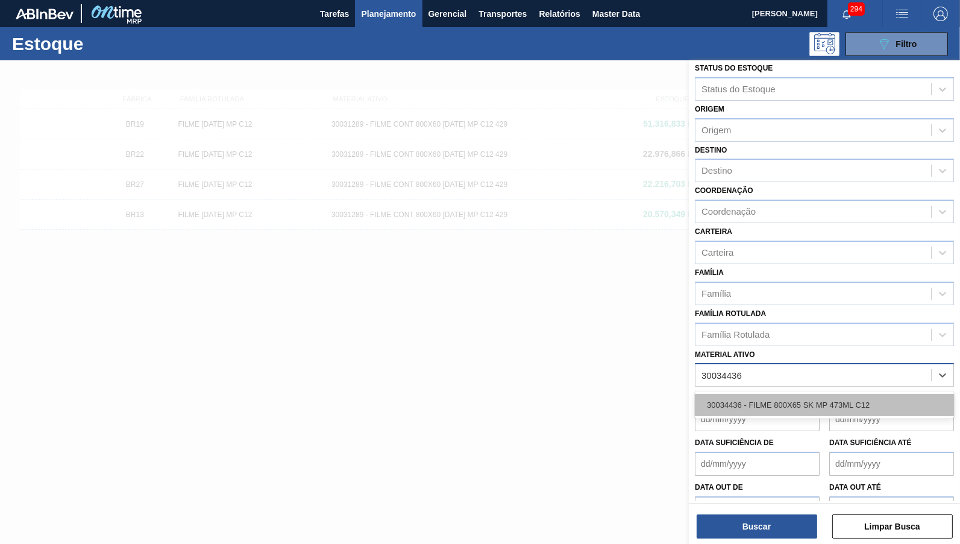
click at [766, 393] on div "30034436 - FILME 800X65 SK MP 473ML C12" at bounding box center [824, 404] width 259 height 22
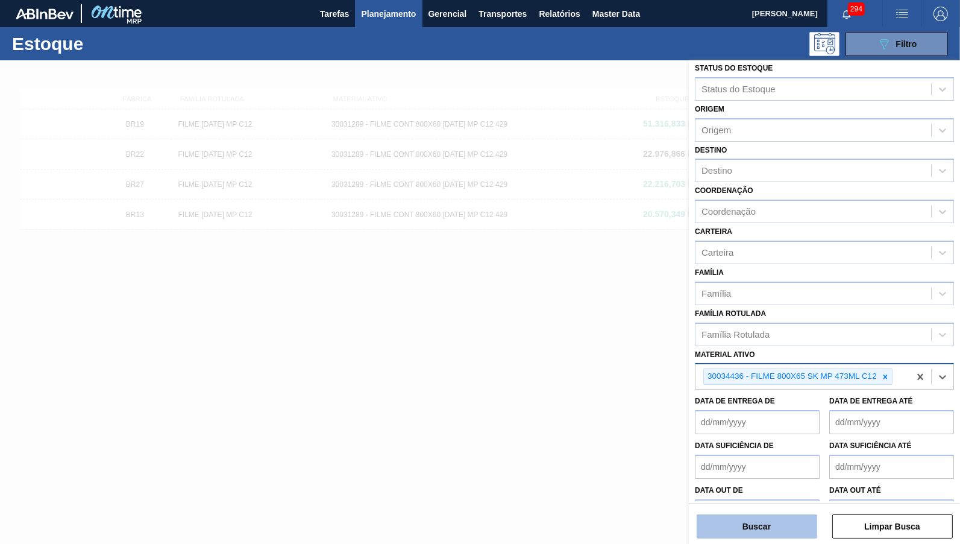
click at [769, 521] on button "Buscar" at bounding box center [757, 526] width 121 height 24
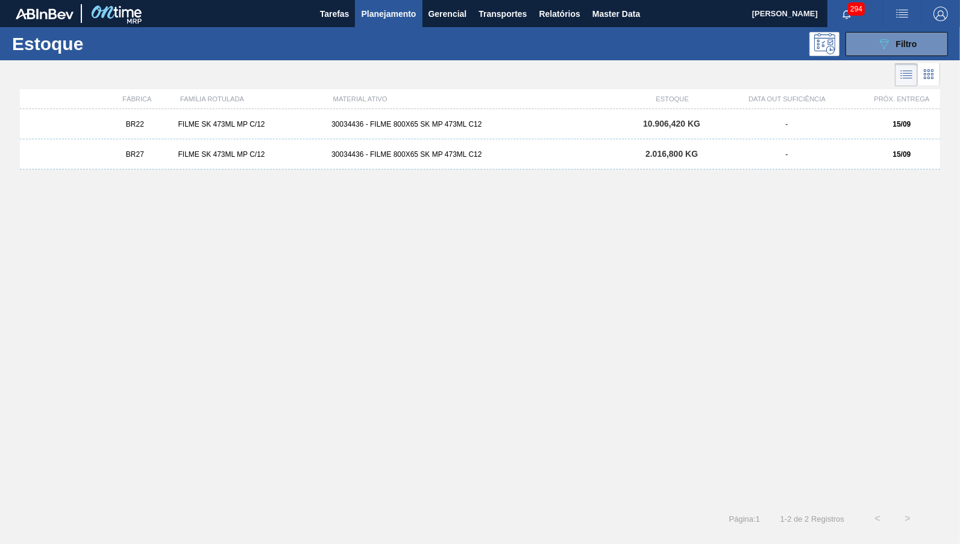
click at [392, 138] on div "BR22 FILME SK 473ML MP C/12 30034436 - FILME 800X65 SK MP 473ML C12 10.906,420 …" at bounding box center [480, 124] width 920 height 30
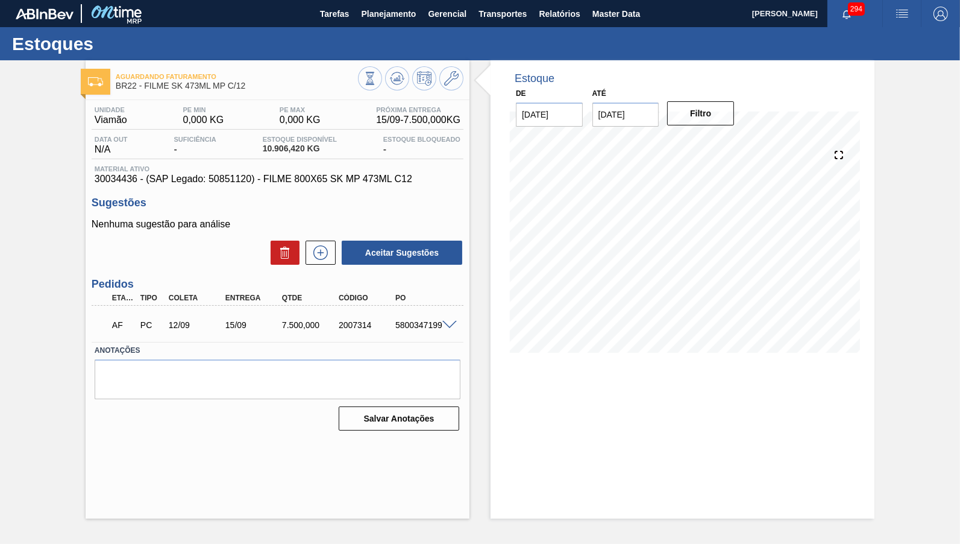
click at [215, 179] on span "30034436 - (SAP Legado: 50851120) - FILME 800X65 SK MP 473ML C12" at bounding box center [278, 179] width 366 height 11
click at [650, 16] on div "Tarefas Planejamento Gerencial Transportes Relatórios Master Data" at bounding box center [480, 13] width 960 height 27
click at [640, 12] on button "Master Data" at bounding box center [616, 13] width 60 height 27
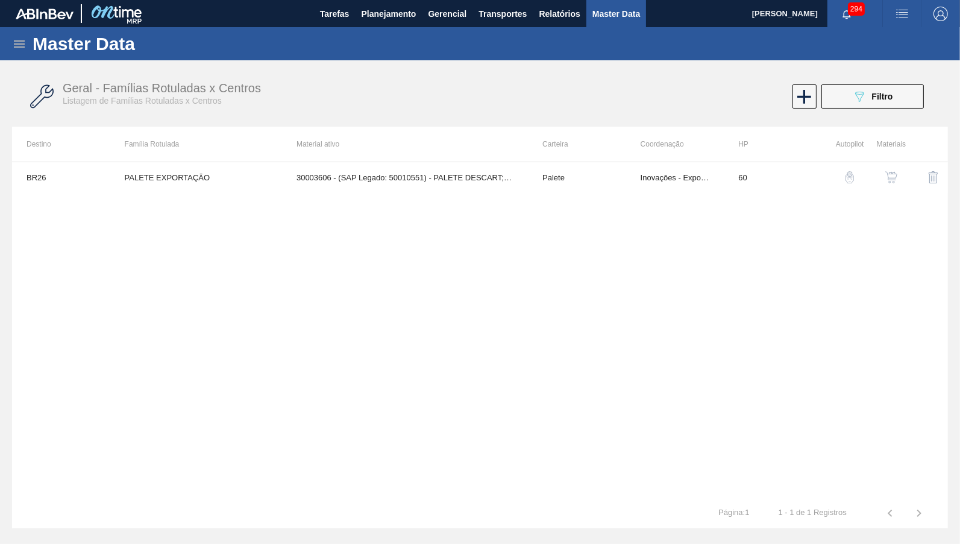
click at [2, 63] on div "Master Data Geral Carteiras e Famílias Coordenações e Usuários Fornecedores Mat…" at bounding box center [480, 277] width 960 height 501
click at [17, 45] on icon at bounding box center [19, 44] width 14 height 14
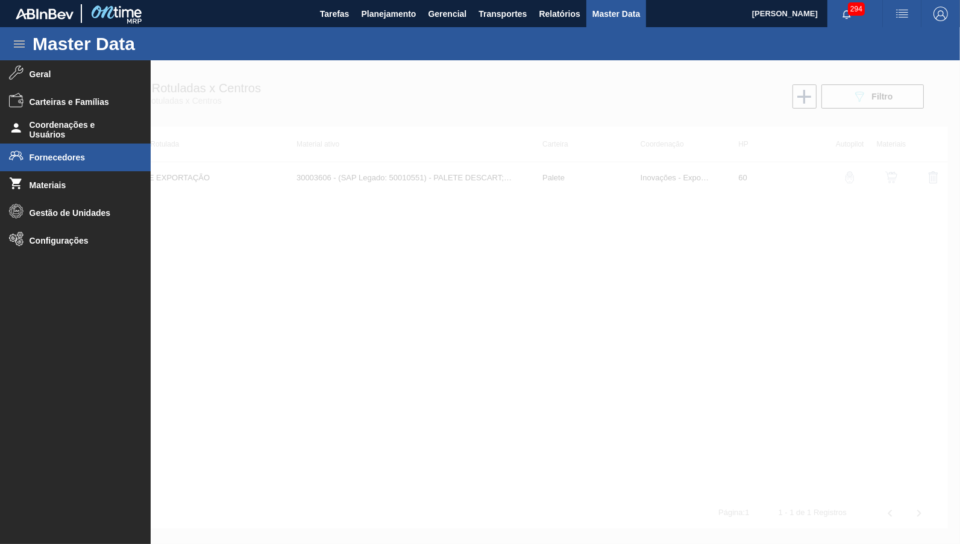
click at [70, 159] on span "Fornecedores" at bounding box center [79, 157] width 99 height 10
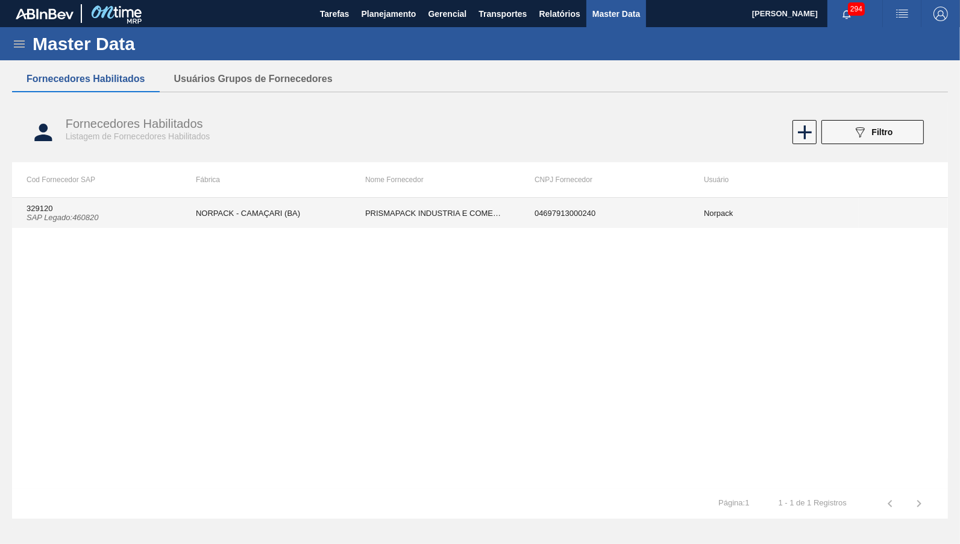
click at [365, 222] on td "PRISMAPACK INDUSTRIA E COMERCIO DE-PRODUTOS PLASTICOS LTDA-" at bounding box center [435, 213] width 169 height 30
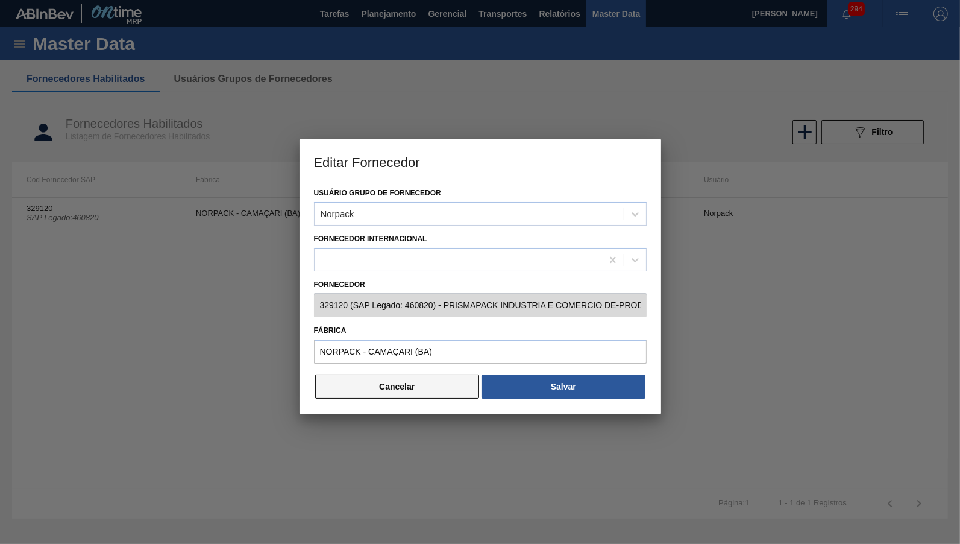
click at [380, 384] on button "Cancelar" at bounding box center [397, 386] width 164 height 24
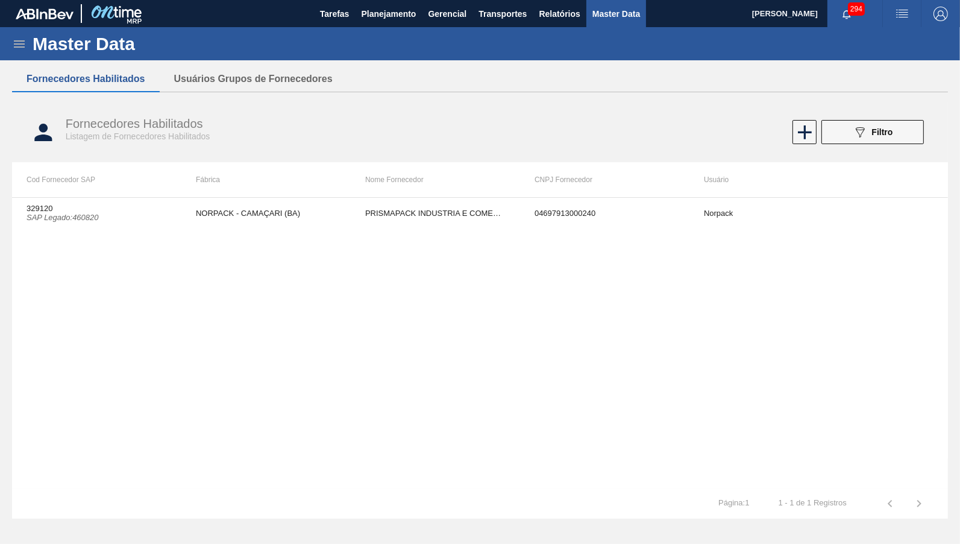
click at [884, 117] on div "Fornecedores Habilitados Listagem de Fornecedores Habilitados 089F7B8B-B2A5-4AF…" at bounding box center [480, 132] width 936 height 45
click at [877, 117] on div "Fornecedores Habilitados Listagem de Fornecedores Habilitados 089F7B8B-B2A5-4AF…" at bounding box center [480, 132] width 936 height 45
click at [880, 139] on div "089F7B8B-B2A5-4AFE-B5C0-19BA573D28AC Filtro" at bounding box center [873, 132] width 40 height 14
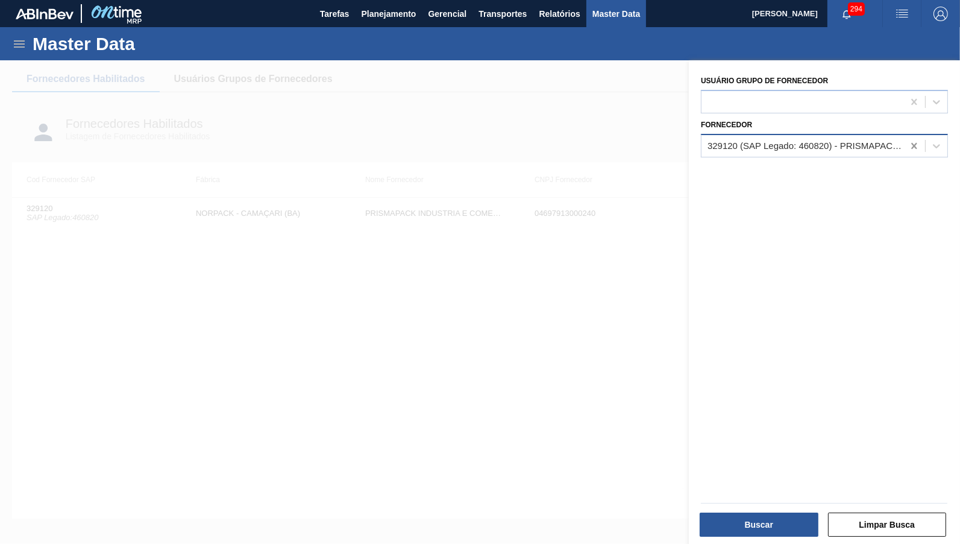
click at [919, 135] on div at bounding box center [914, 146] width 22 height 22
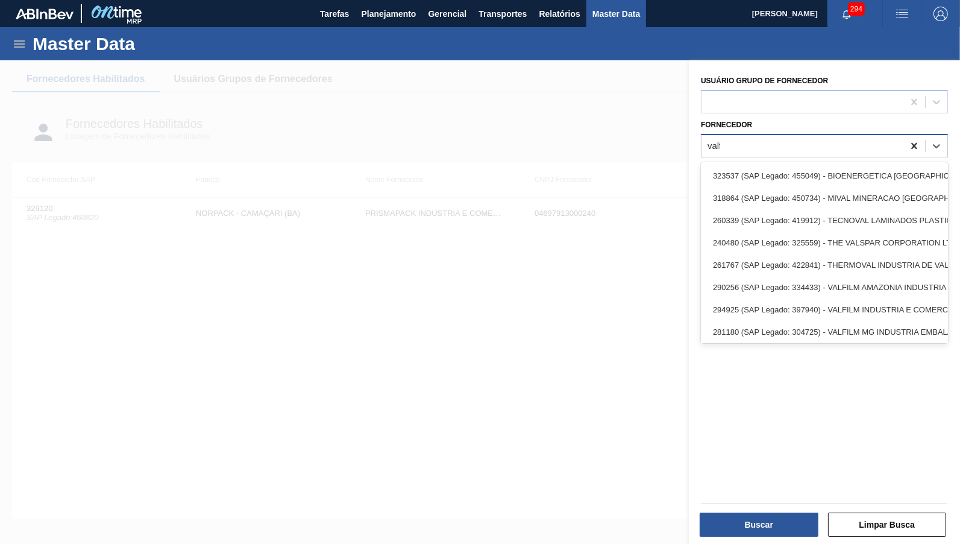
type input "valfi"
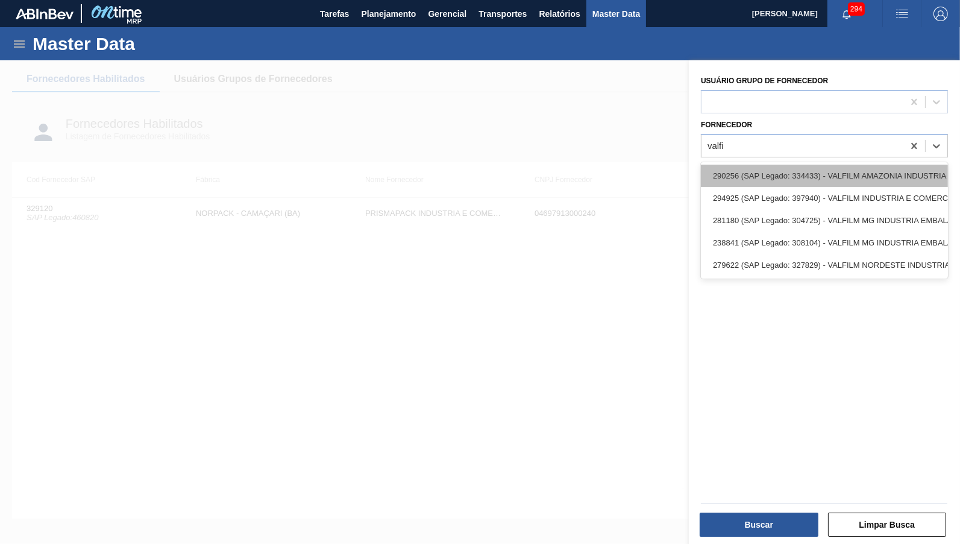
click at [850, 172] on div "290256 (SAP Legado: 334433) - VALFILM AMAZONIA INDUSTRIA E" at bounding box center [824, 175] width 247 height 22
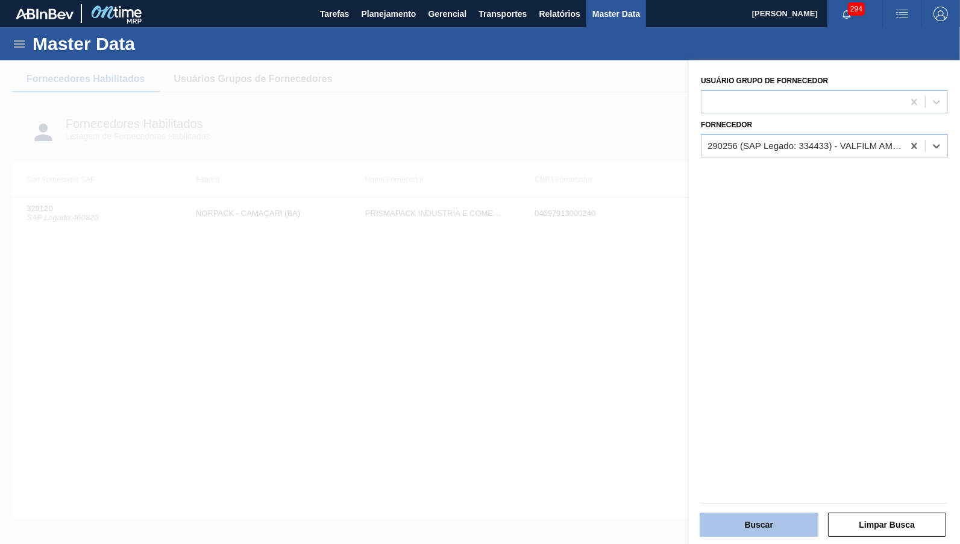
click at [771, 528] on button "Buscar" at bounding box center [759, 524] width 119 height 24
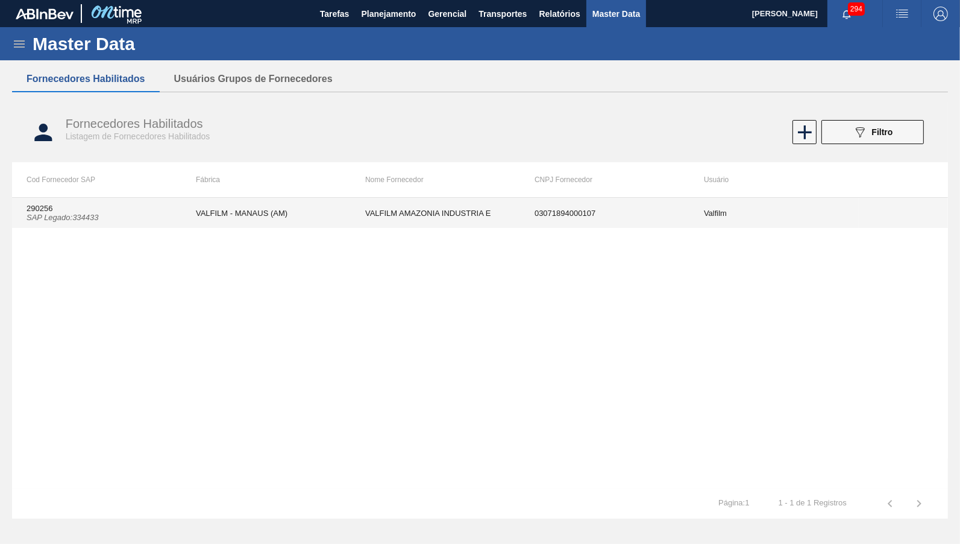
click at [386, 217] on td "VALFILM AMAZONIA INDUSTRIA E" at bounding box center [435, 213] width 169 height 30
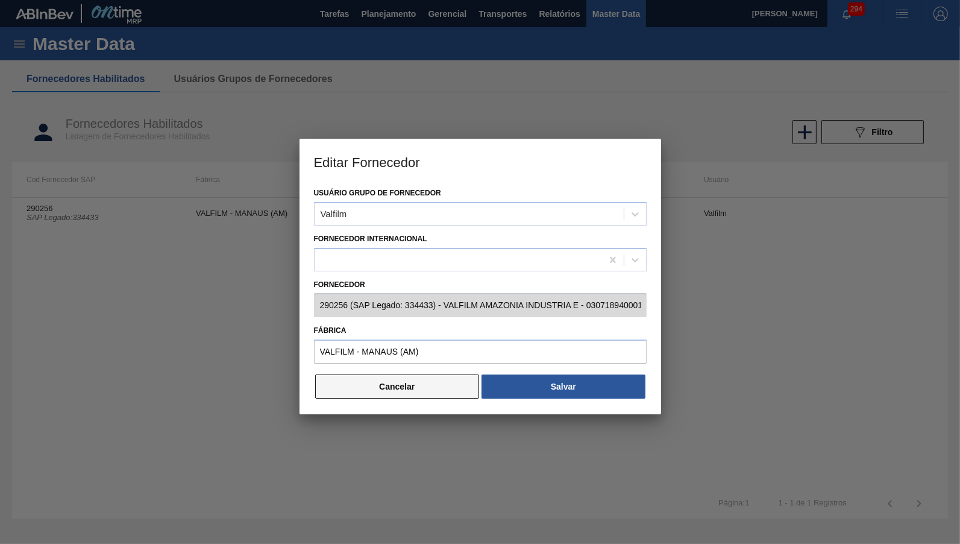
click at [415, 379] on button "Cancelar" at bounding box center [397, 386] width 164 height 24
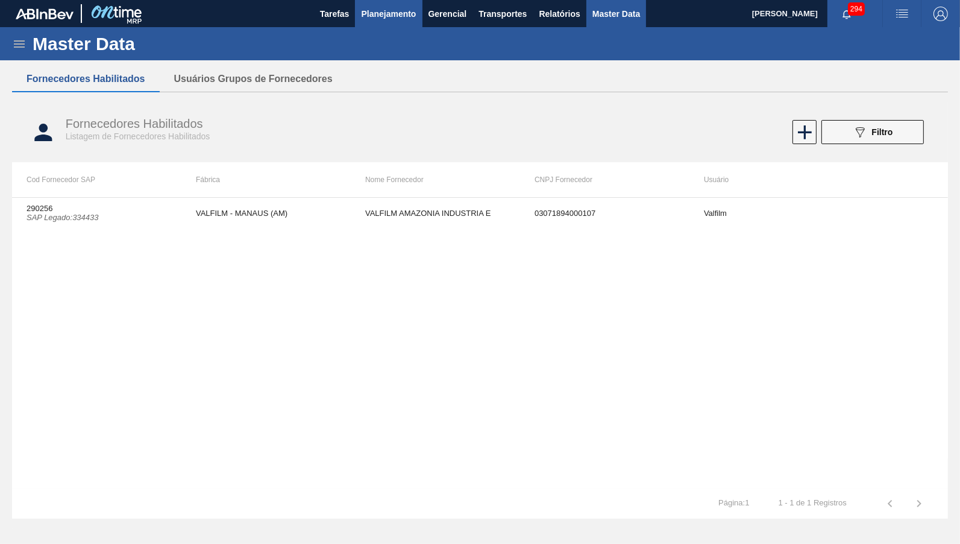
click at [392, 13] on span "Planejamento" at bounding box center [388, 14] width 55 height 14
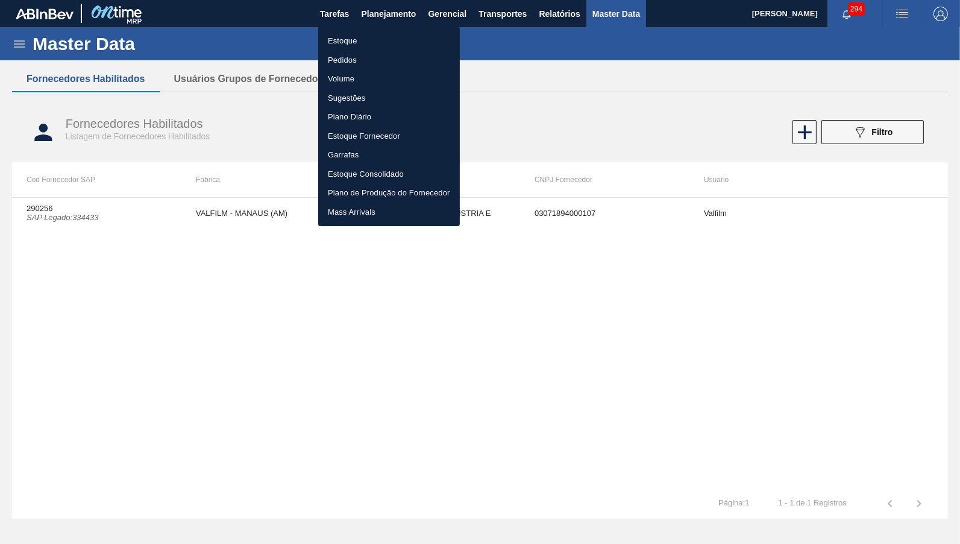
click at [381, 39] on li "Estoque" at bounding box center [389, 40] width 142 height 19
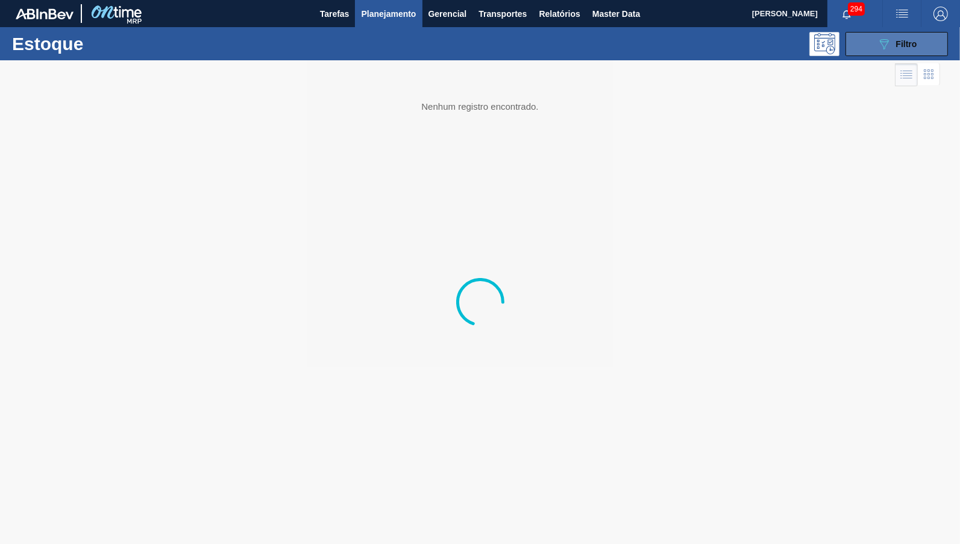
click at [917, 41] on button "089F7B8B-B2A5-4AFE-B5C0-19BA573D28AC Filtro" at bounding box center [896, 44] width 102 height 24
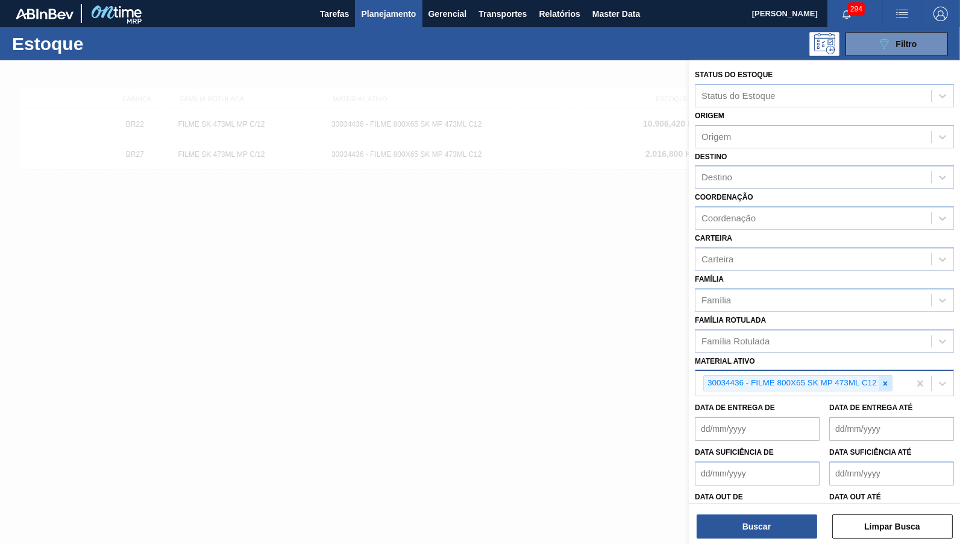
click at [888, 379] on icon at bounding box center [885, 383] width 8 height 8
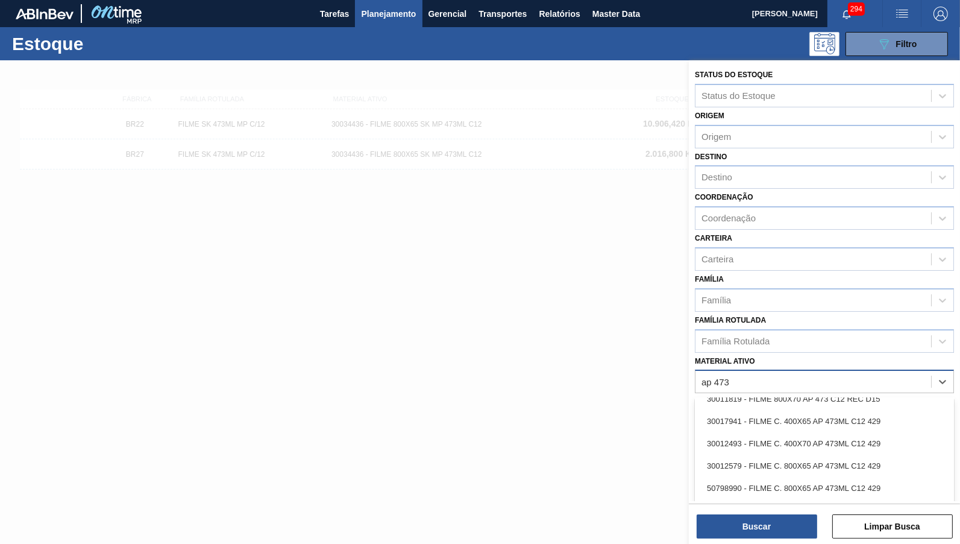
scroll to position [56, 0]
type ativo "ap 473"
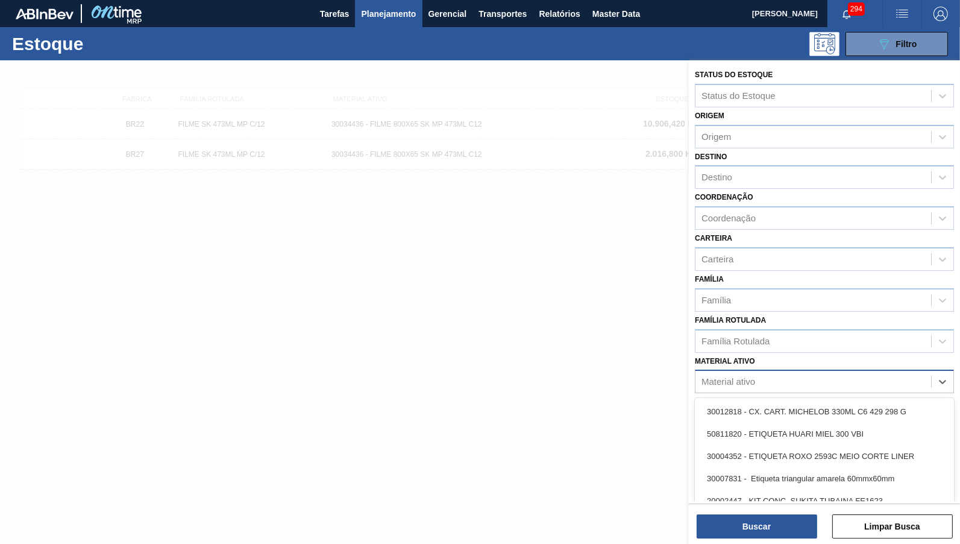
click at [791, 373] on div "Material ativo" at bounding box center [813, 381] width 236 height 17
paste ativo "30029828"
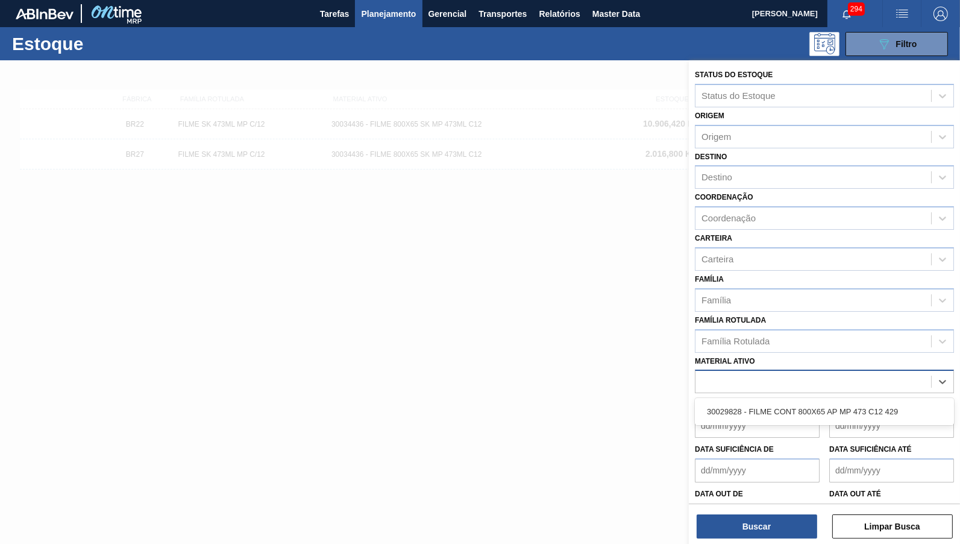
type ativo "30029828"
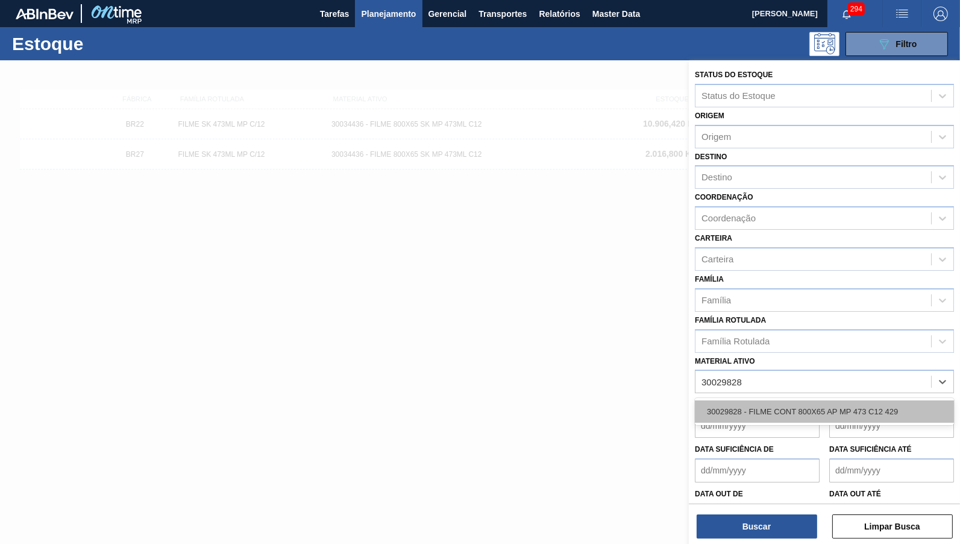
click at [797, 400] on div "30029828 - FILME CONT 800X65 AP MP 473 C12 429" at bounding box center [824, 411] width 259 height 22
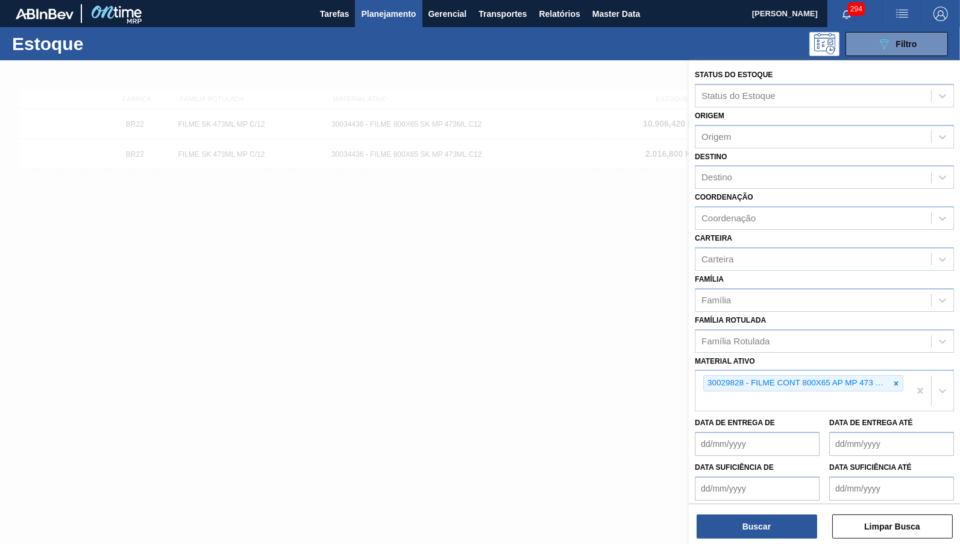
click at [732, 539] on div "Status do Estoque Status do Estoque Origem Origem Destino Destino Coordenação C…" at bounding box center [824, 303] width 271 height 486
click at [732, 533] on button "Buscar" at bounding box center [757, 526] width 121 height 24
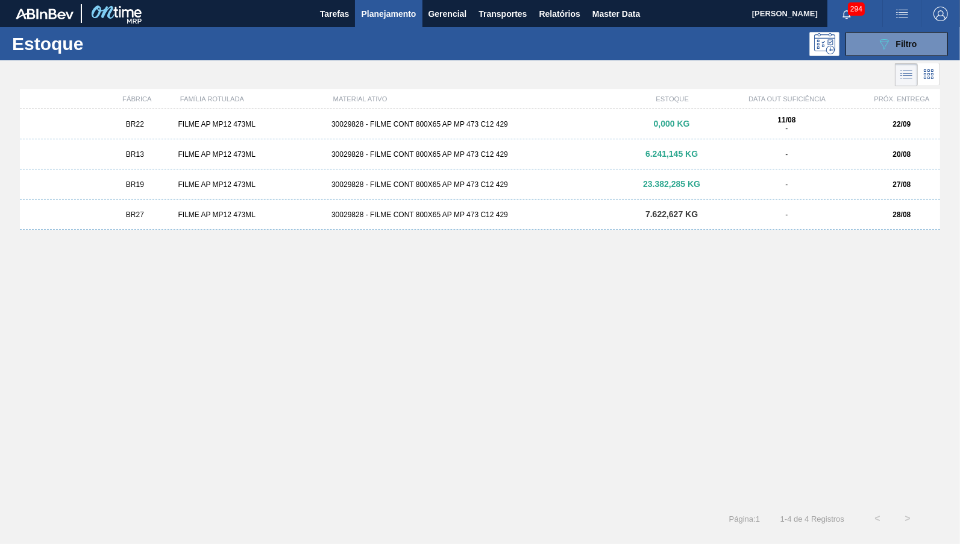
click at [205, 214] on div "FILME AP MP12 473ML" at bounding box center [251, 214] width 154 height 8
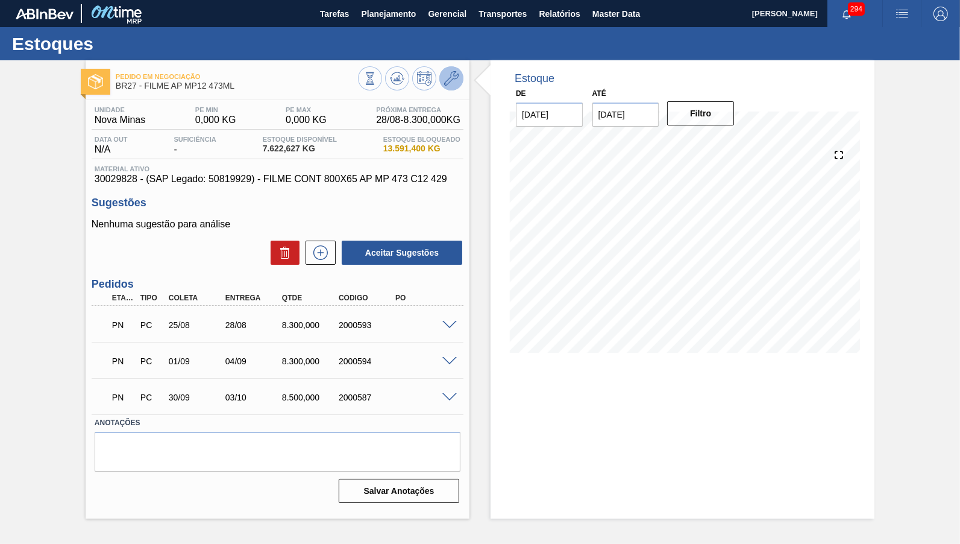
click at [446, 78] on icon at bounding box center [451, 78] width 14 height 14
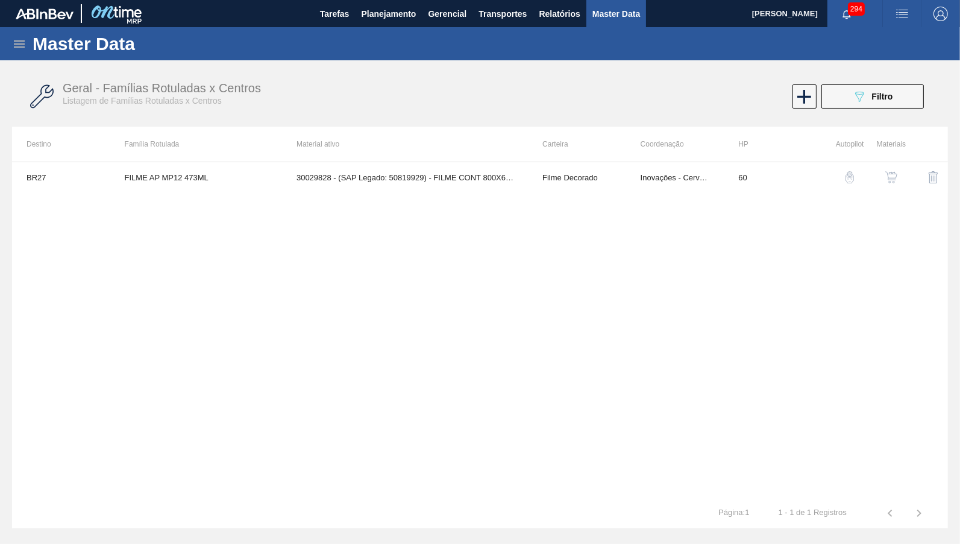
click at [894, 175] on img "button" at bounding box center [891, 177] width 12 height 12
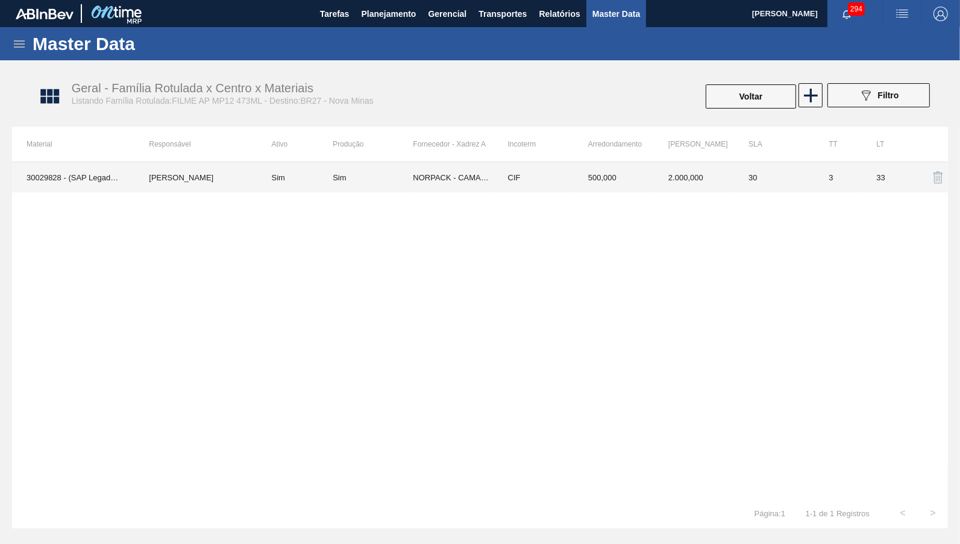
click at [439, 184] on td "NORPACK - CAMAÇARI (BA)" at bounding box center [453, 177] width 80 height 30
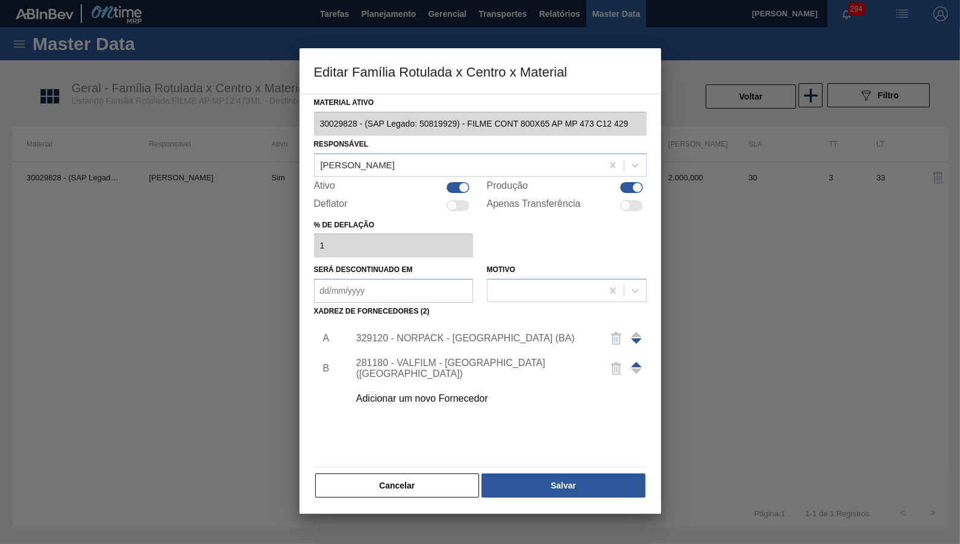
click at [428, 393] on div "Adicionar um novo Fornecedor" at bounding box center [474, 398] width 236 height 11
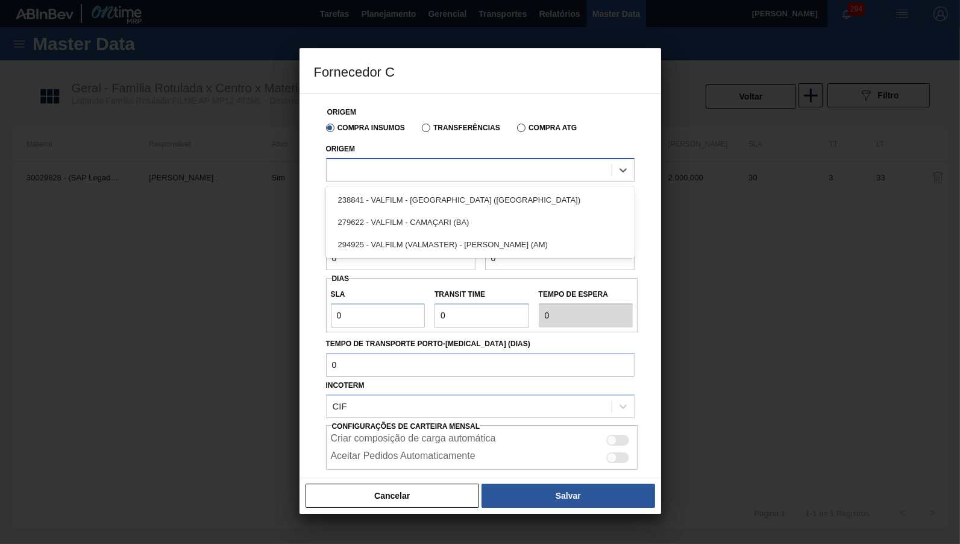
click at [406, 161] on div at bounding box center [469, 169] width 285 height 17
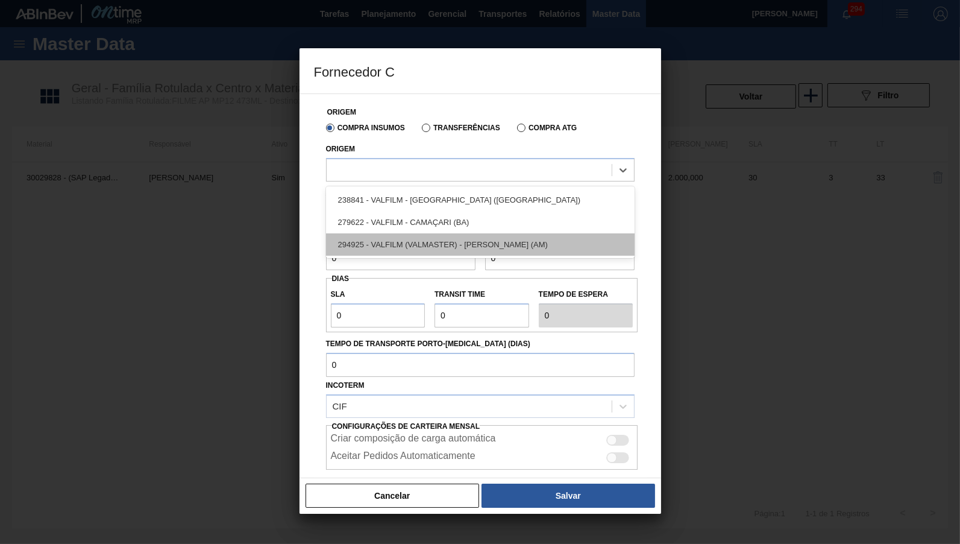
click at [510, 236] on div "294925 - VALFILM (VALMASTER) - MANAUS (AM)" at bounding box center [480, 244] width 309 height 22
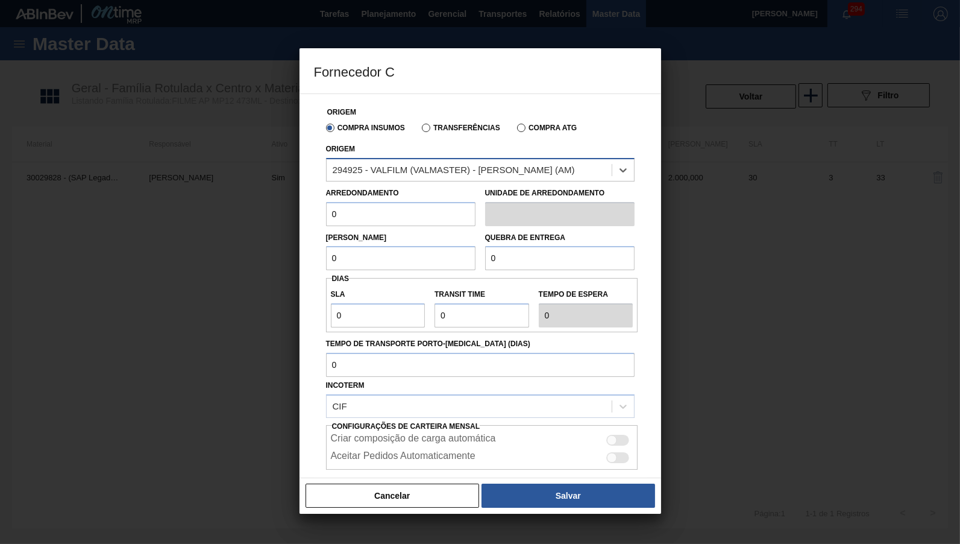
click at [451, 175] on div "294925 - VALFILM (VALMASTER) - MANAUS (AM)" at bounding box center [469, 169] width 285 height 17
click at [415, 488] on button "Cancelar" at bounding box center [392, 495] width 174 height 24
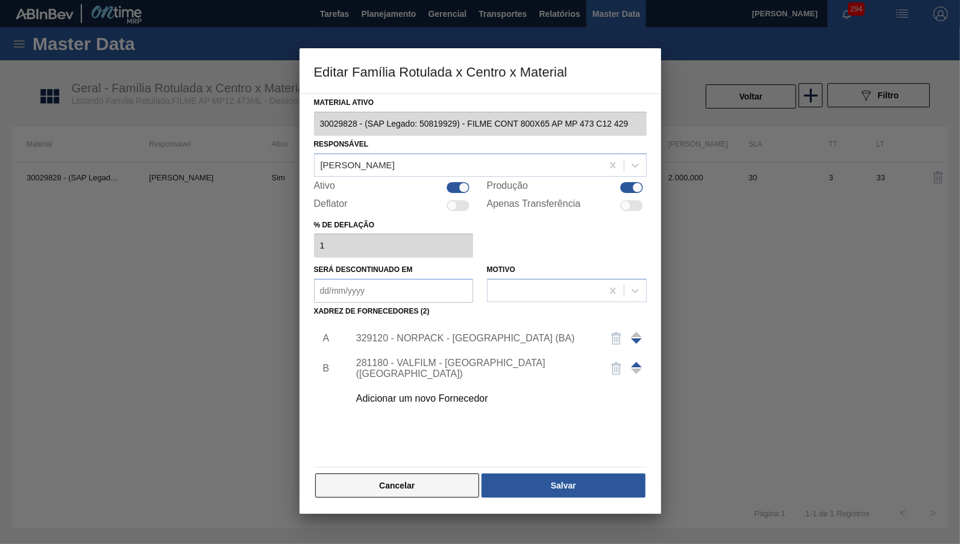
click at [434, 474] on button "Cancelar" at bounding box center [397, 485] width 164 height 24
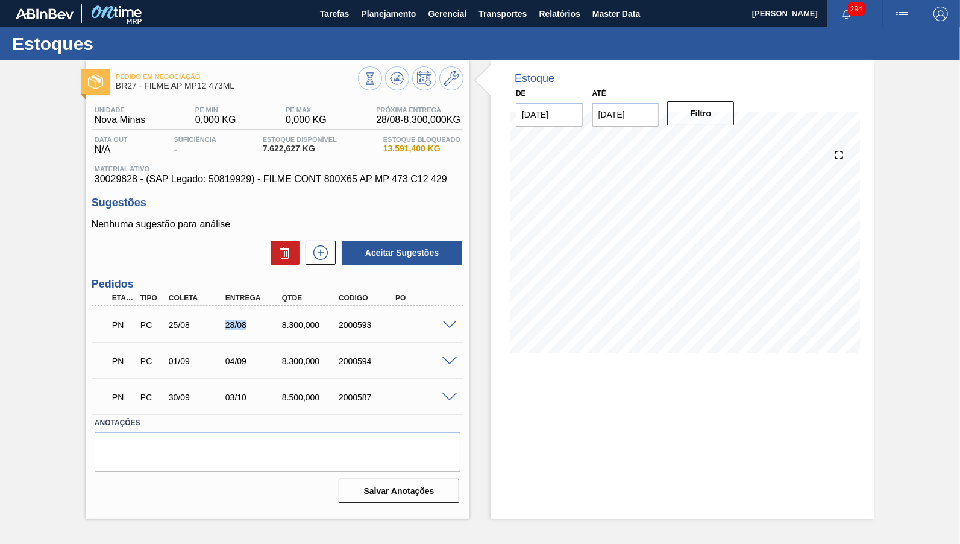
drag, startPoint x: 218, startPoint y: 324, endPoint x: 248, endPoint y: 328, distance: 30.5
click at [228, 328] on div "25/08" at bounding box center [197, 325] width 63 height 10
click at [452, 321] on span at bounding box center [449, 325] width 14 height 9
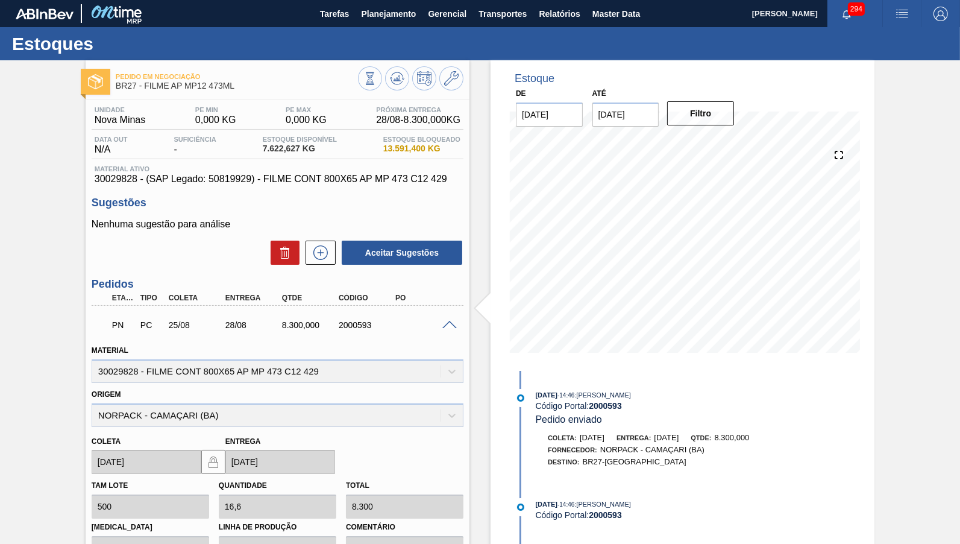
click at [590, 392] on span ": YASMIM FERREIRA DA SILVA" at bounding box center [602, 394] width 57 height 7
click at [377, 85] on icon at bounding box center [369, 78] width 13 height 13
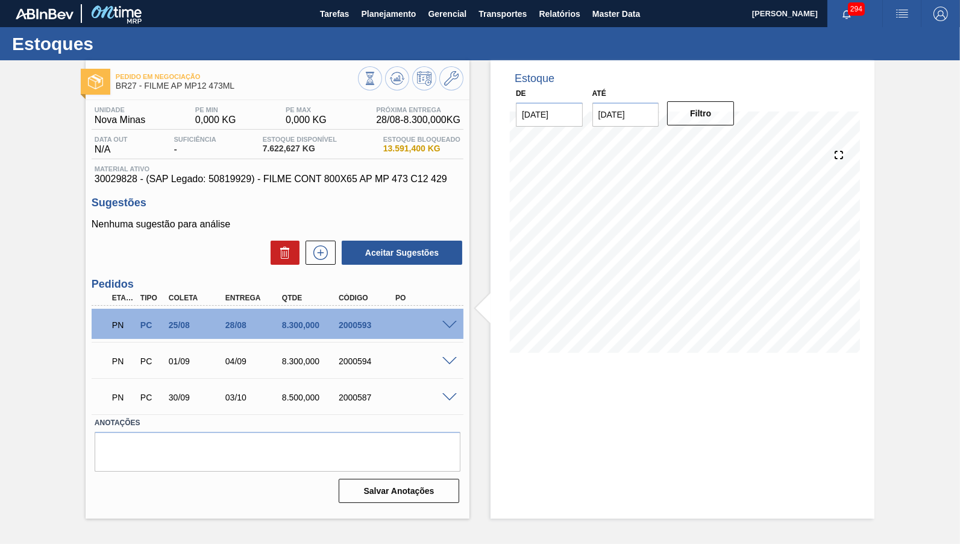
click at [284, 186] on div "Unidade Nova Minas PE MIN 0,000 KG PE MAX 0,000 KG Próxima Entrega 28/08 - 8.30…" at bounding box center [278, 303] width 384 height 407
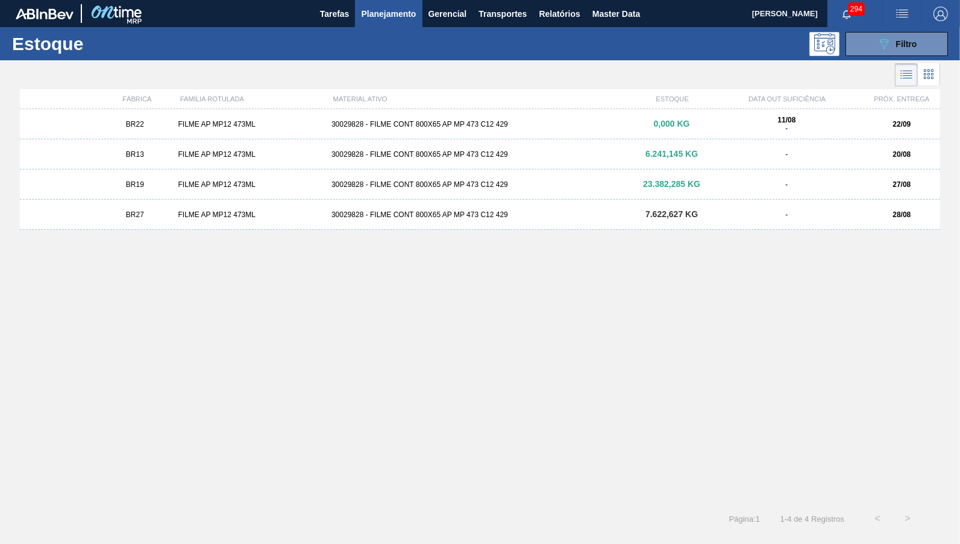
click at [208, 118] on div "BR22 FILME AP MP12 473ML 30029828 - FILME CONT 800X65 AP MP 473 C12 429 0,000 K…" at bounding box center [480, 124] width 920 height 30
